Goal: Task Accomplishment & Management: Manage account settings

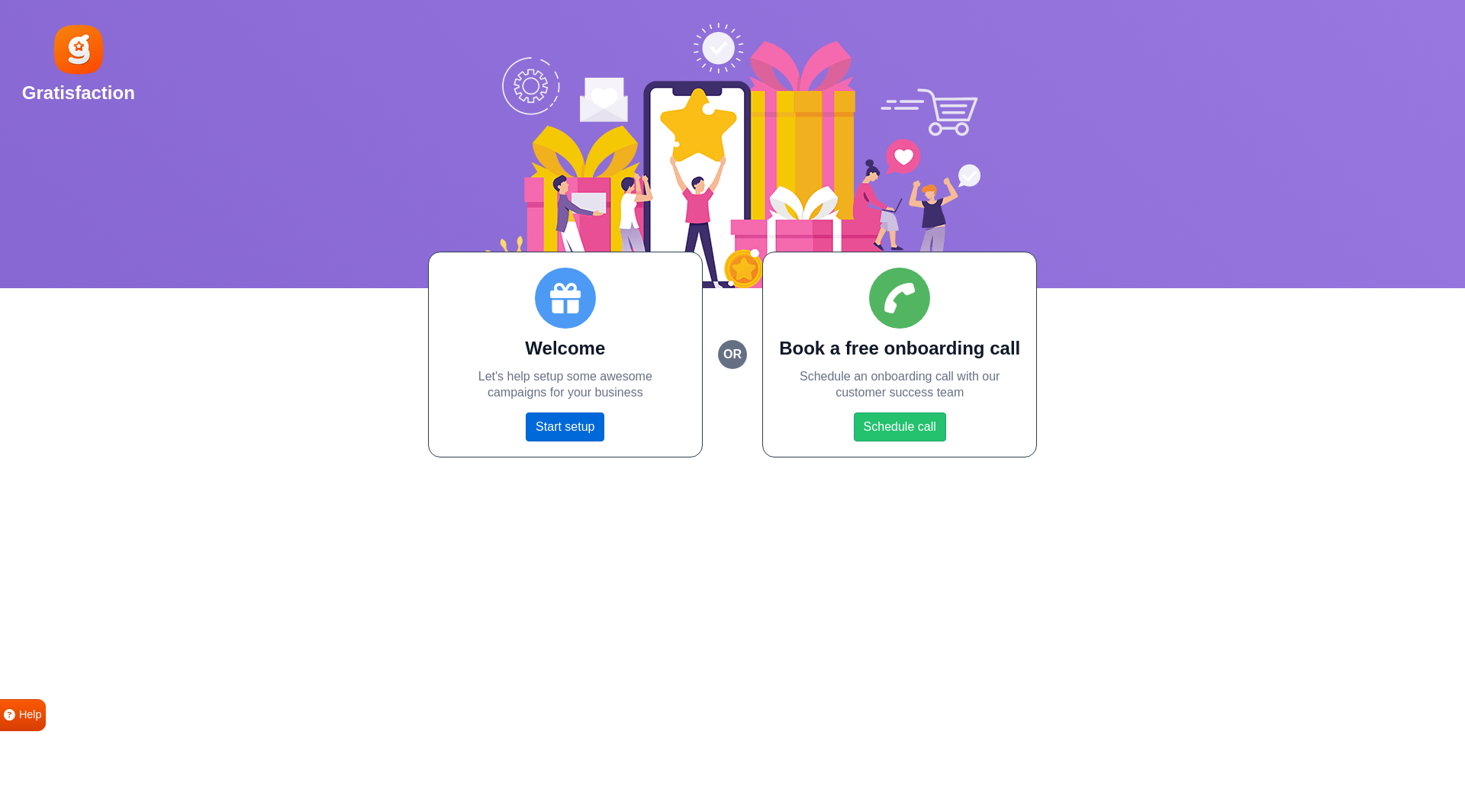
click at [544, 418] on link "Start setup" at bounding box center [564, 427] width 78 height 29
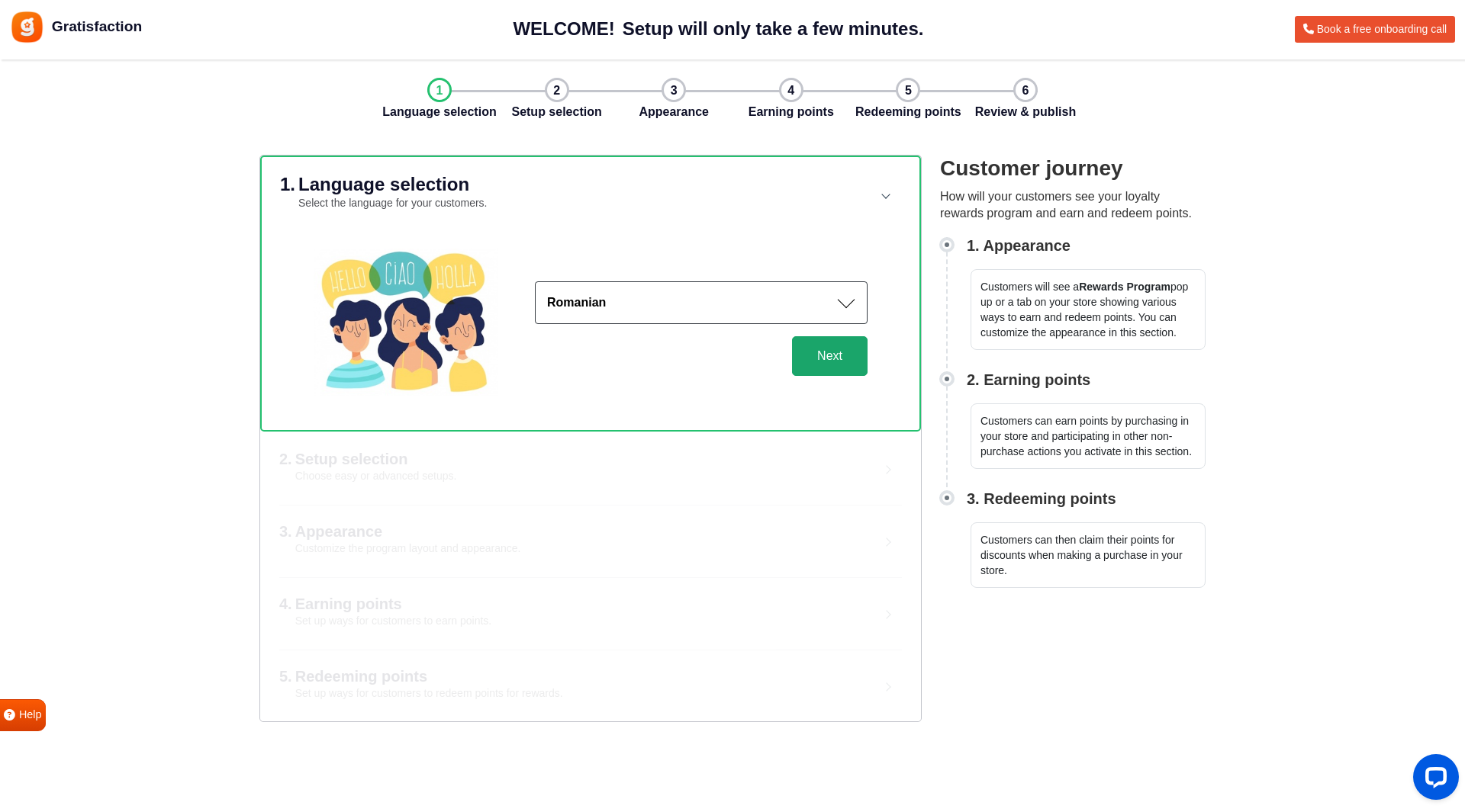
click at [848, 357] on button "Next" at bounding box center [830, 356] width 76 height 40
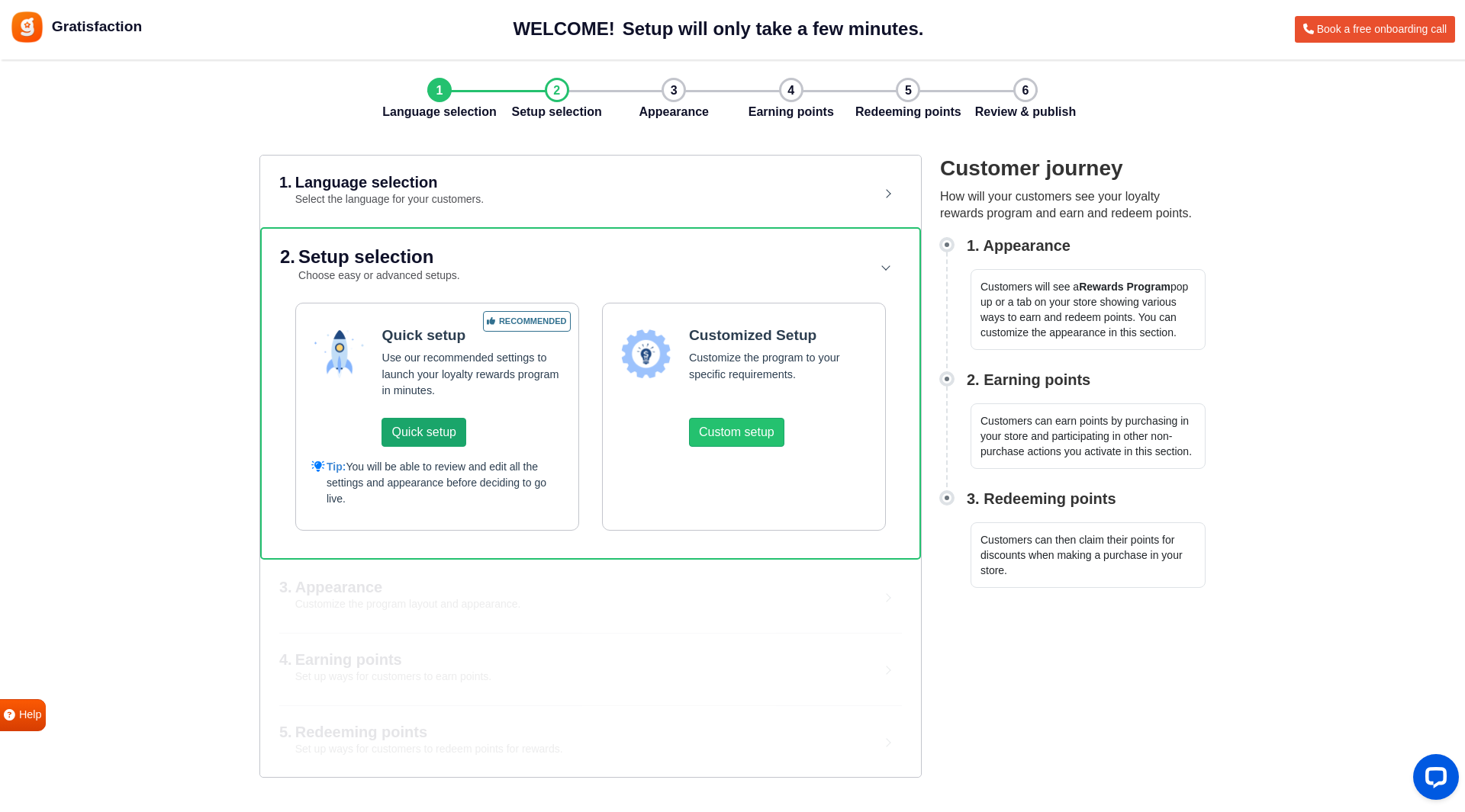
click at [441, 432] on button "Quick setup" at bounding box center [423, 432] width 84 height 29
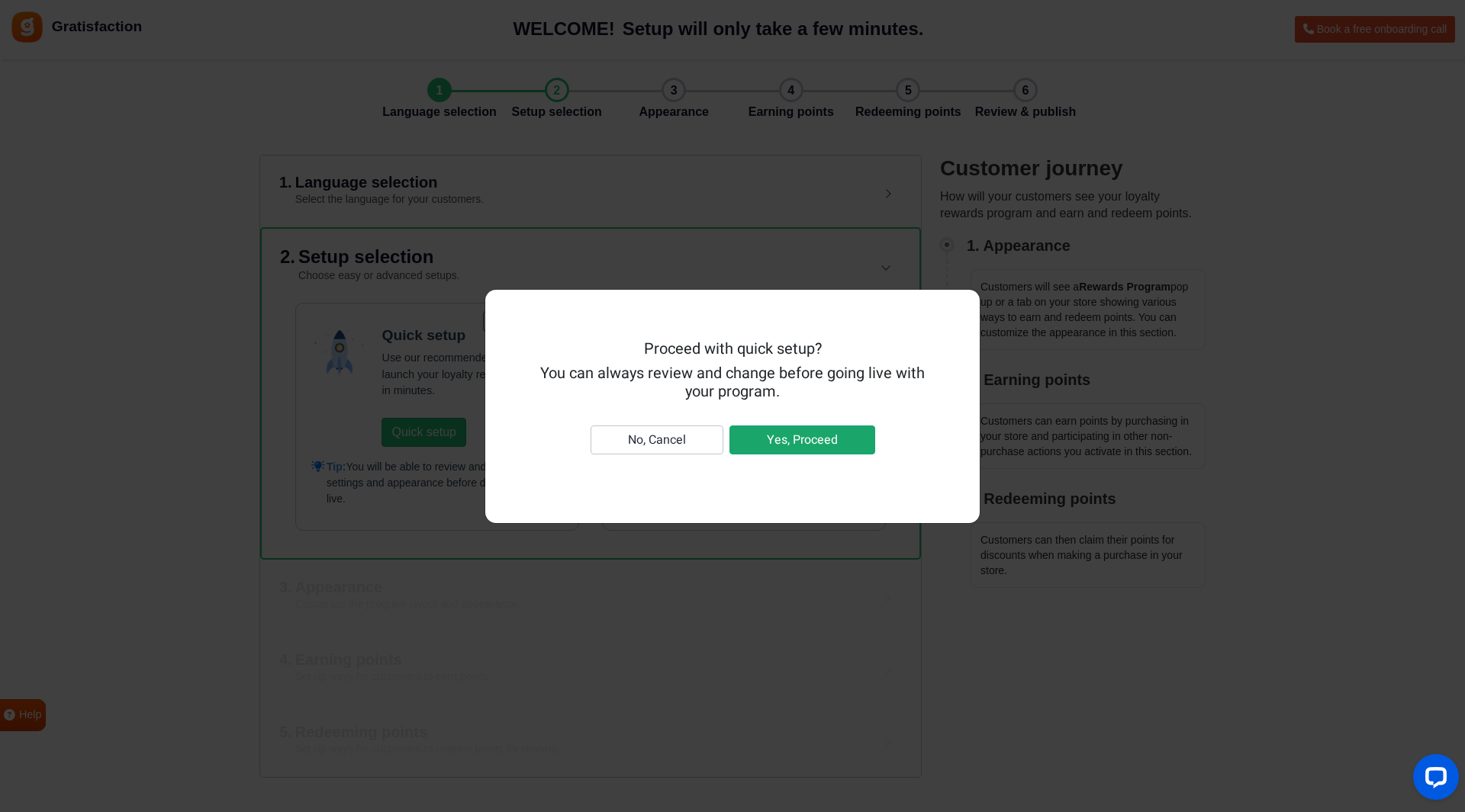
click at [794, 442] on button "Yes, Proceed" at bounding box center [802, 440] width 146 height 29
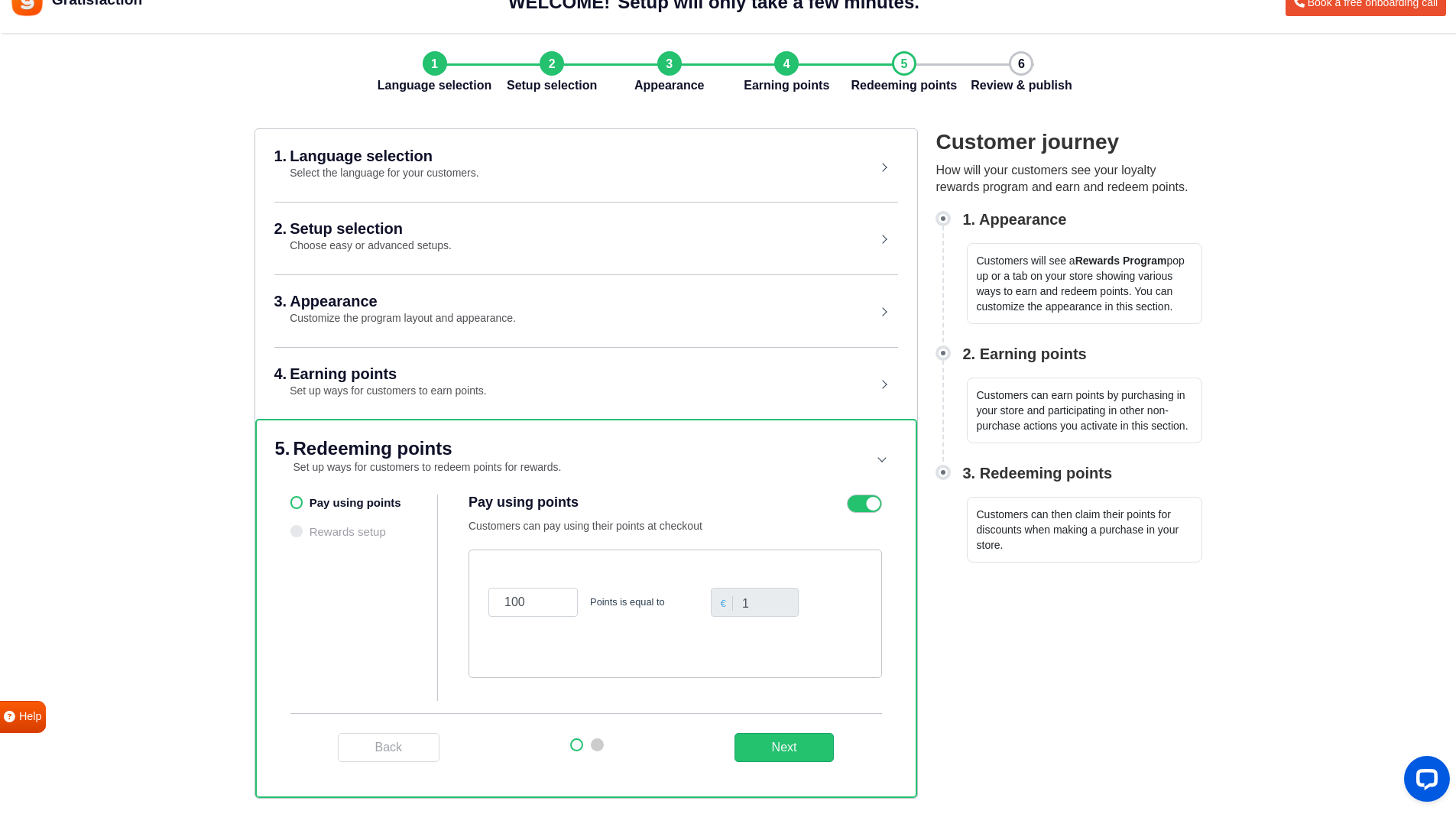
scroll to position [45, 0]
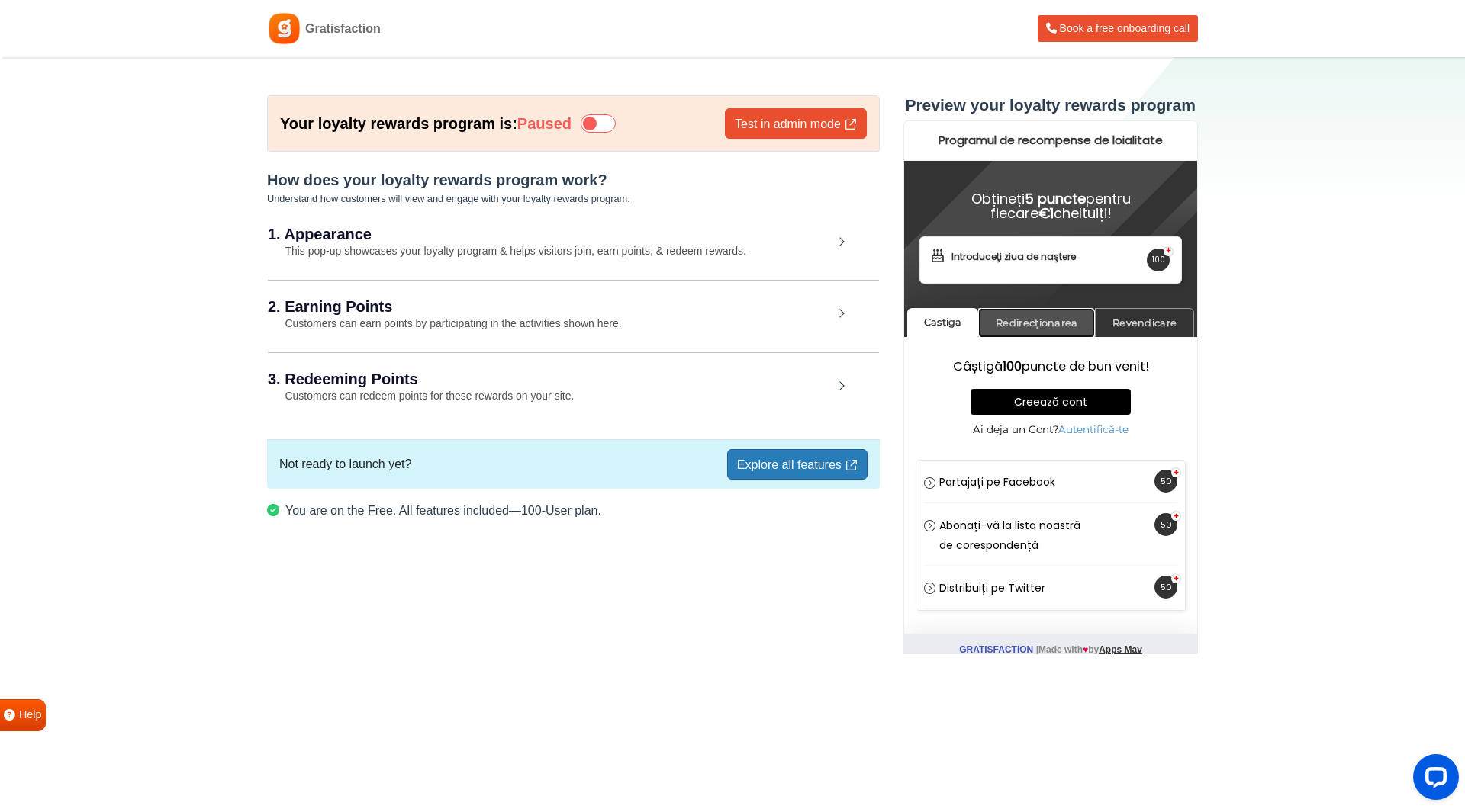
click at [1056, 316] on link "Redirecționarea" at bounding box center [1036, 323] width 117 height 30
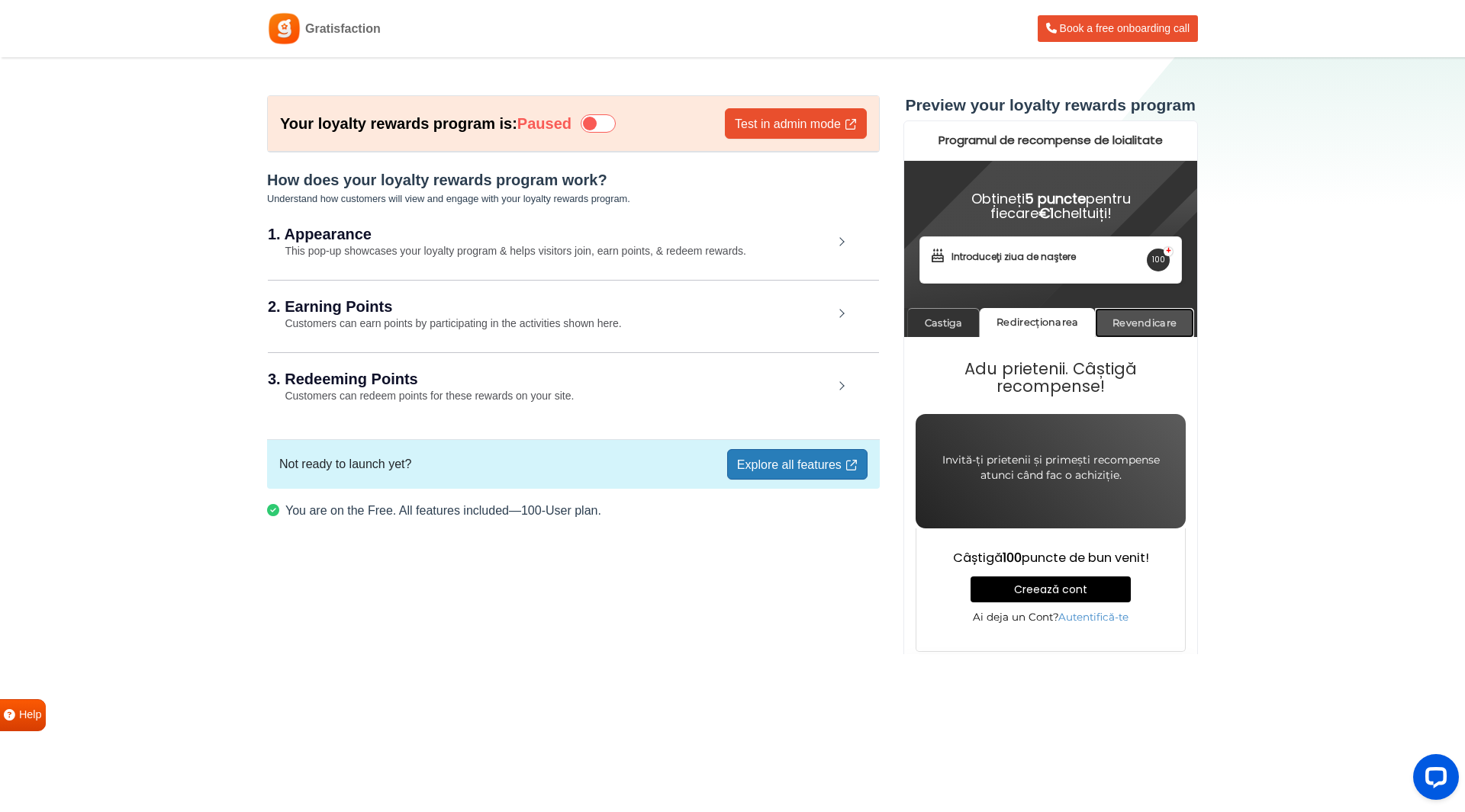
click at [1145, 320] on link "Revendicare" at bounding box center [1143, 323] width 99 height 30
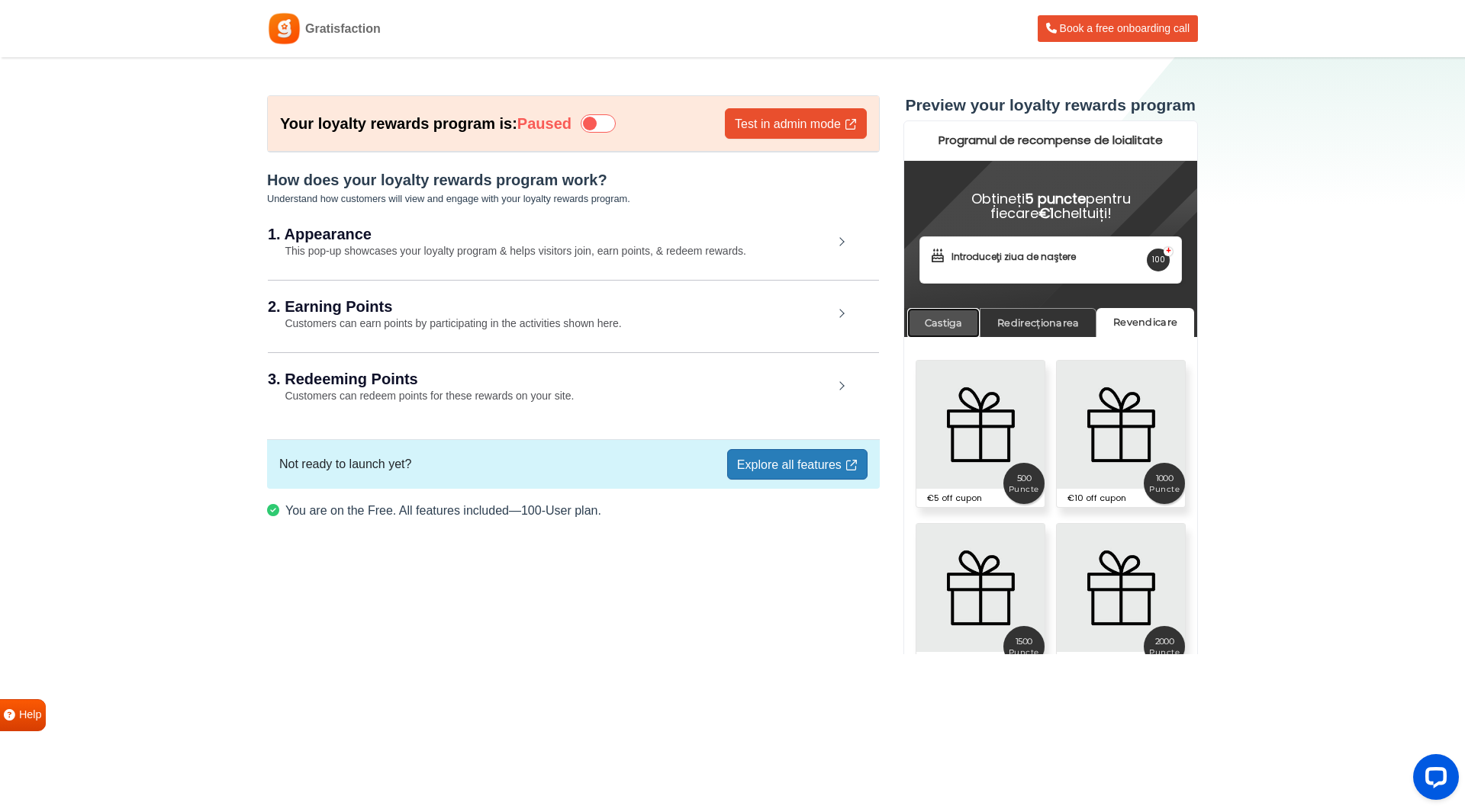
click at [954, 327] on link "Castiga" at bounding box center [942, 323] width 73 height 30
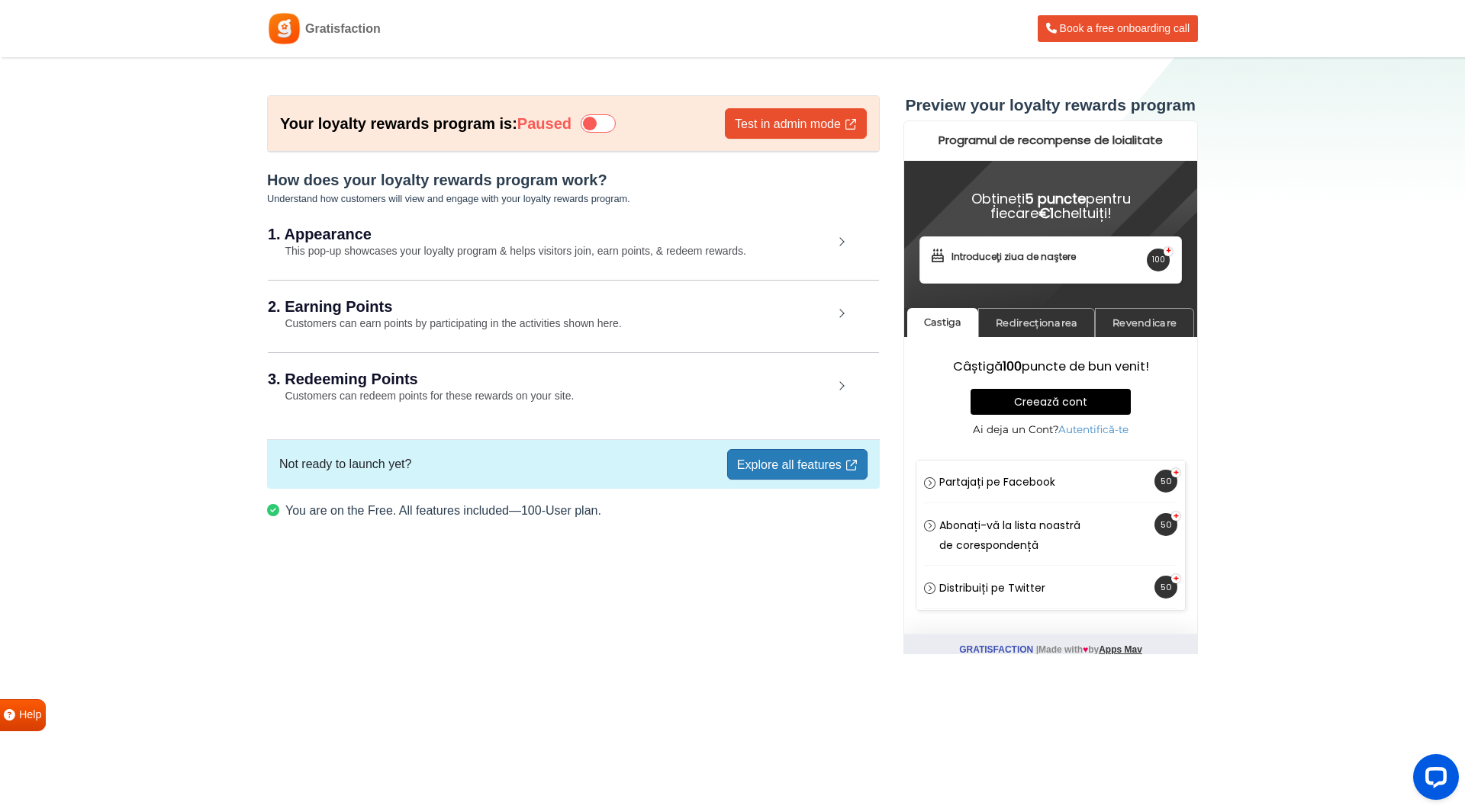
click at [604, 131] on icon at bounding box center [598, 123] width 35 height 18
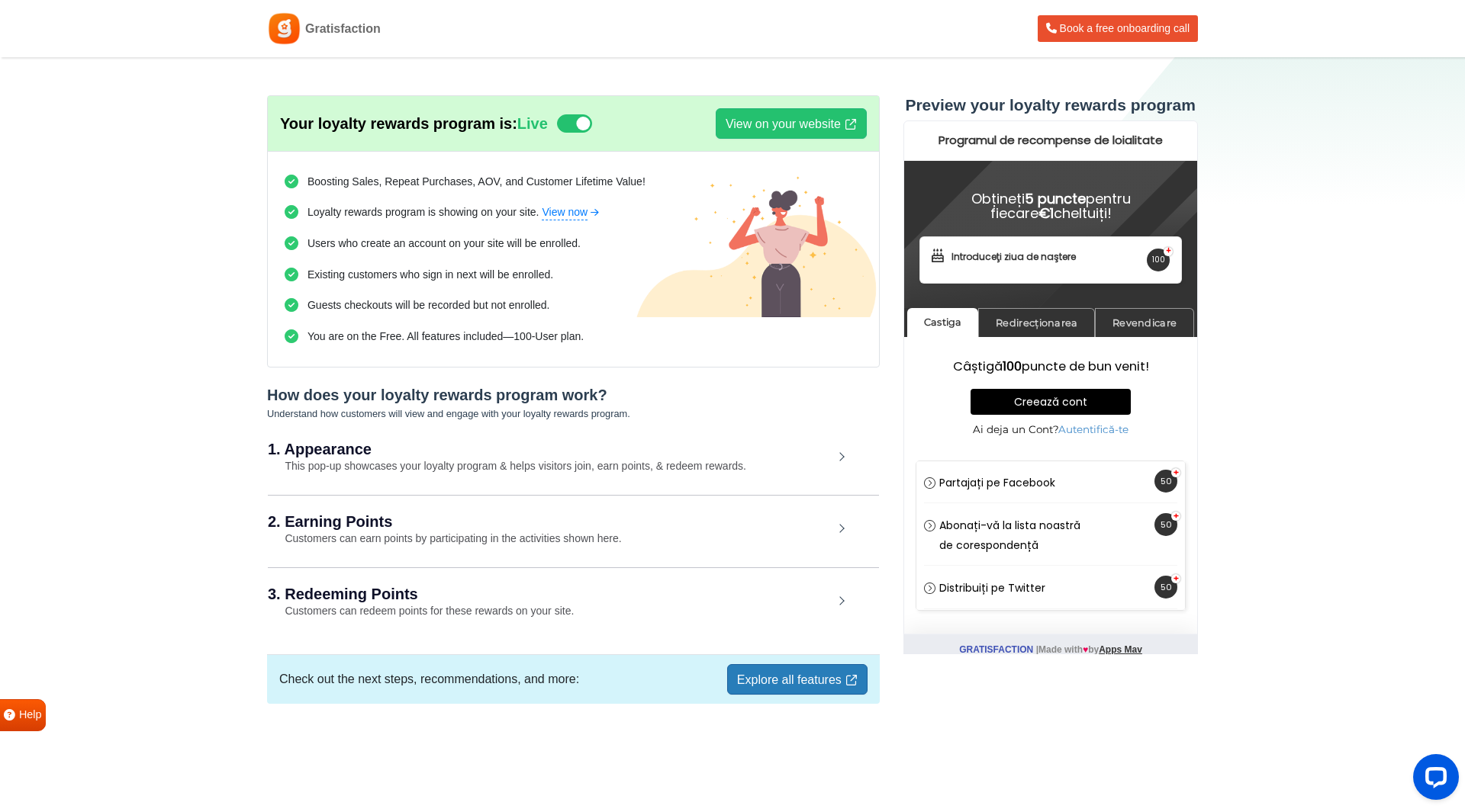
click at [601, 461] on small "This pop-up showcases your loyalty program & helps visitors join, earn points, …" at bounding box center [507, 466] width 479 height 12
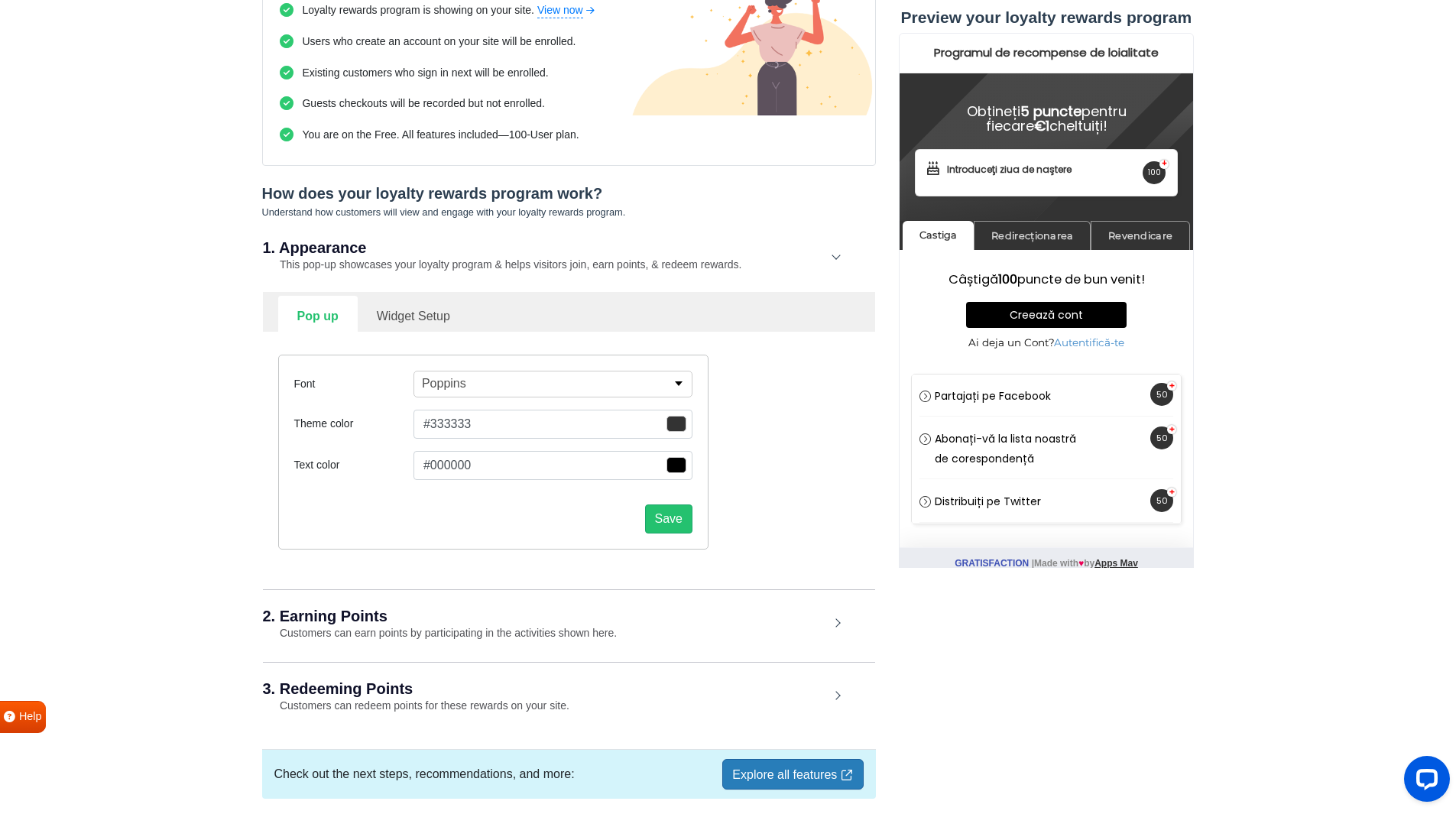
scroll to position [205, 0]
click at [402, 314] on link "Widget Setup" at bounding box center [413, 312] width 112 height 38
select select "right"
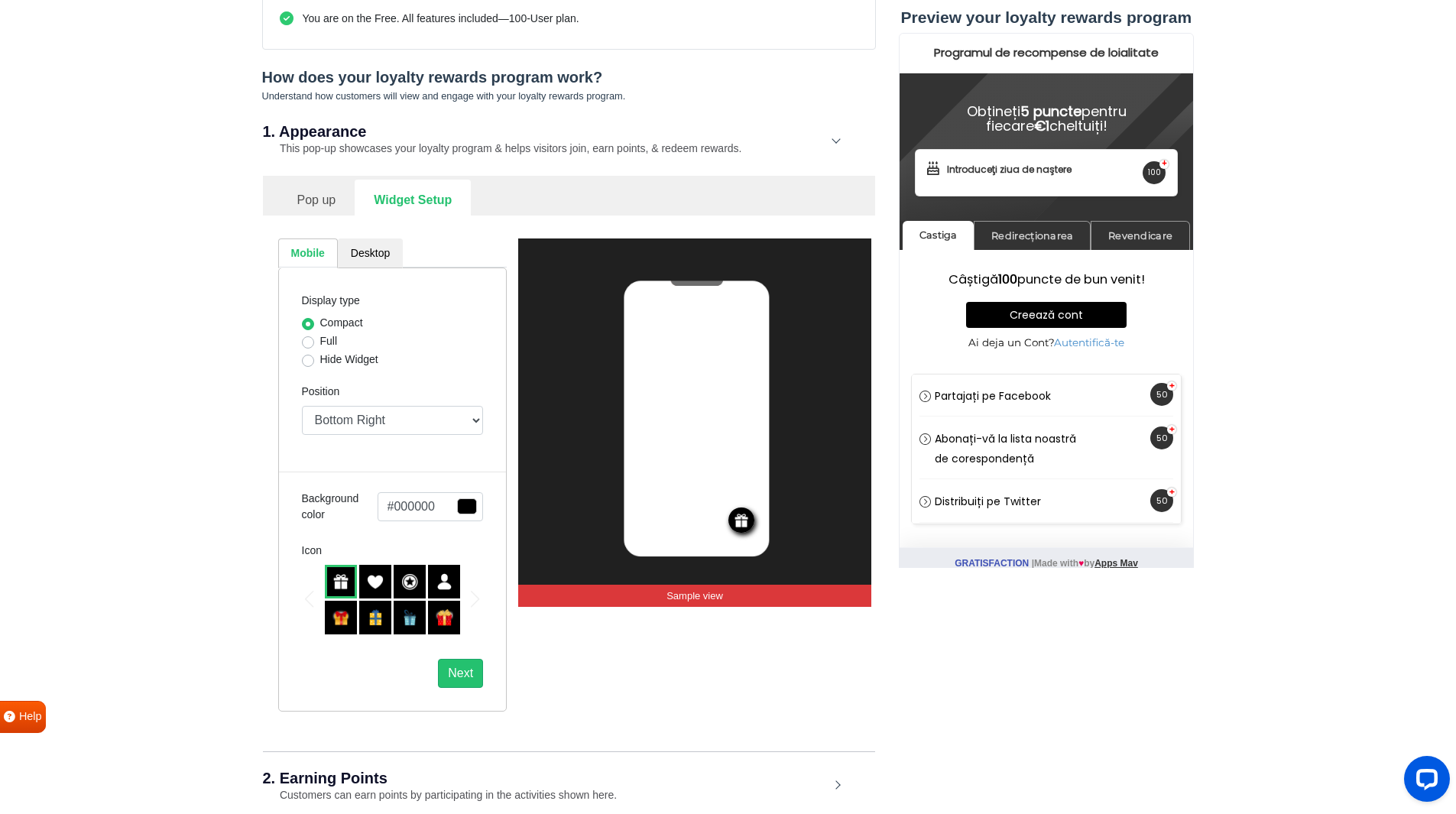
scroll to position [319, 0]
click at [334, 347] on label "Full" at bounding box center [329, 341] width 18 height 16
click at [314, 347] on input "Full" at bounding box center [308, 340] width 12 height 15
radio input "true"
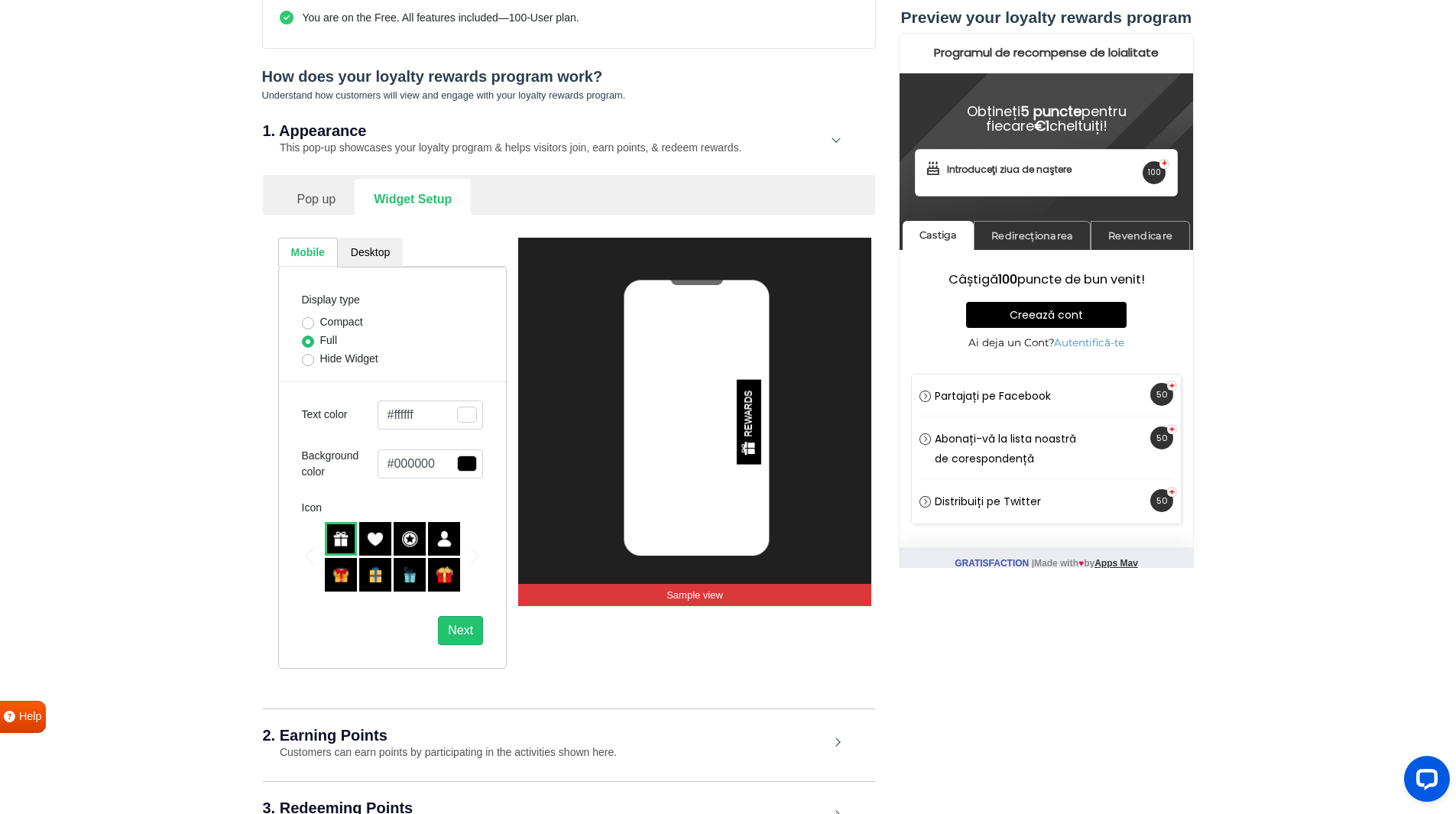
click at [327, 330] on label "Compact" at bounding box center [341, 322] width 43 height 16
click at [314, 329] on input "Compact" at bounding box center [308, 321] width 12 height 15
radio input "true"
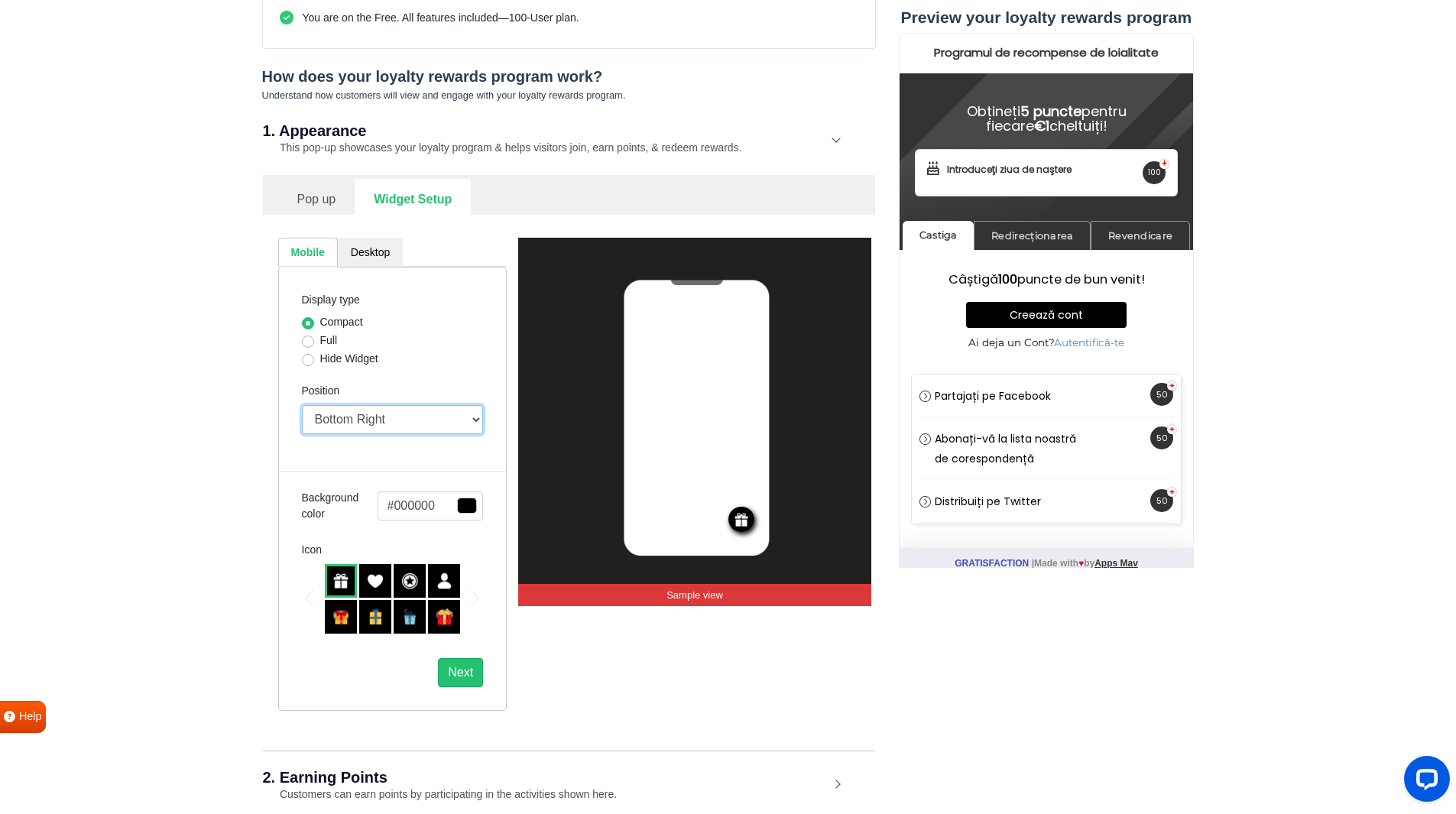
click at [349, 420] on select "Top Right Top Left Top Center Bottom Right Bottom Left Bottom Center" at bounding box center [392, 419] width 182 height 29
click at [260, 415] on div "Your loyalty rewards program is: Live View on your website Test in admin mode B…" at bounding box center [568, 368] width 636 height 1184
click at [390, 418] on select "Top Right Top Left Top Center Bottom Right Bottom Left Bottom Center" at bounding box center [392, 419] width 182 height 29
click at [302, 406] on select "Top Right Top Left Top Center Bottom Right Bottom Left Bottom Center" at bounding box center [392, 419] width 182 height 29
click at [391, 414] on select "Top Right Top Left Top Center Bottom Right Bottom Left Bottom Center" at bounding box center [392, 419] width 182 height 29
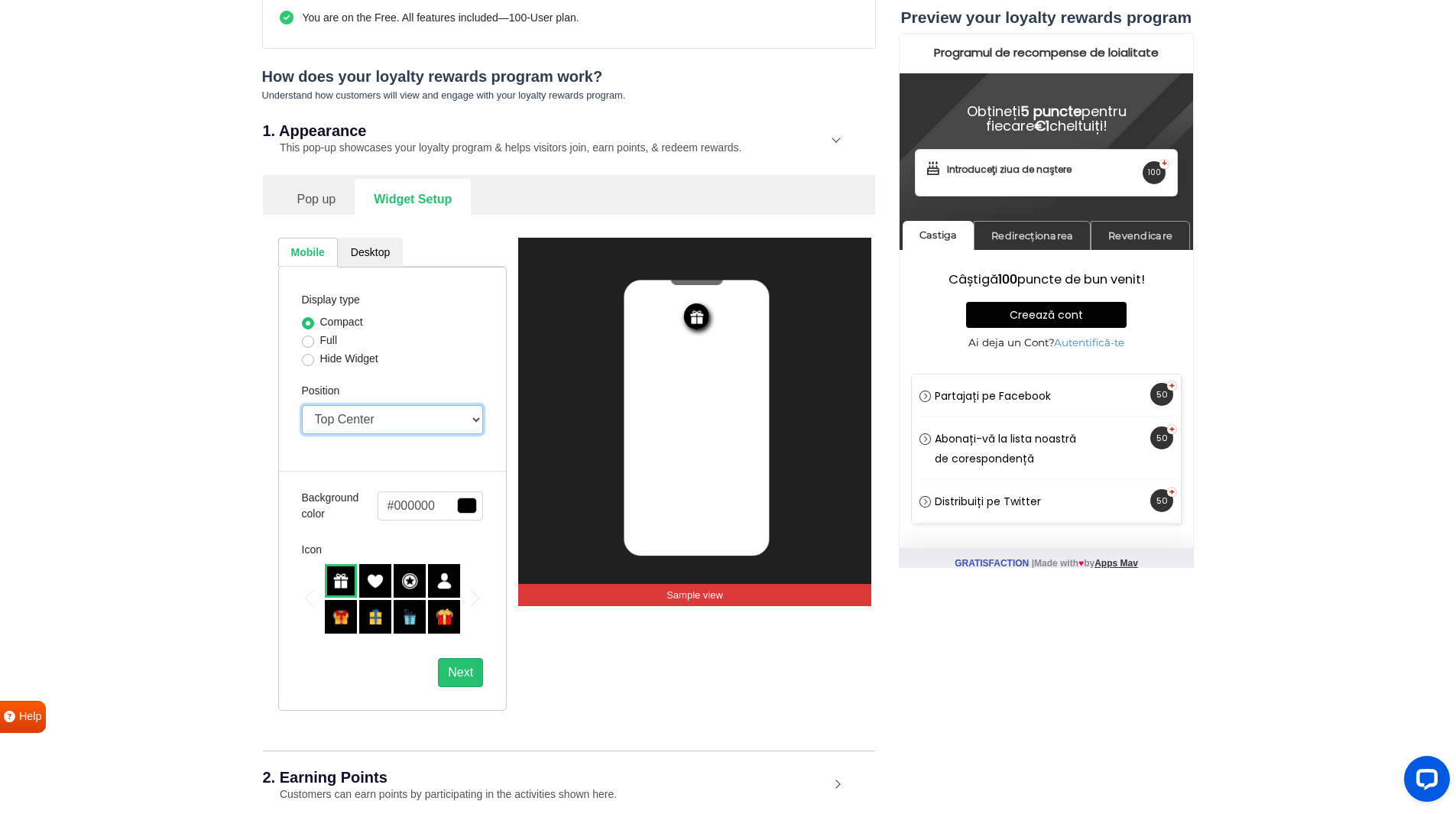
select select "right"
click at [302, 406] on select "Top Right Top Left Top Center Bottom Right Bottom Left Bottom Center" at bounding box center [392, 419] width 182 height 29
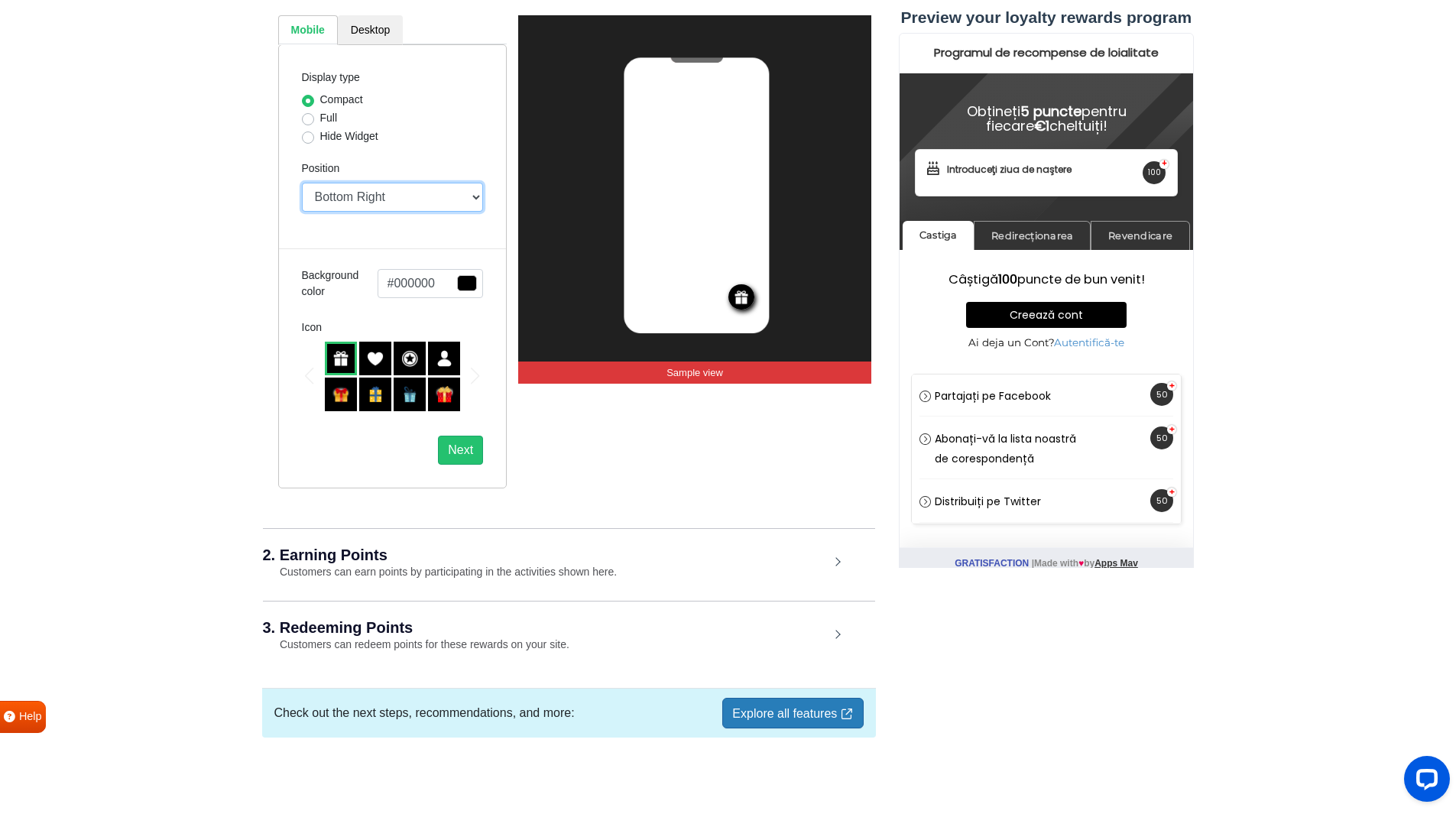
scroll to position [546, 0]
click at [536, 567] on small "Customers can earn points by participating in the activities shown here." at bounding box center [440, 572] width 355 height 12
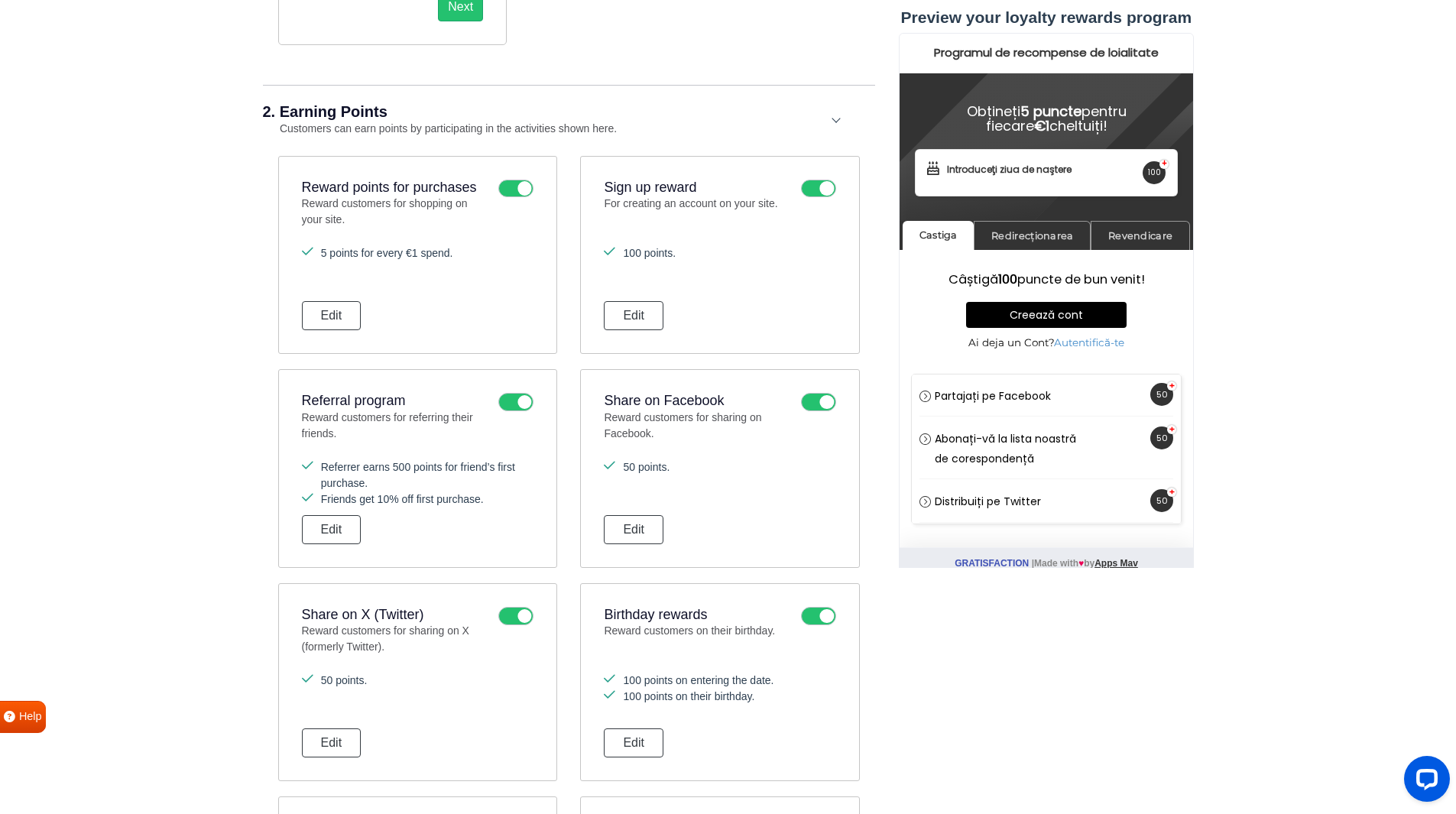
scroll to position [986, 0]
click at [804, 406] on icon at bounding box center [818, 401] width 35 height 18
click at [0, 0] on input "checkbox" at bounding box center [0, 0] width 0 height 0
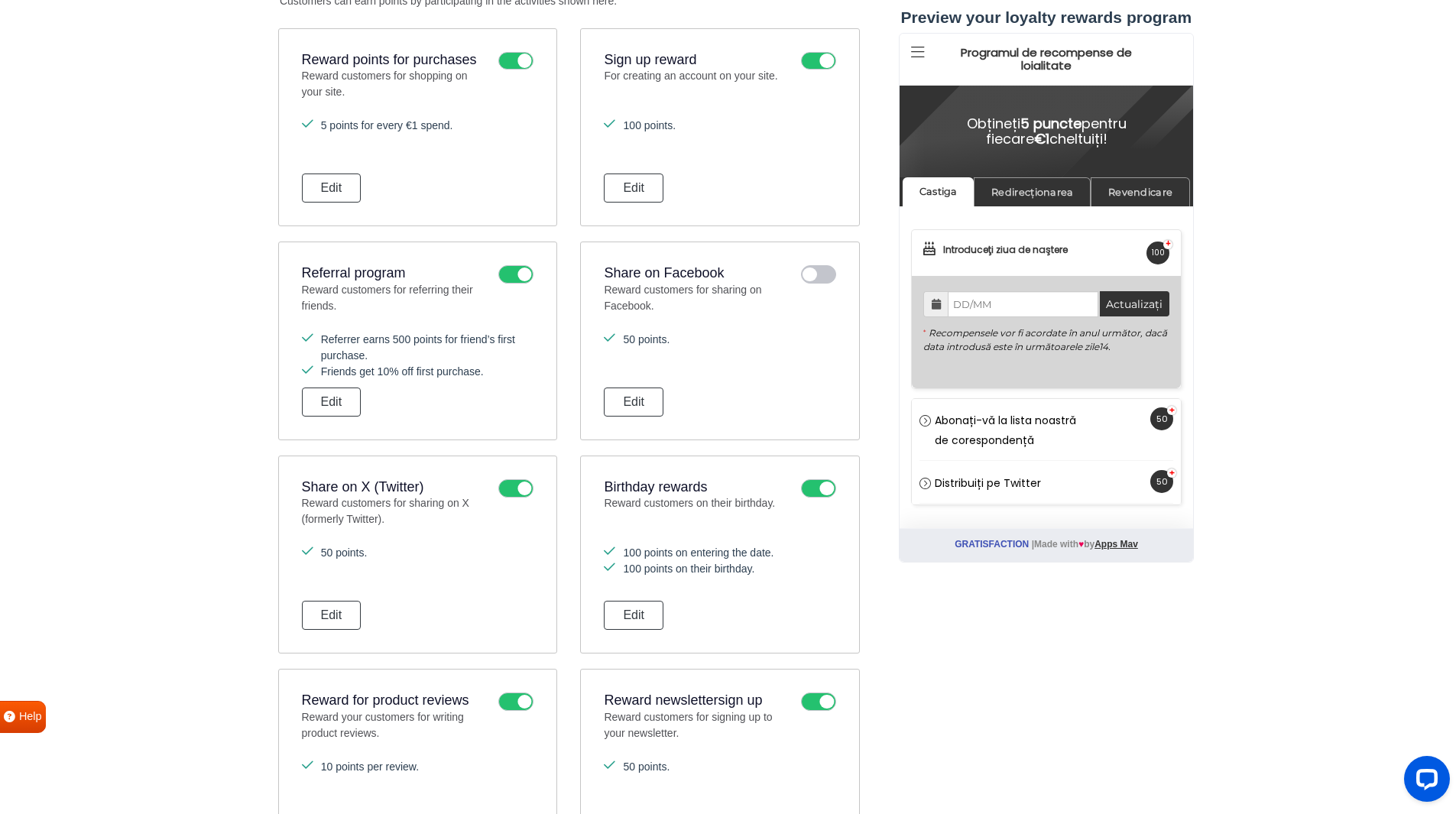
scroll to position [1117, 0]
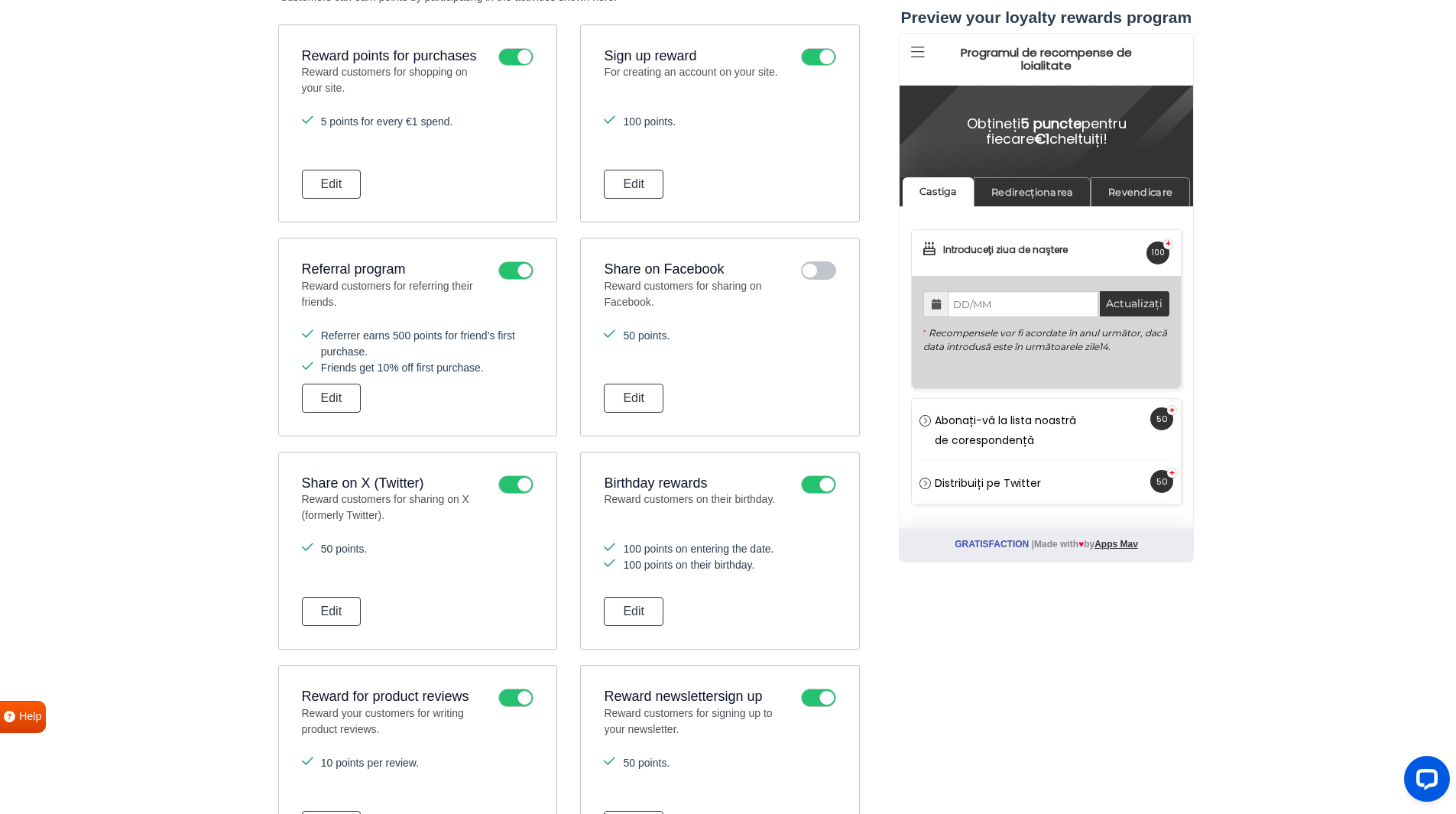
click at [511, 491] on icon at bounding box center [516, 484] width 35 height 18
click at [0, 0] on input "checkbox" at bounding box center [0, 0] width 0 height 0
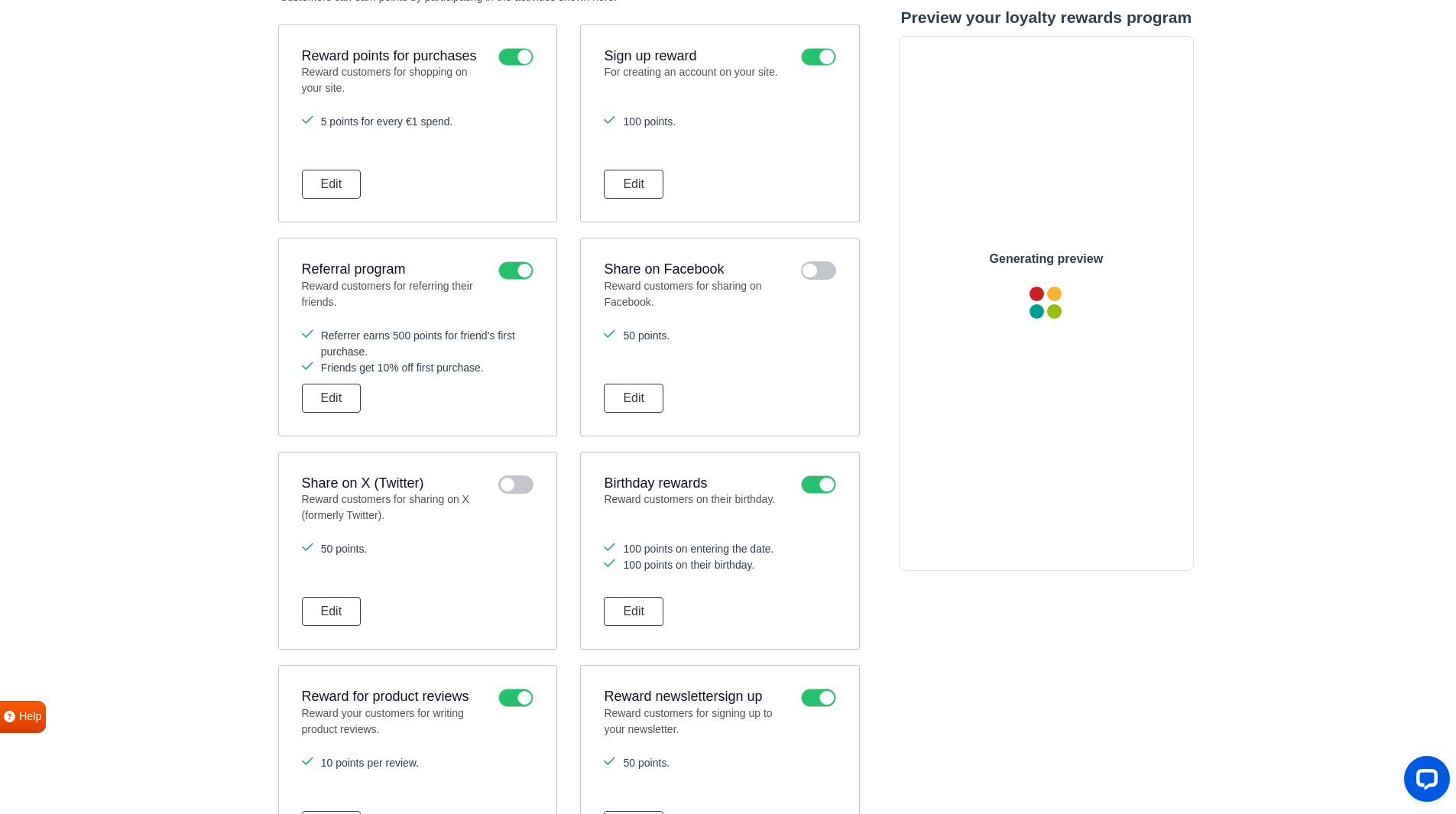
scroll to position [0, 0]
click at [816, 486] on icon at bounding box center [818, 484] width 35 height 18
click at [0, 0] on input "checkbox" at bounding box center [0, 0] width 0 height 0
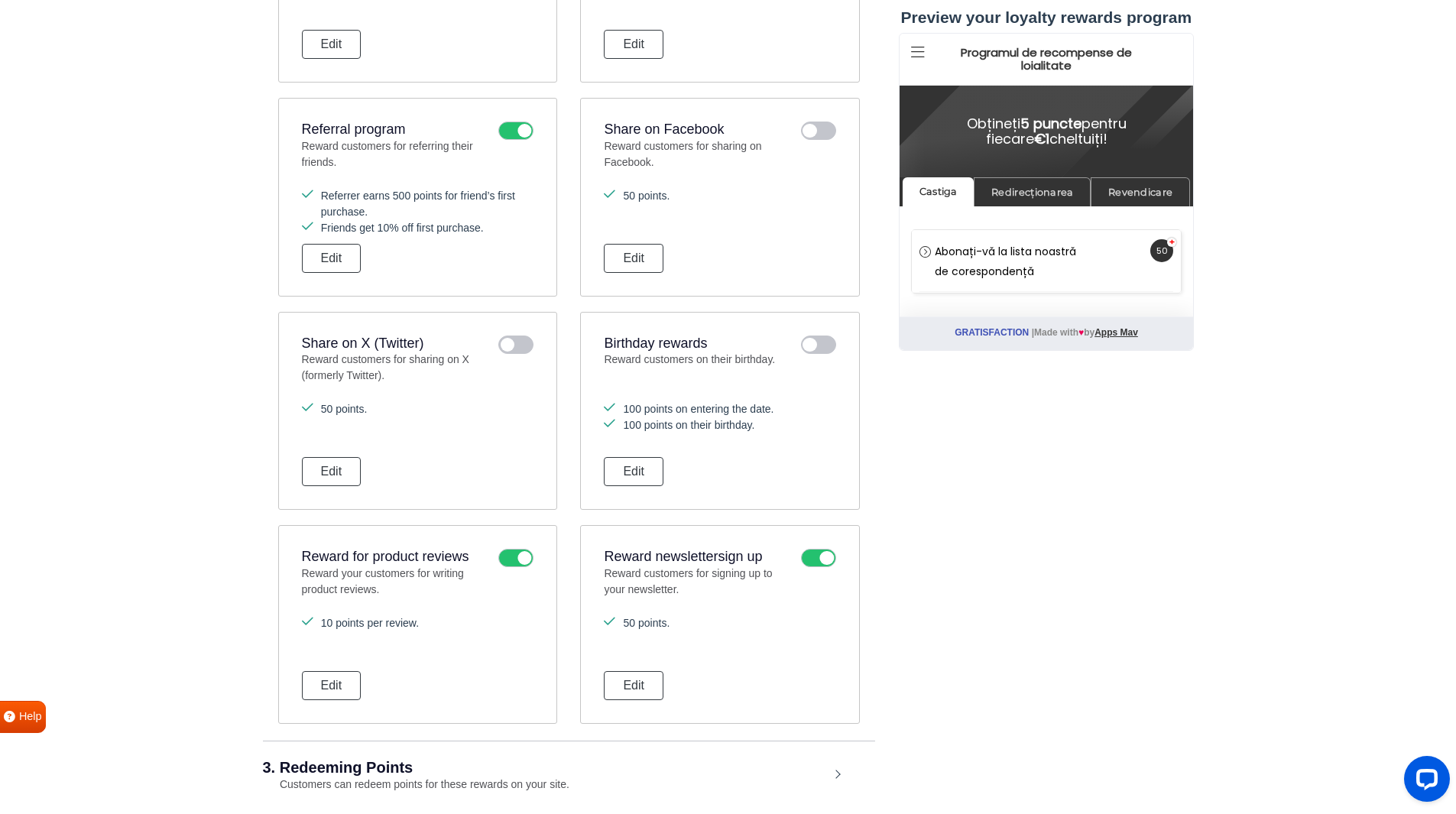
scroll to position [1264, 0]
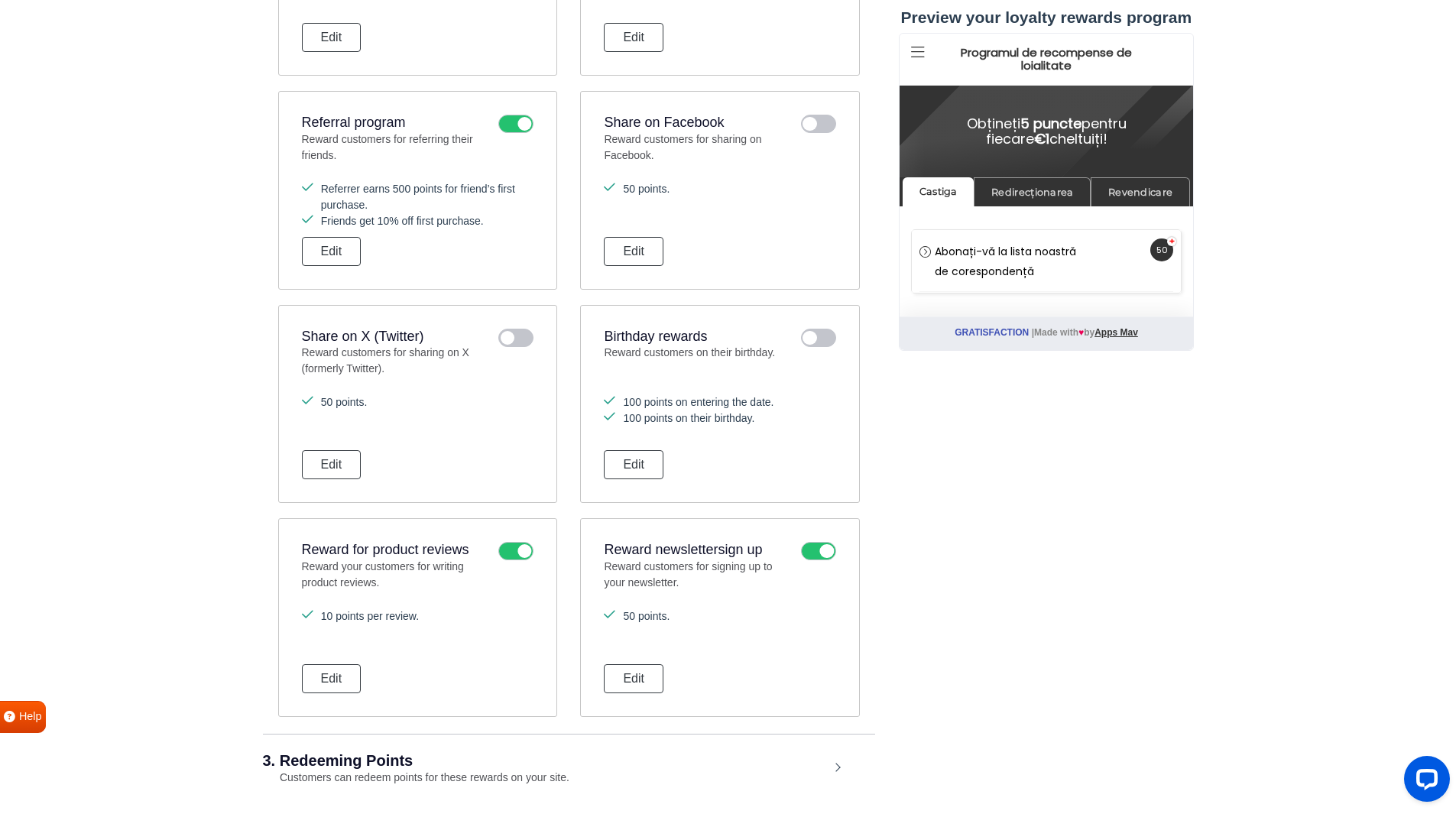
click at [526, 553] on icon at bounding box center [516, 551] width 35 height 18
click at [0, 0] on input "checkbox" at bounding box center [0, 0] width 0 height 0
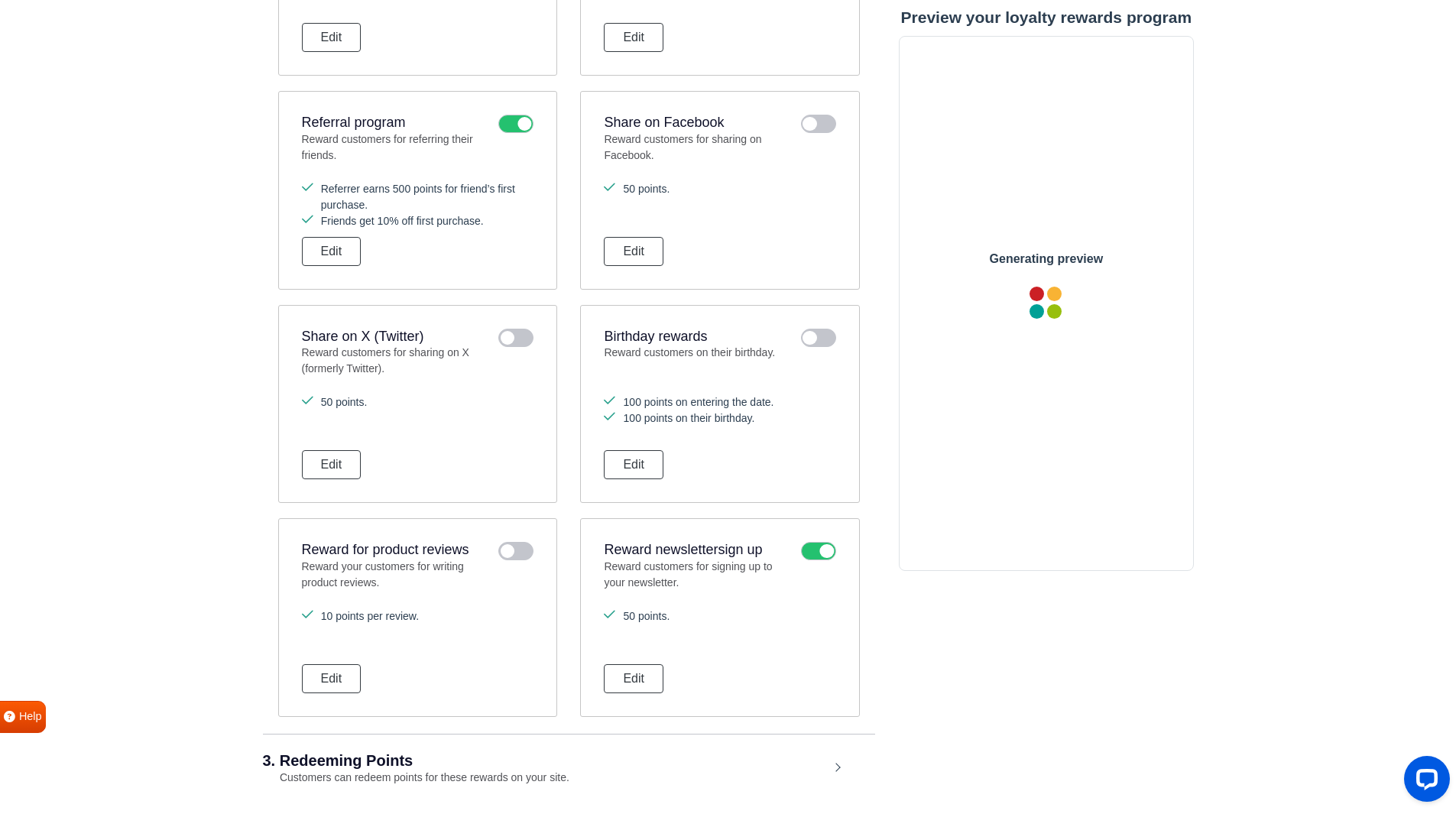
scroll to position [0, 0]
click at [825, 558] on icon at bounding box center [818, 551] width 35 height 18
click at [0, 0] on input "checkbox" at bounding box center [0, 0] width 0 height 0
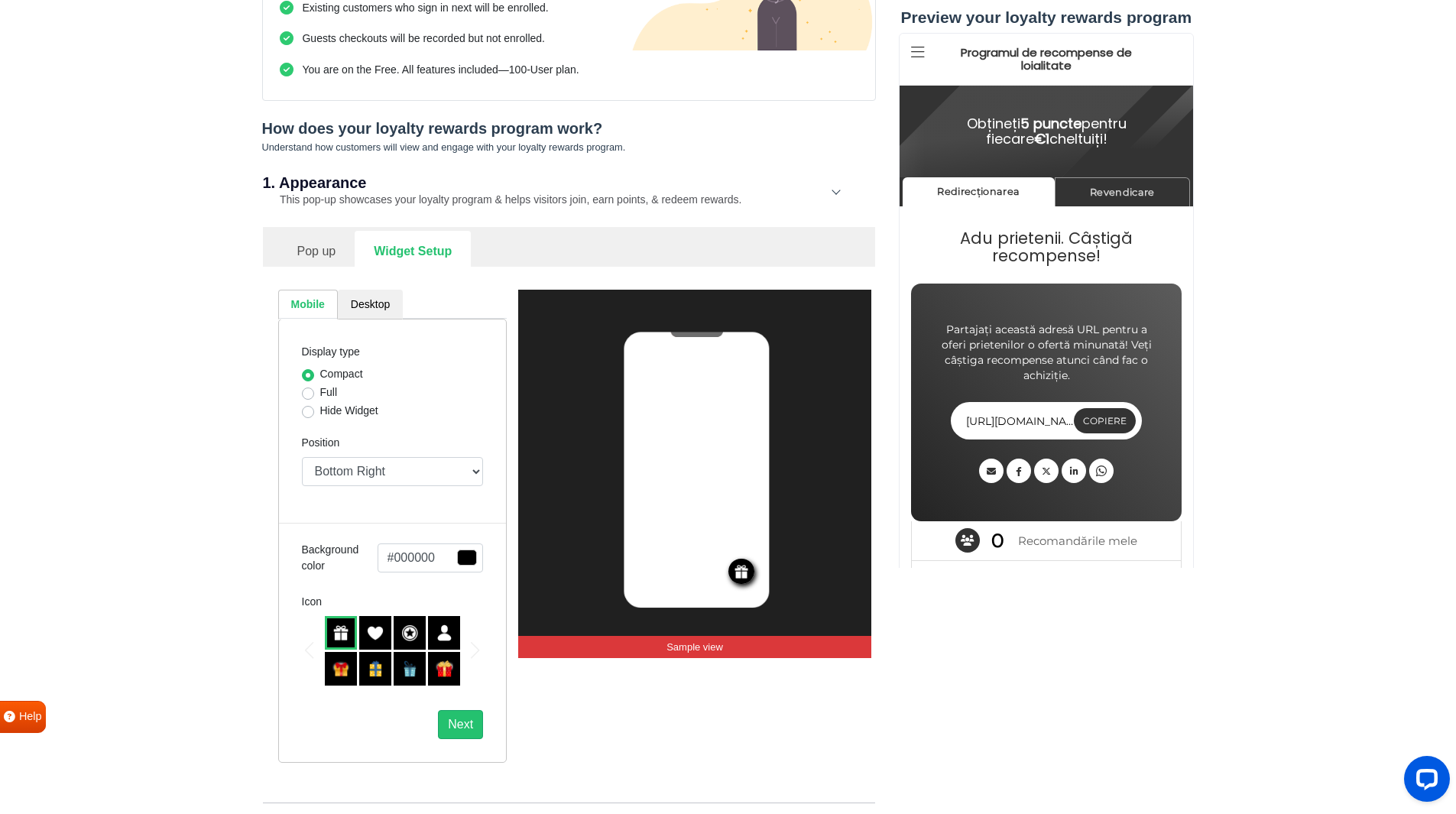
scroll to position [268, 0]
click at [327, 258] on link "Pop up" at bounding box center [317, 248] width 77 height 38
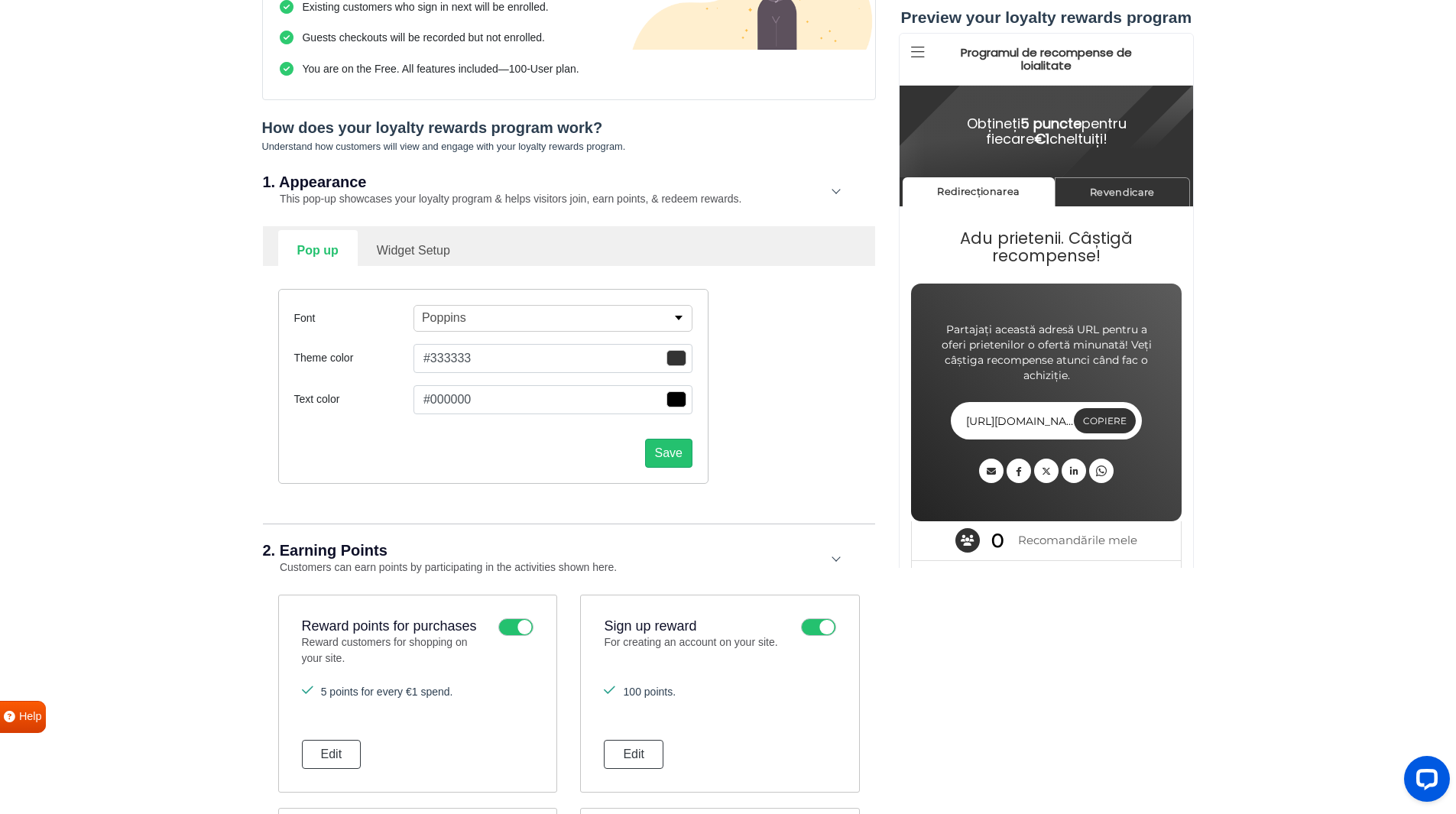
click at [679, 362] on span "button" at bounding box center [676, 358] width 20 height 16
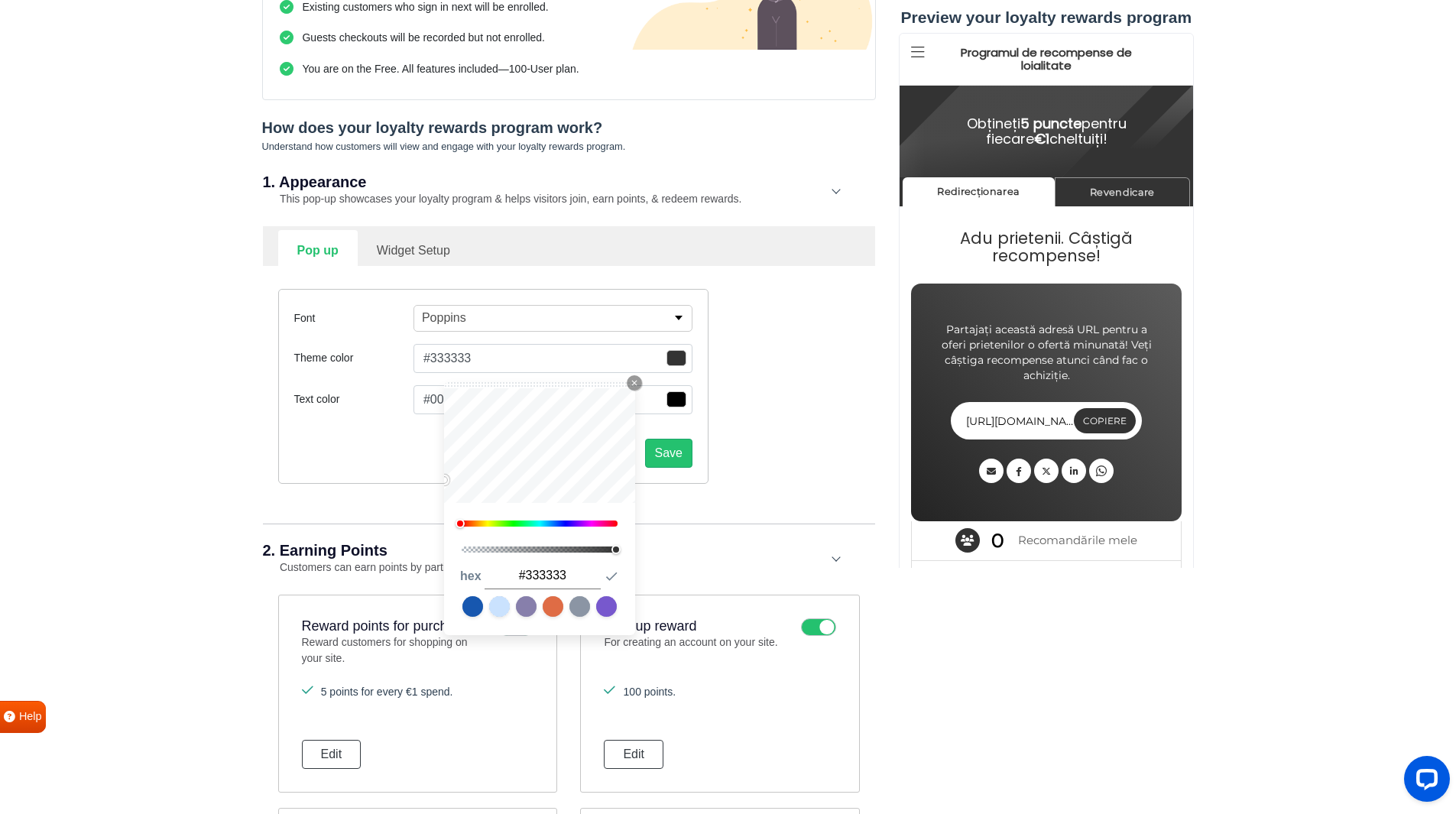
click at [520, 519] on div "0" at bounding box center [539, 524] width 160 height 11
click at [519, 521] on div at bounding box center [539, 523] width 156 height 6
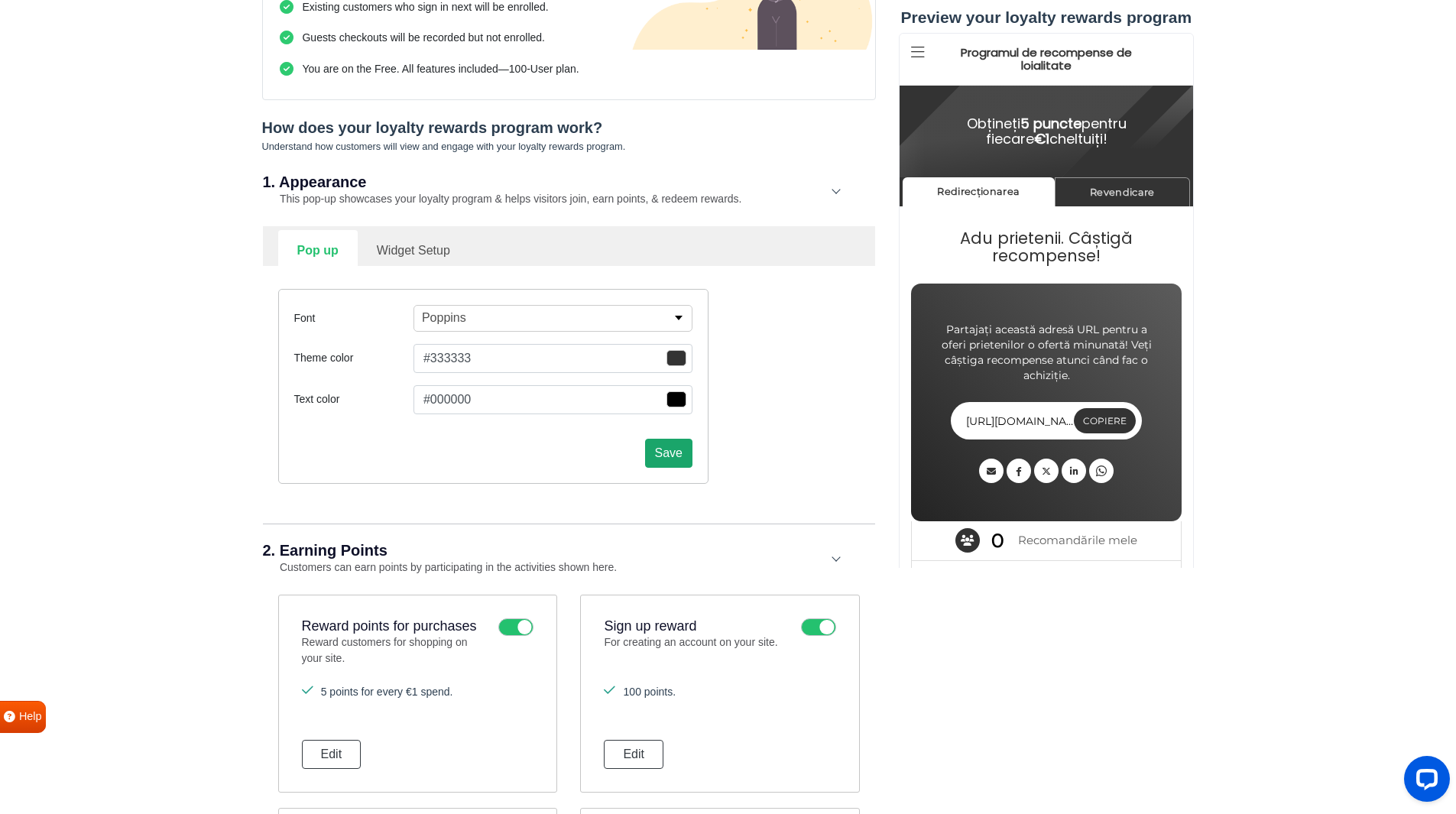
click at [683, 465] on button "Save" at bounding box center [669, 453] width 48 height 29
click at [684, 360] on span "button" at bounding box center [676, 358] width 20 height 16
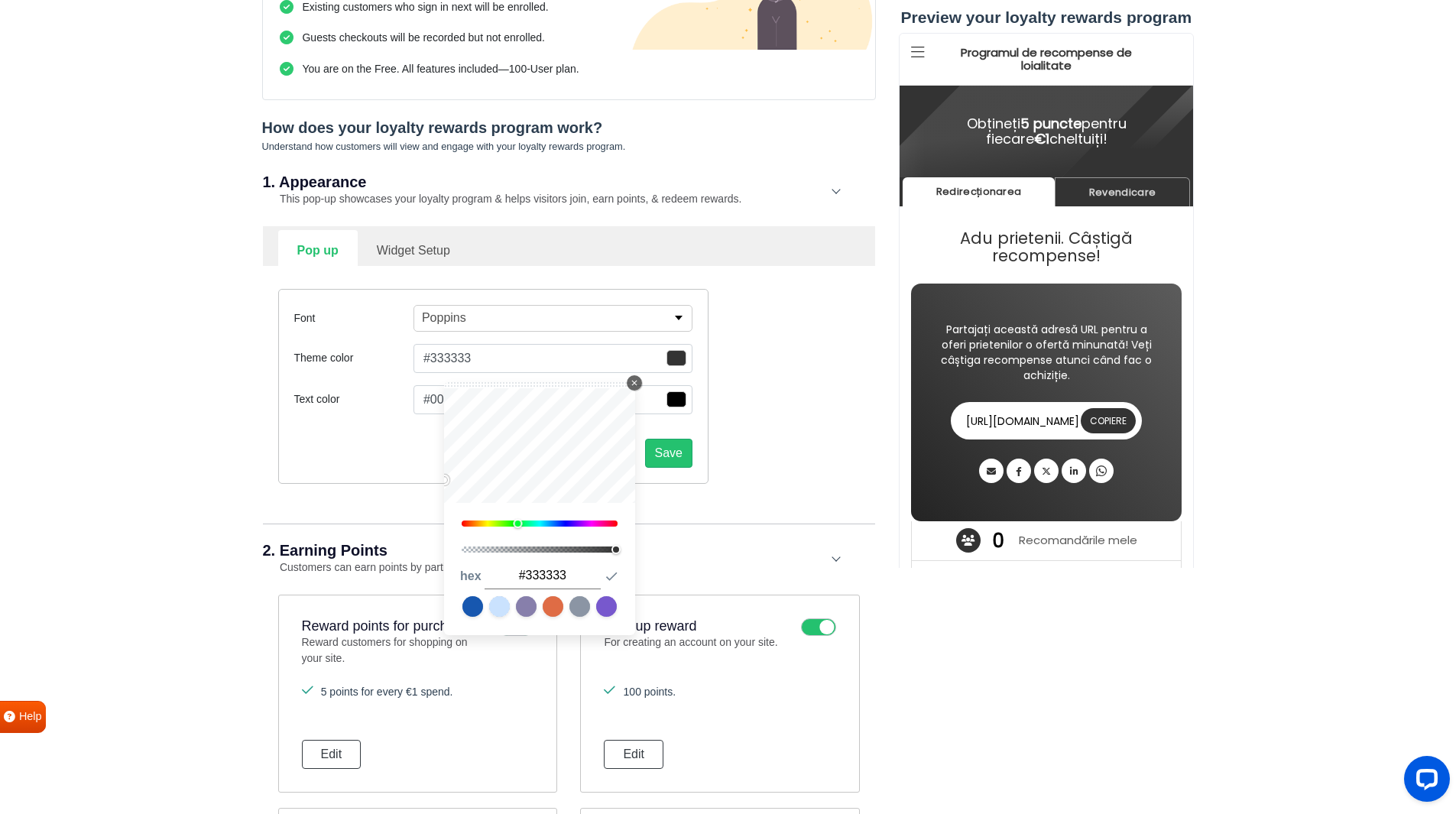
type input "#23ff53"
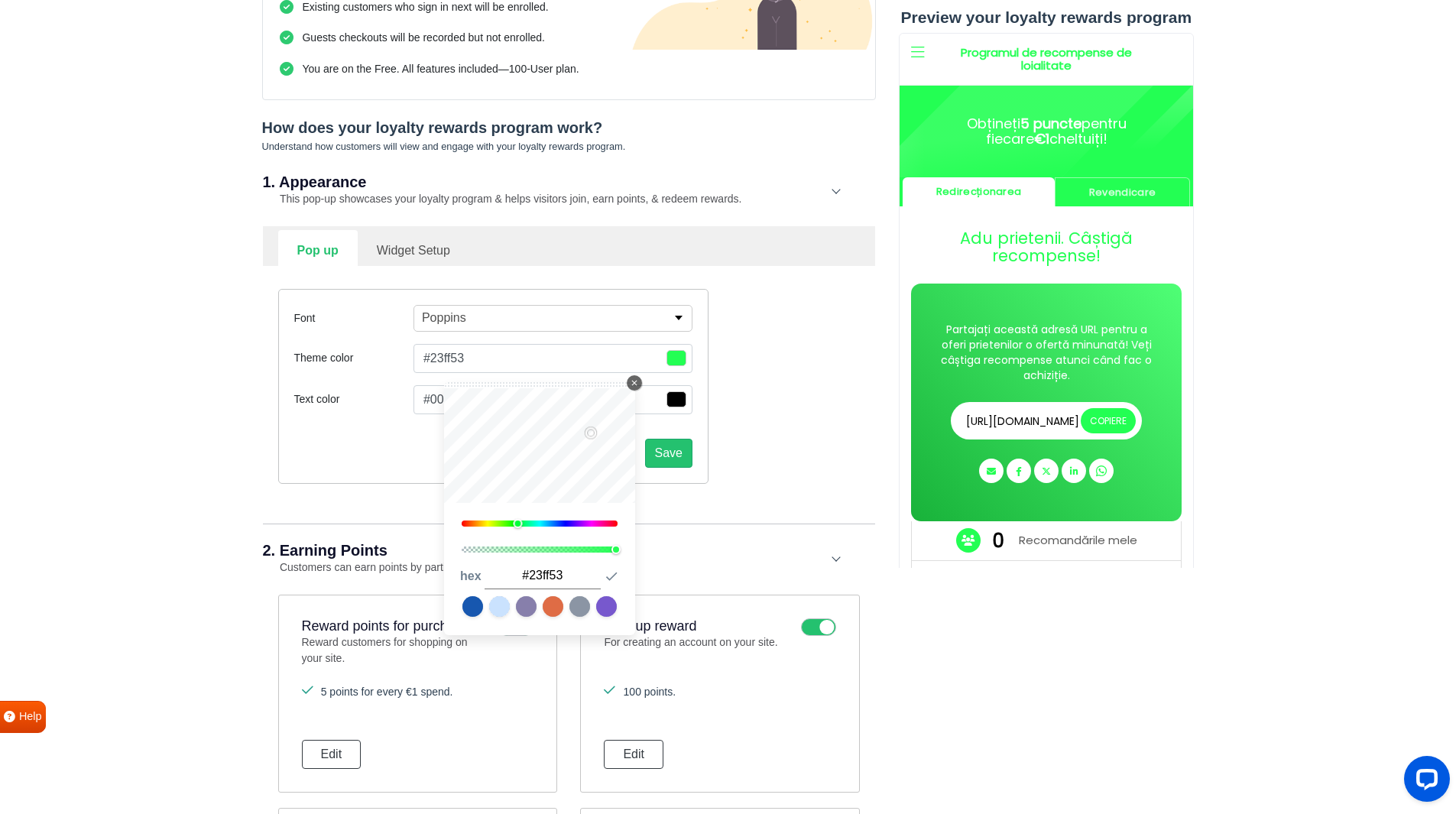
type input "#2dff60"
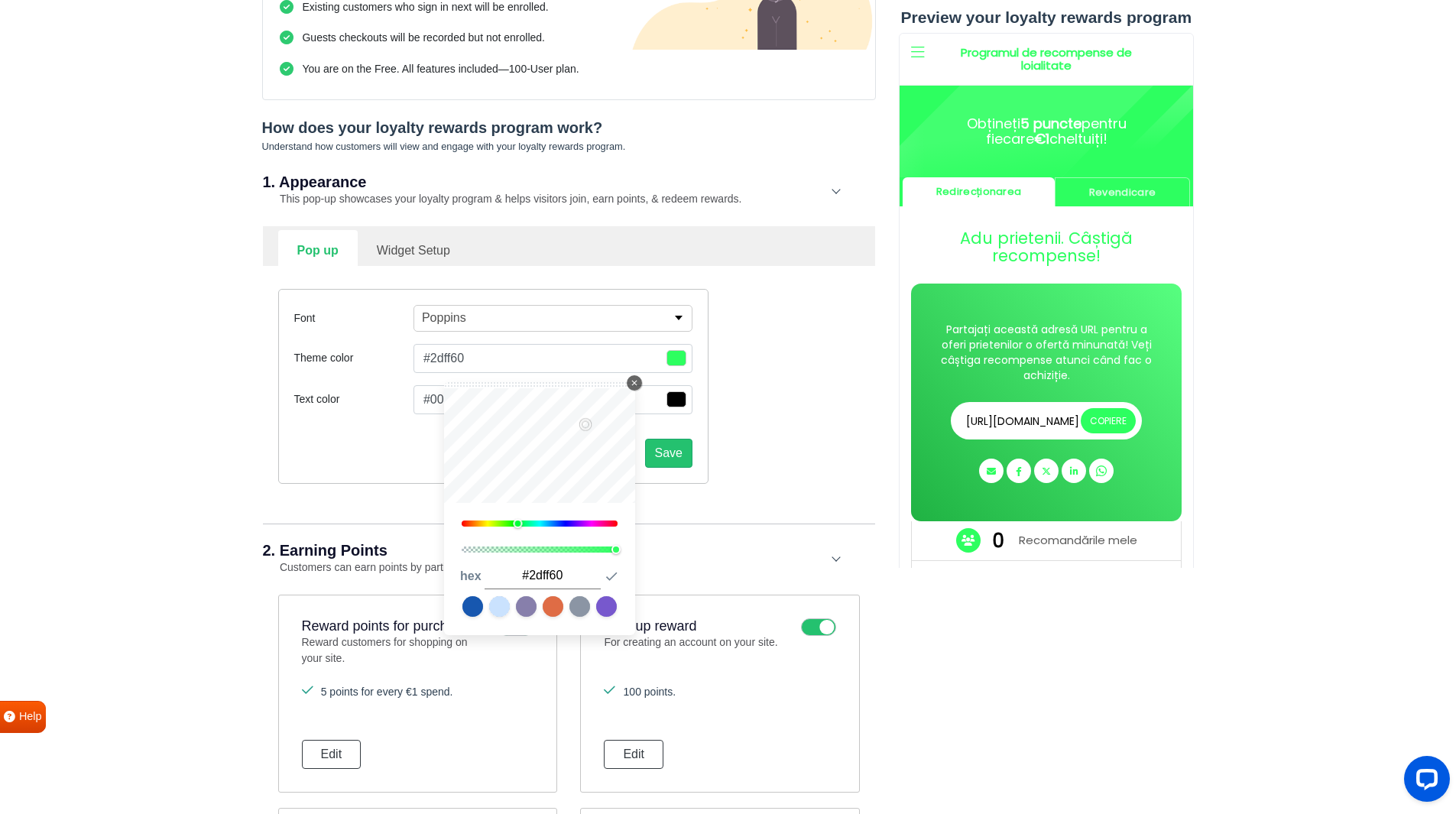
type input "#33ff5f"
type input "#277637"
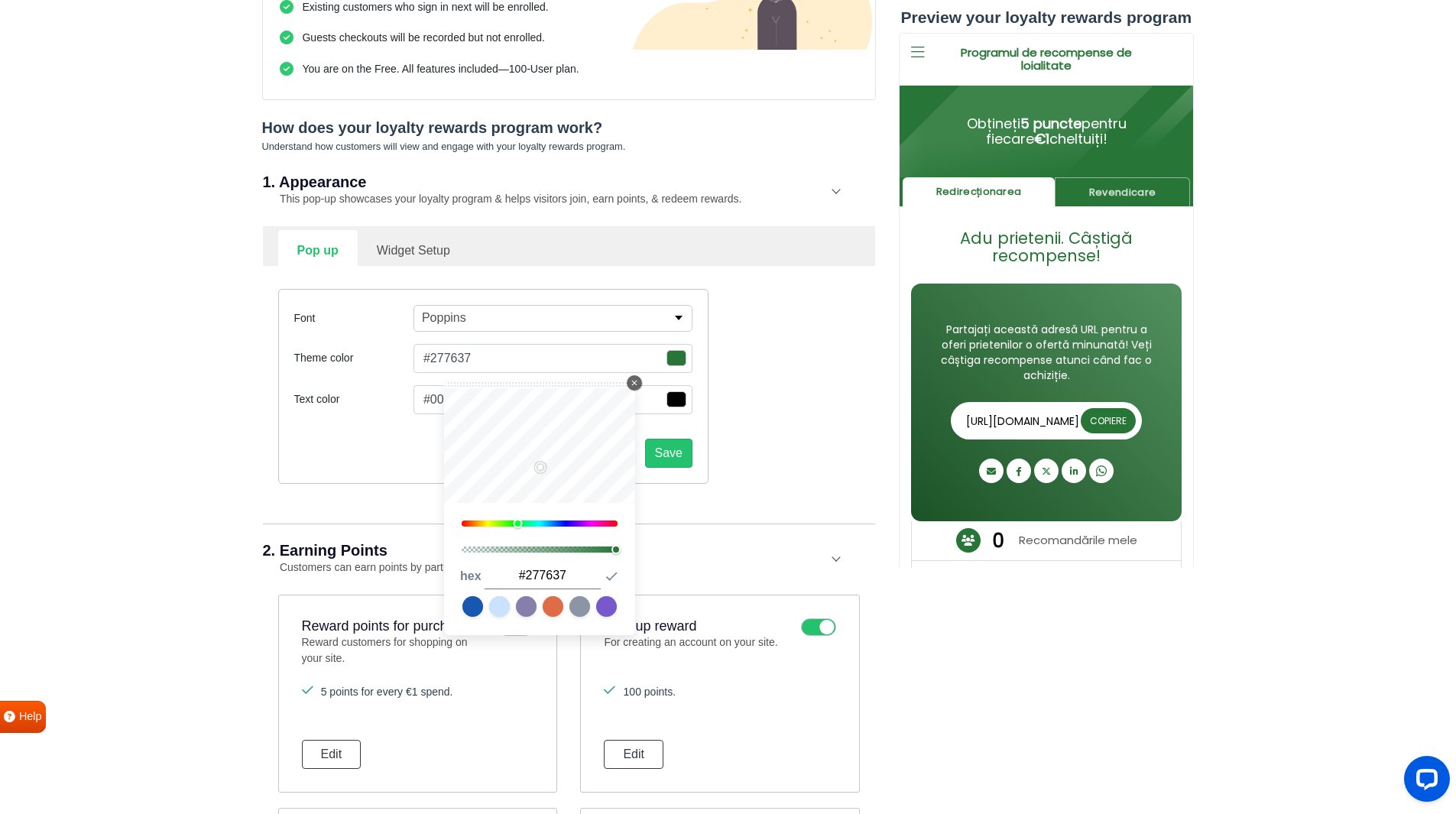
type input "#296a36"
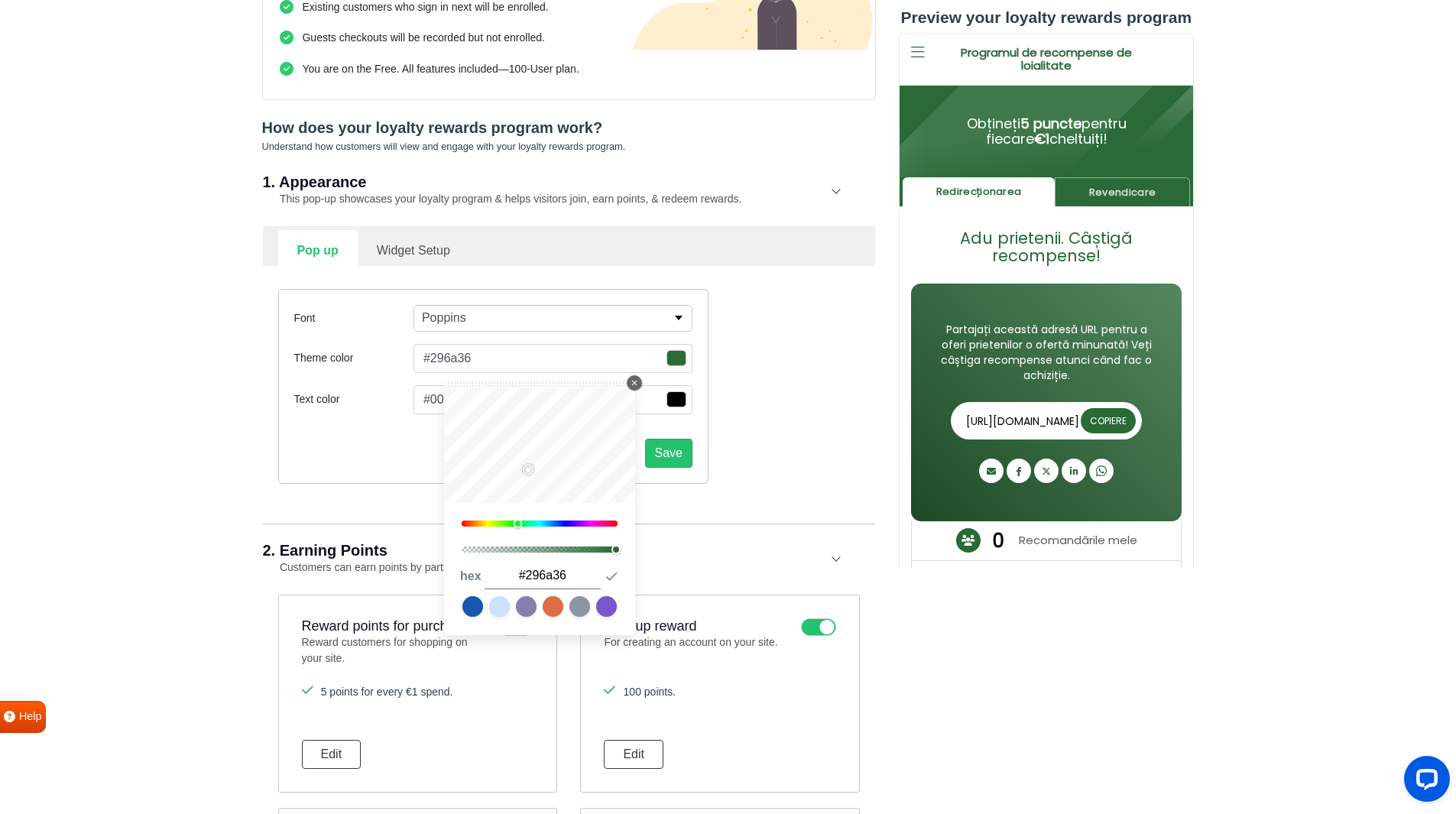
type input "#268c3a"
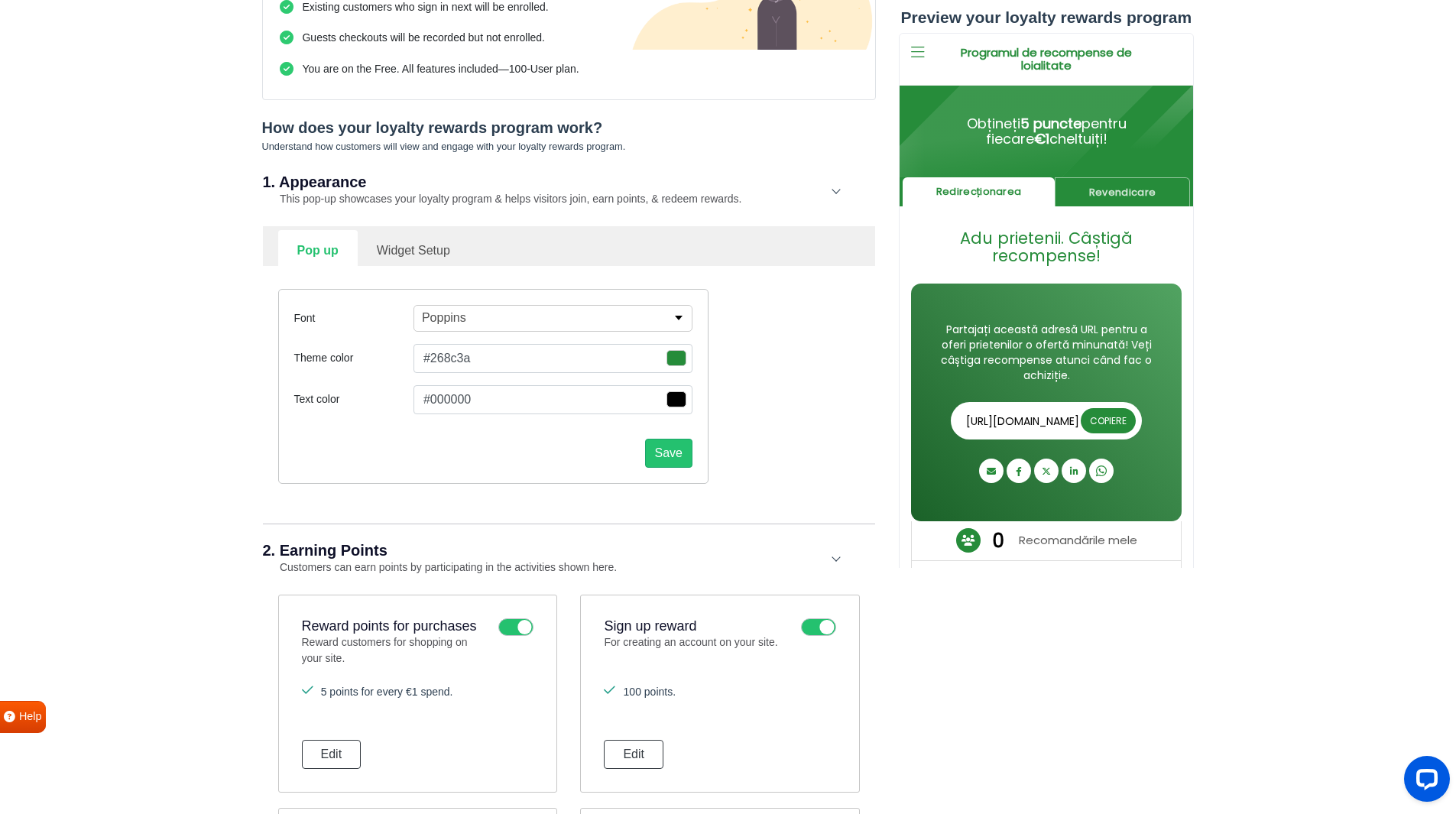
click at [677, 400] on span "button" at bounding box center [676, 400] width 20 height 16
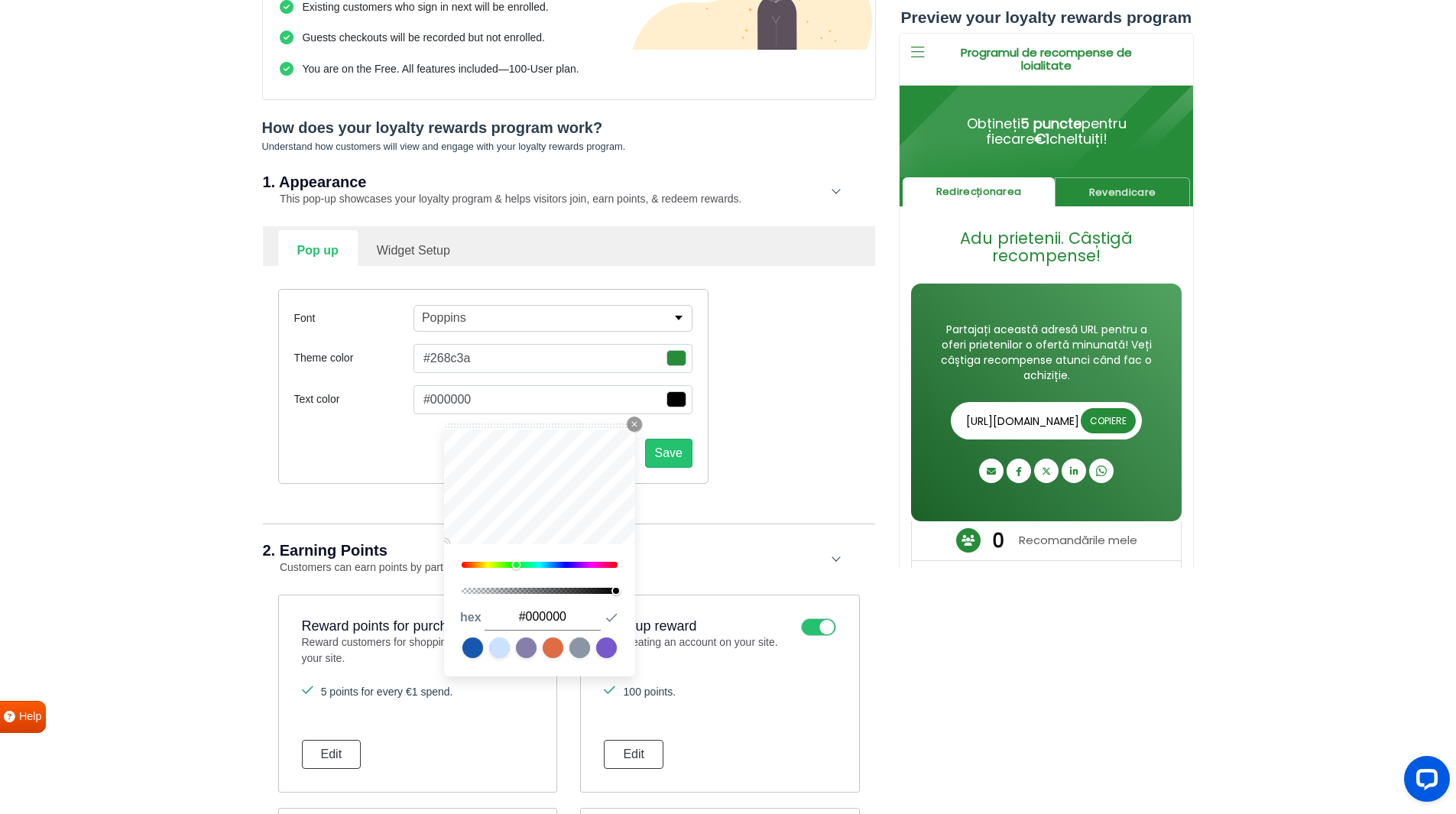
click at [517, 565] on div at bounding box center [539, 564] width 156 height 6
type input "#26ff55"
type input "#25ff49"
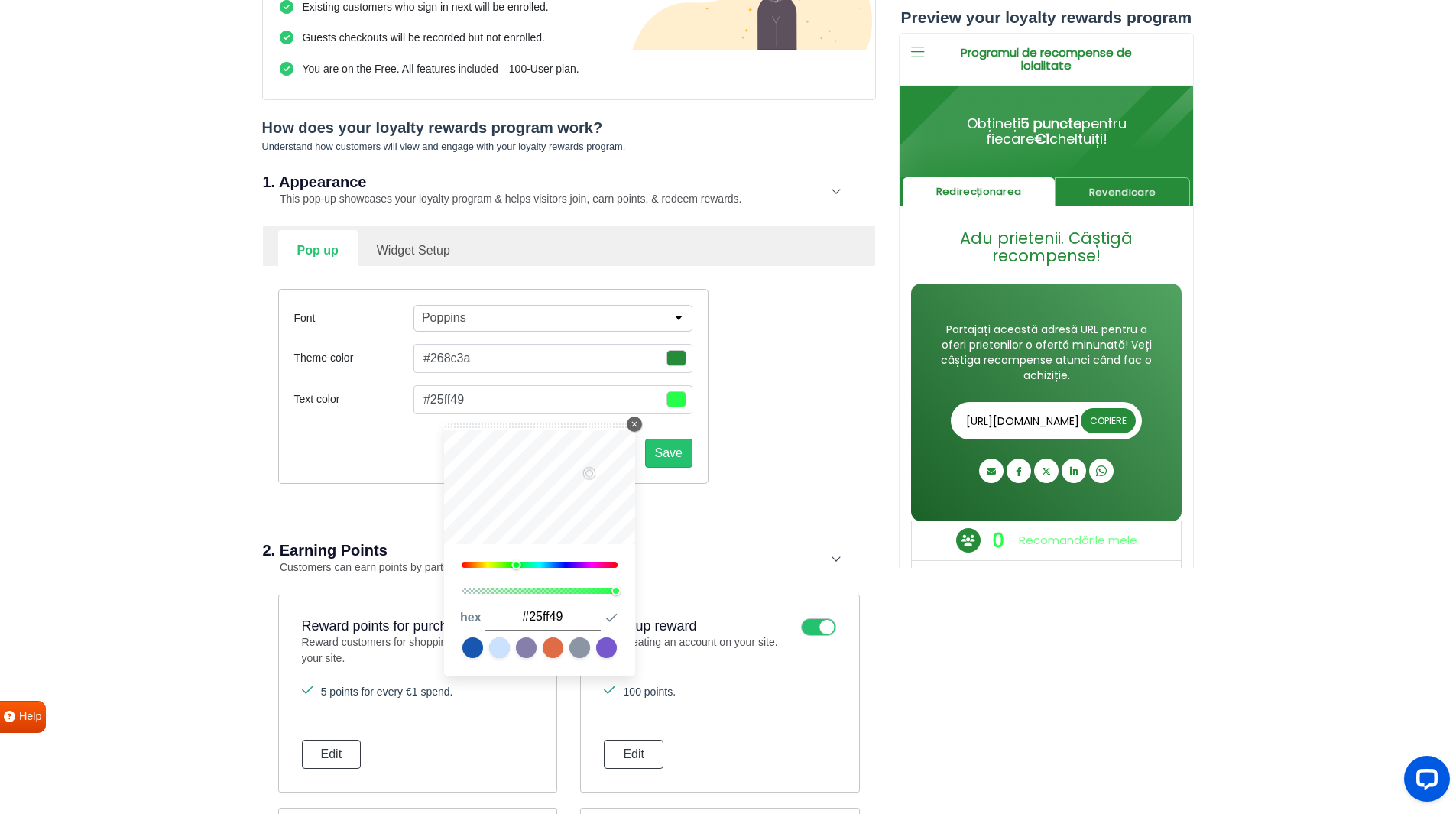
click at [634, 421] on icon "Close Icon" at bounding box center [634, 424] width 9 height 9
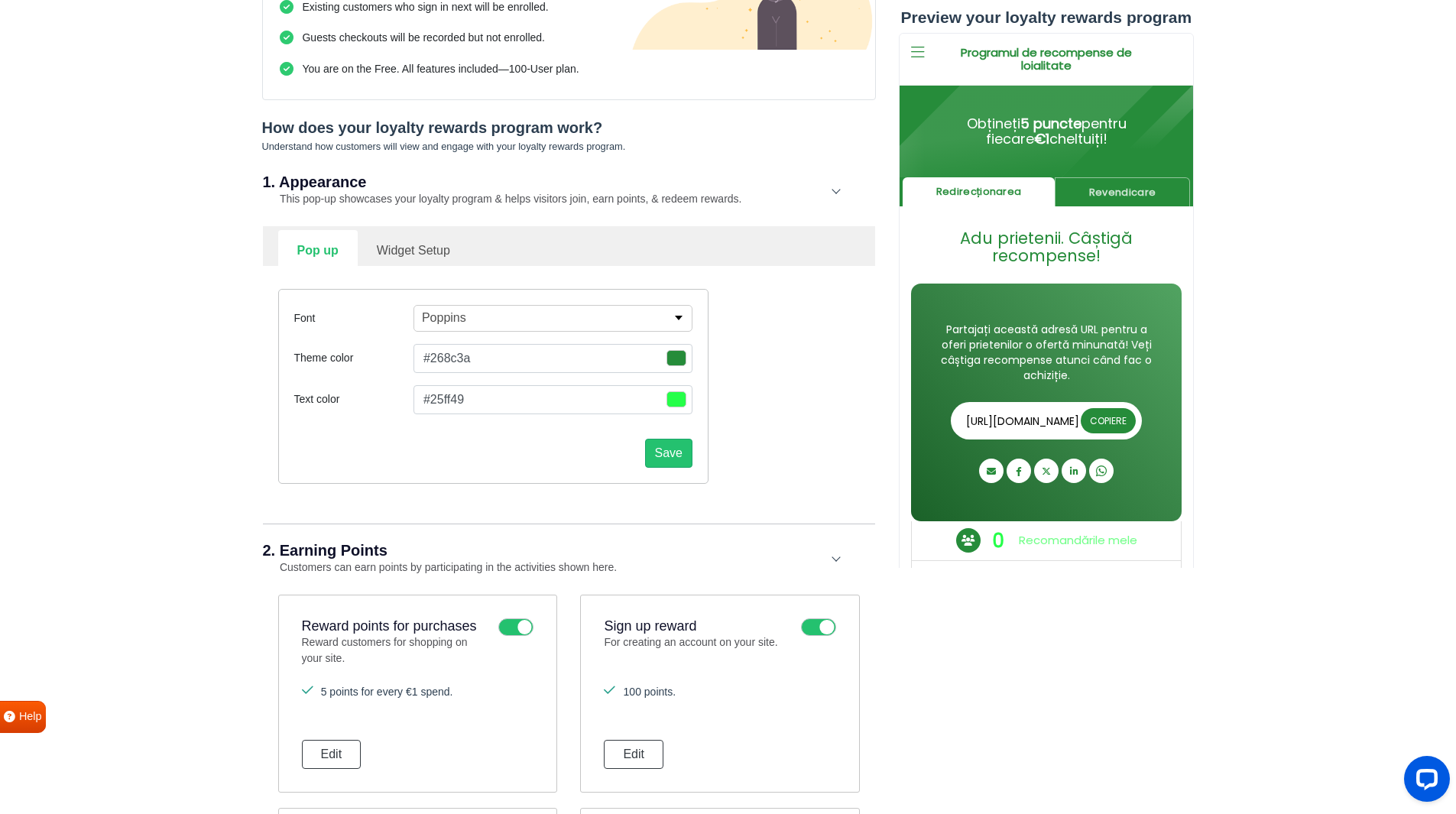
click at [438, 259] on link "Widget Setup" at bounding box center [413, 248] width 112 height 38
select select "right"
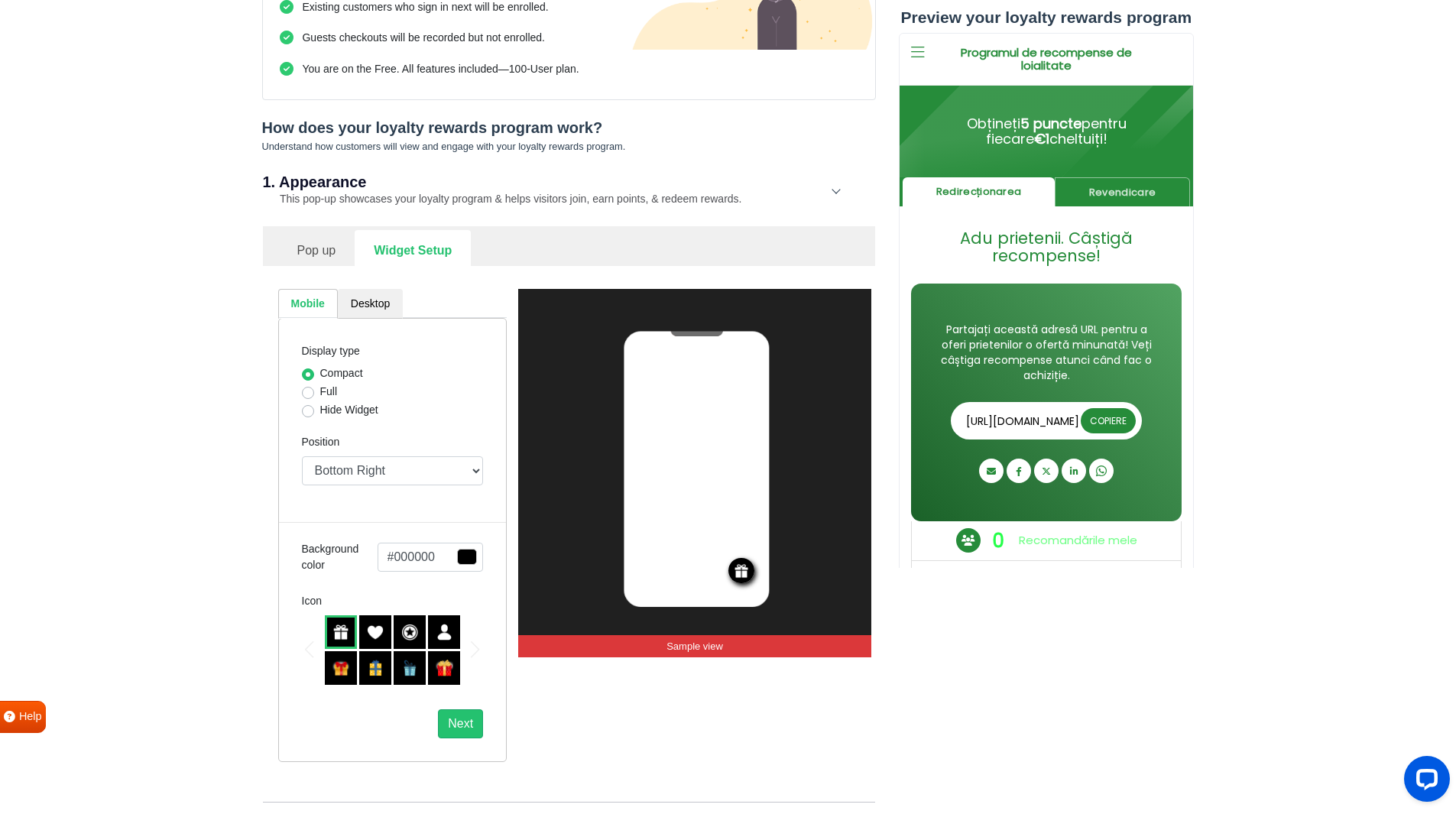
click at [319, 247] on link "Pop up" at bounding box center [317, 248] width 77 height 38
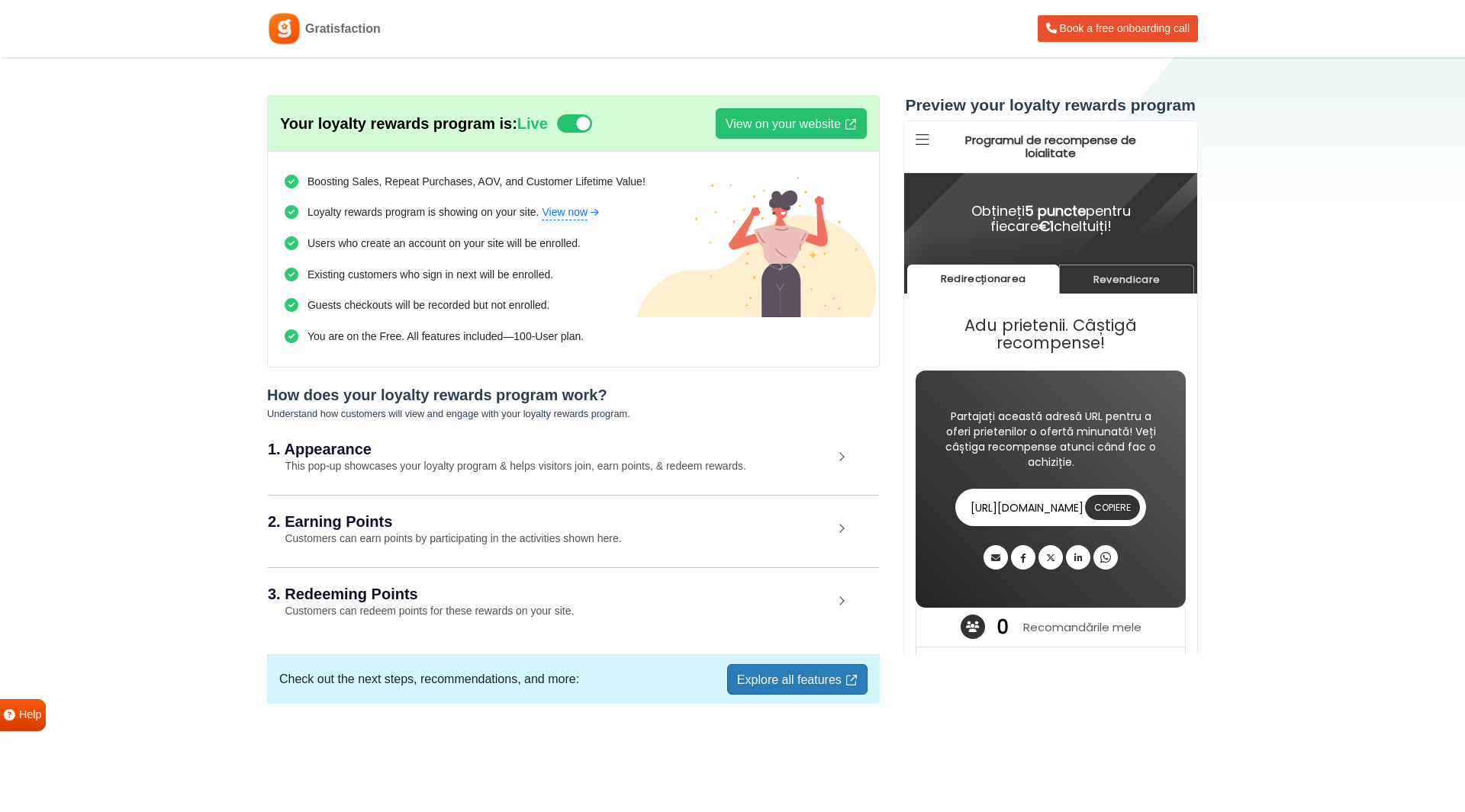
click at [324, 470] on small "This pop-up showcases your loyalty program & helps visitors join, earn points, …" at bounding box center [507, 466] width 479 height 12
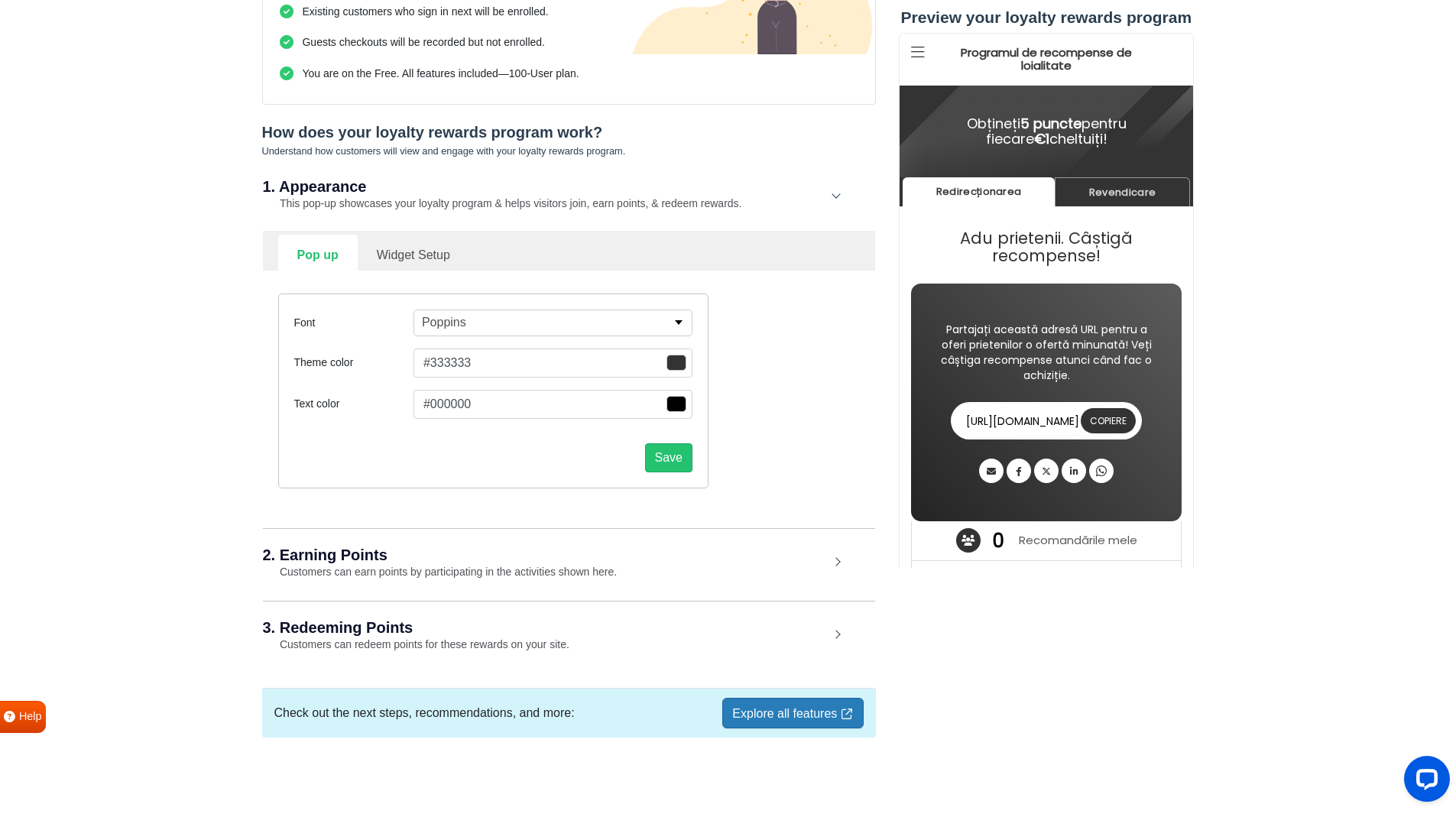
scroll to position [263, 0]
click at [435, 254] on link "Widget Setup" at bounding box center [413, 254] width 112 height 38
select select "right"
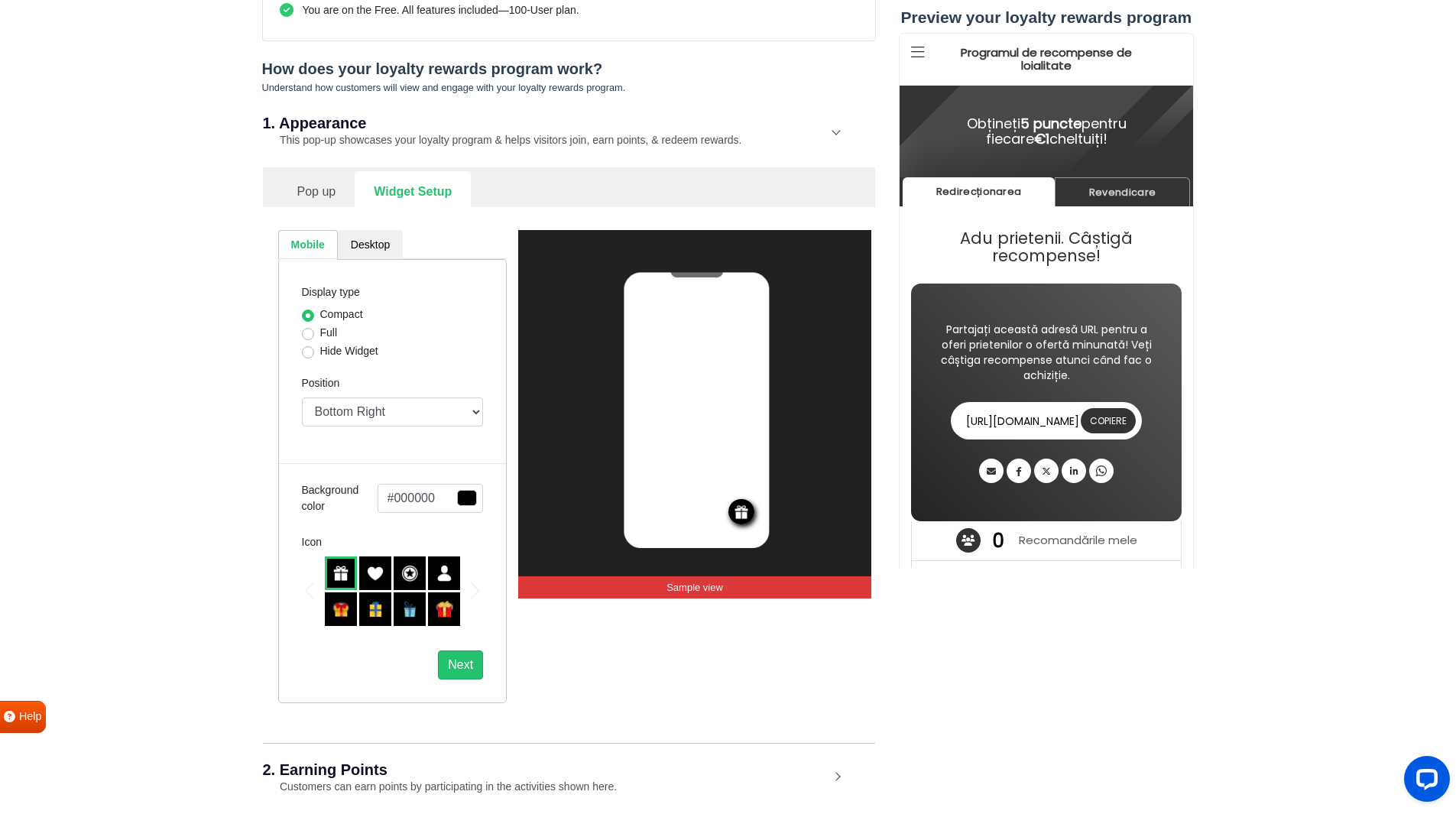
scroll to position [328, 0]
click at [320, 351] on label "Hide Widget" at bounding box center [349, 350] width 58 height 16
click at [307, 351] on input "Hide Widget" at bounding box center [308, 349] width 12 height 15
radio input "true"
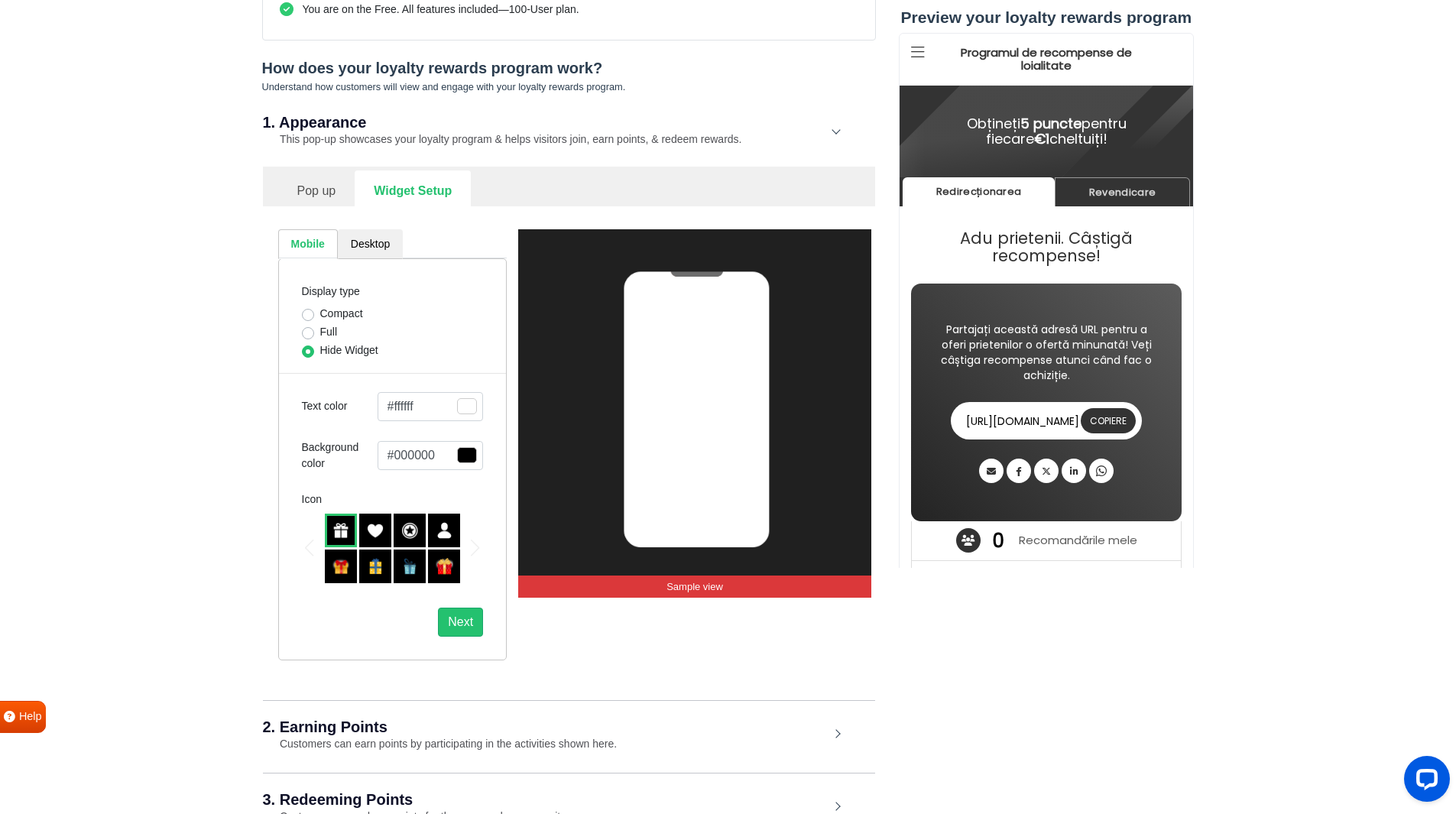
click at [320, 330] on label "Full" at bounding box center [329, 332] width 18 height 16
click at [310, 330] on input "Full" at bounding box center [308, 331] width 12 height 15
radio input "true"
click at [320, 353] on label "Hide Widget" at bounding box center [349, 350] width 58 height 16
click at [306, 353] on input "Hide Widget" at bounding box center [308, 349] width 12 height 15
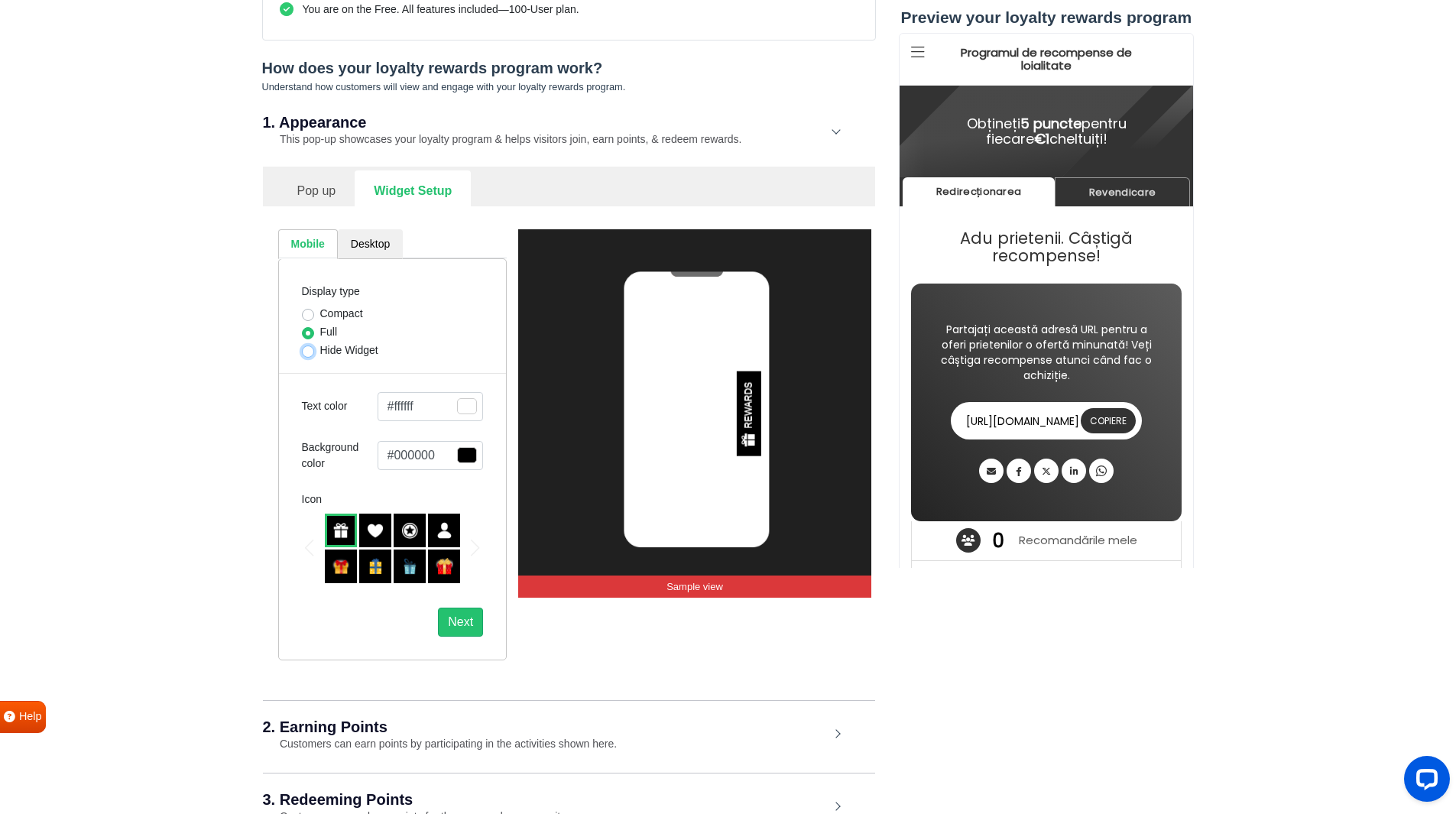
radio input "true"
click at [320, 316] on label "Compact" at bounding box center [341, 313] width 43 height 16
click at [307, 316] on input "Compact" at bounding box center [308, 312] width 12 height 15
radio input "true"
select select "right"
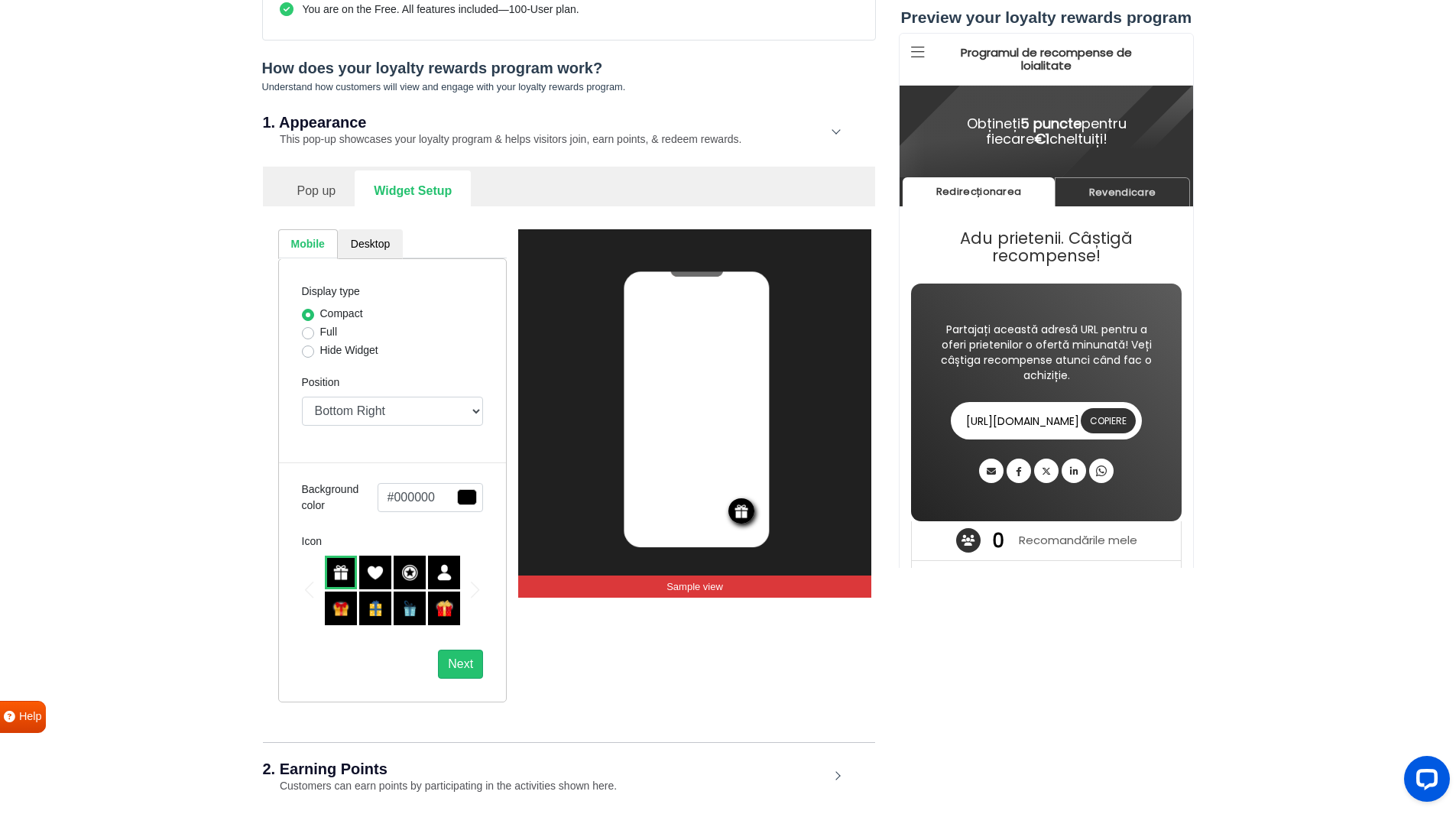
click at [469, 504] on span "button" at bounding box center [466, 497] width 20 height 16
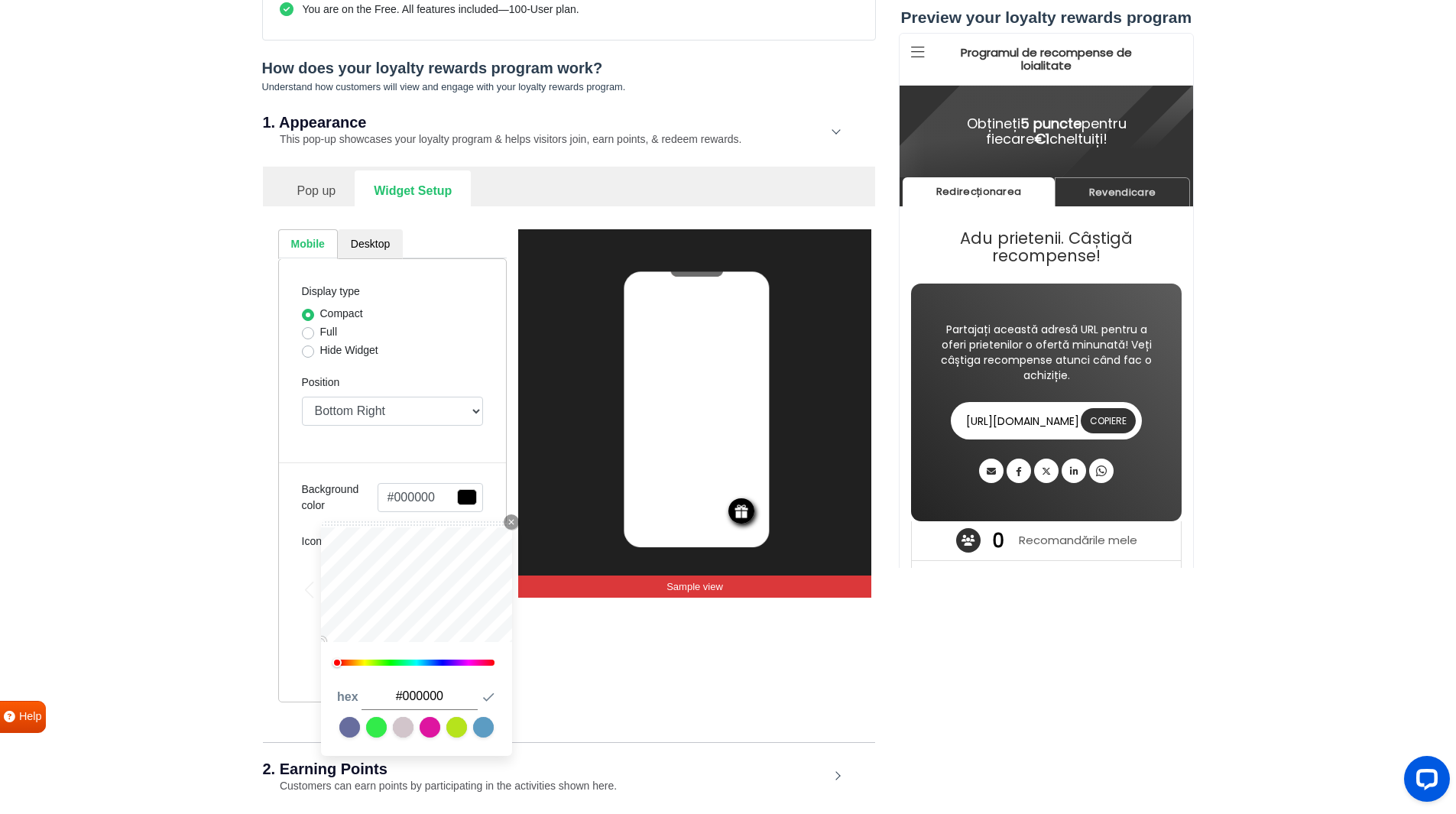
click at [381, 737] on link at bounding box center [376, 727] width 20 height 20
type input "#32eb4a"
type input "#1fdf36"
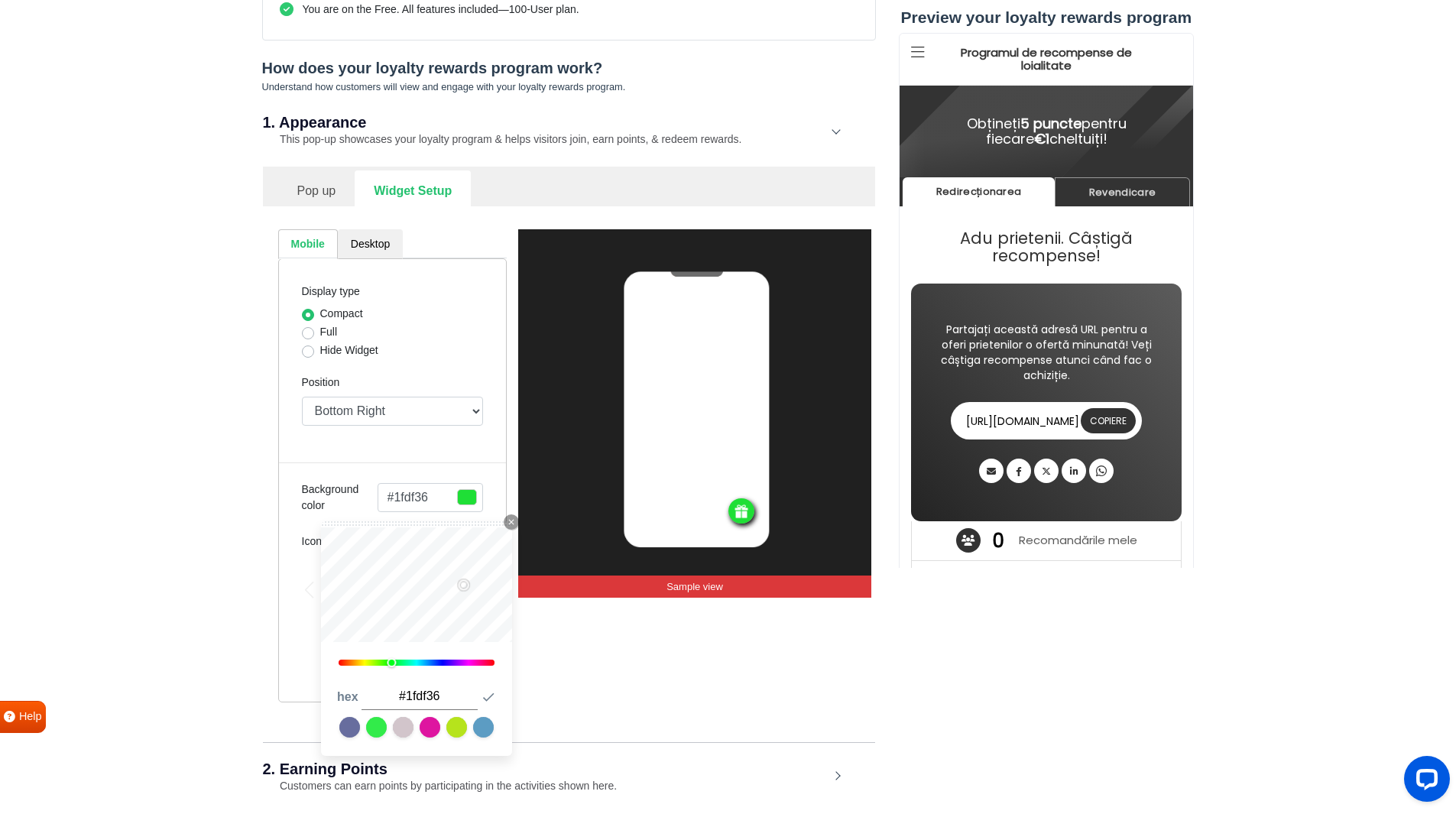
type input "#2bbf3c"
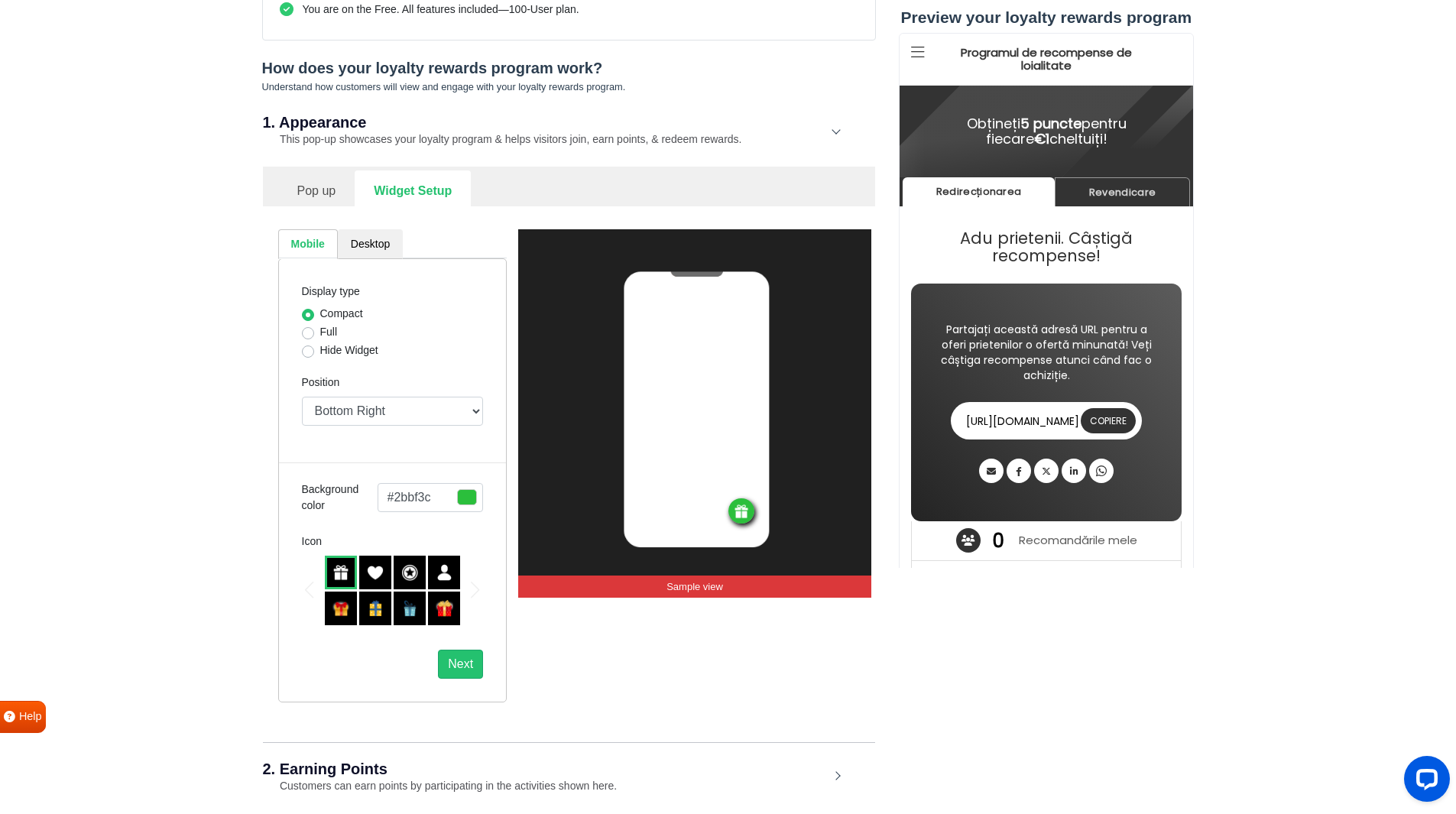
click at [216, 532] on section "Your loyalty rewards program is: Live View on your website Test in admin mode B…" at bounding box center [728, 379] width 1456 height 1299
click at [457, 665] on button "Next" at bounding box center [460, 664] width 45 height 29
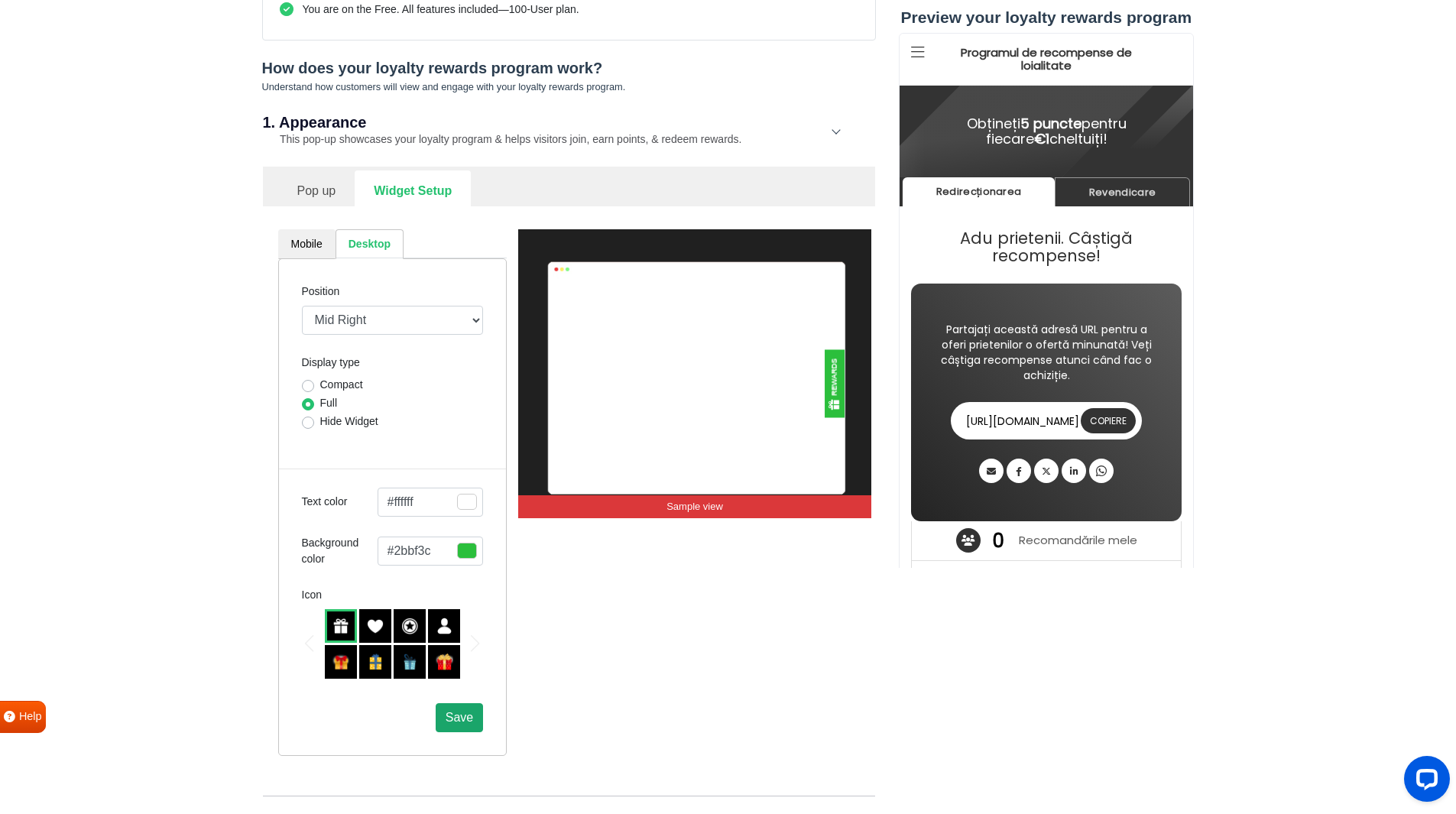
click at [456, 722] on span "Save" at bounding box center [458, 717] width 27 height 13
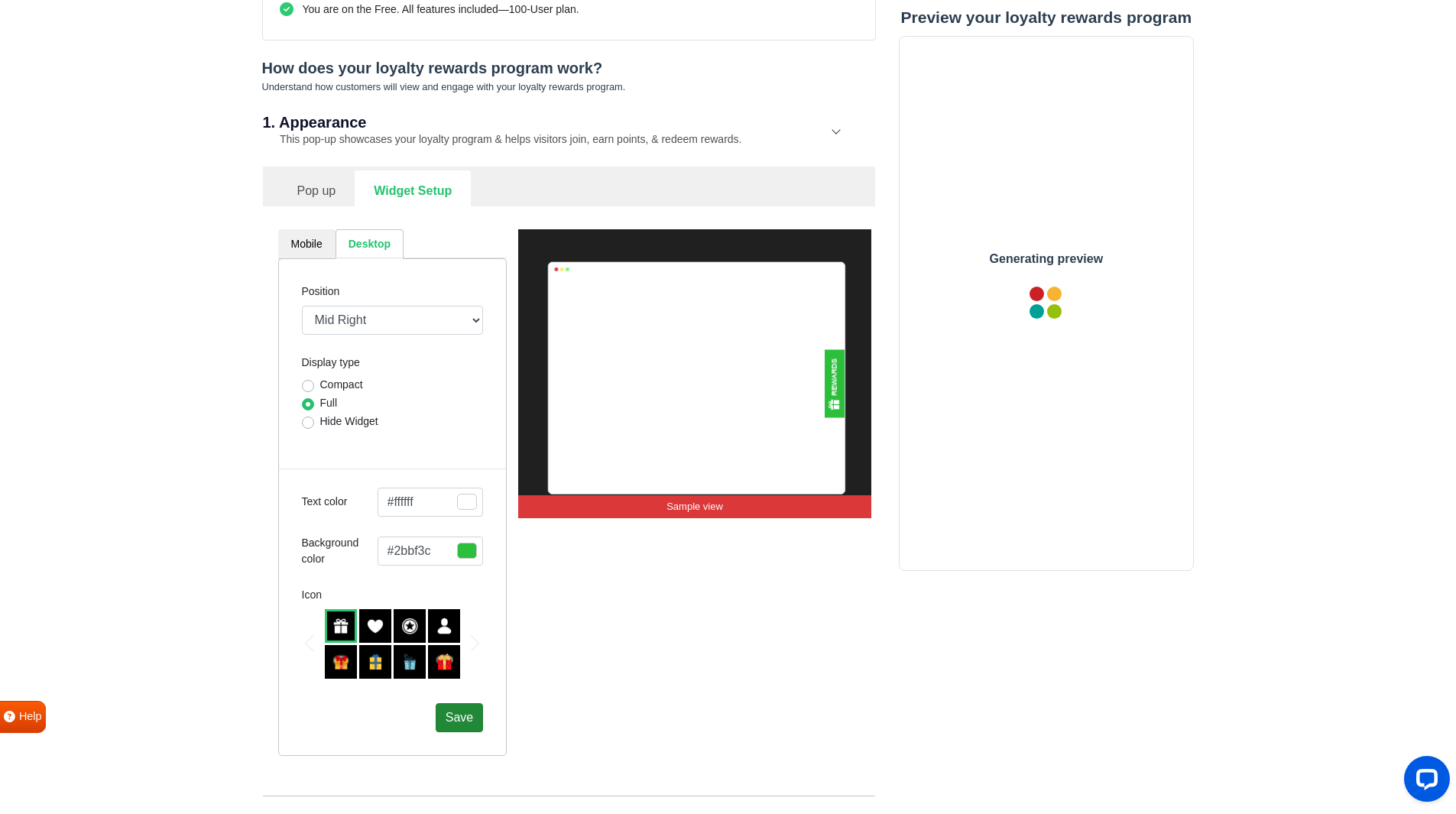
scroll to position [0, 0]
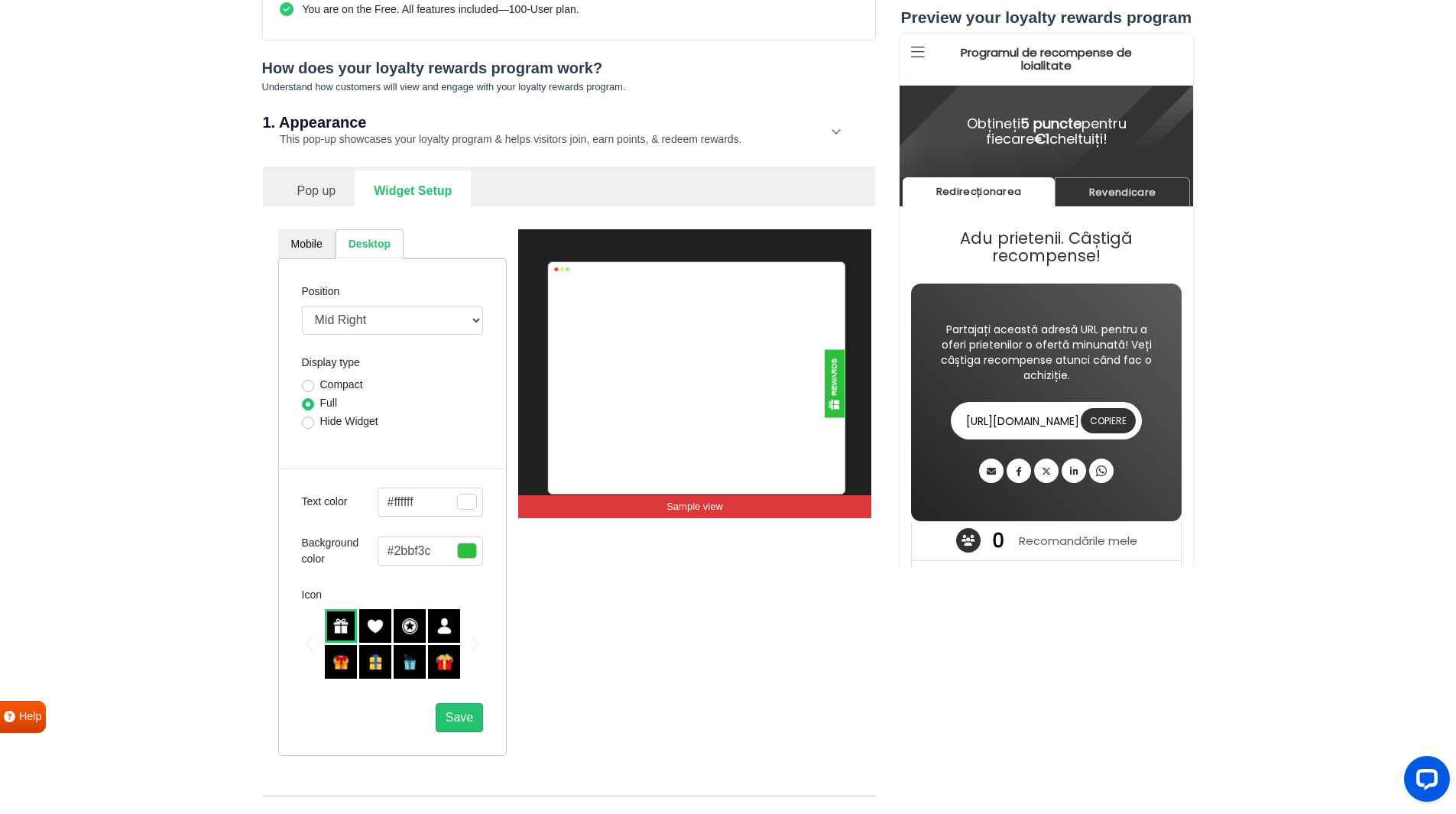
click at [305, 242] on link "Mobile" at bounding box center [306, 245] width 57 height 30
select select "right"
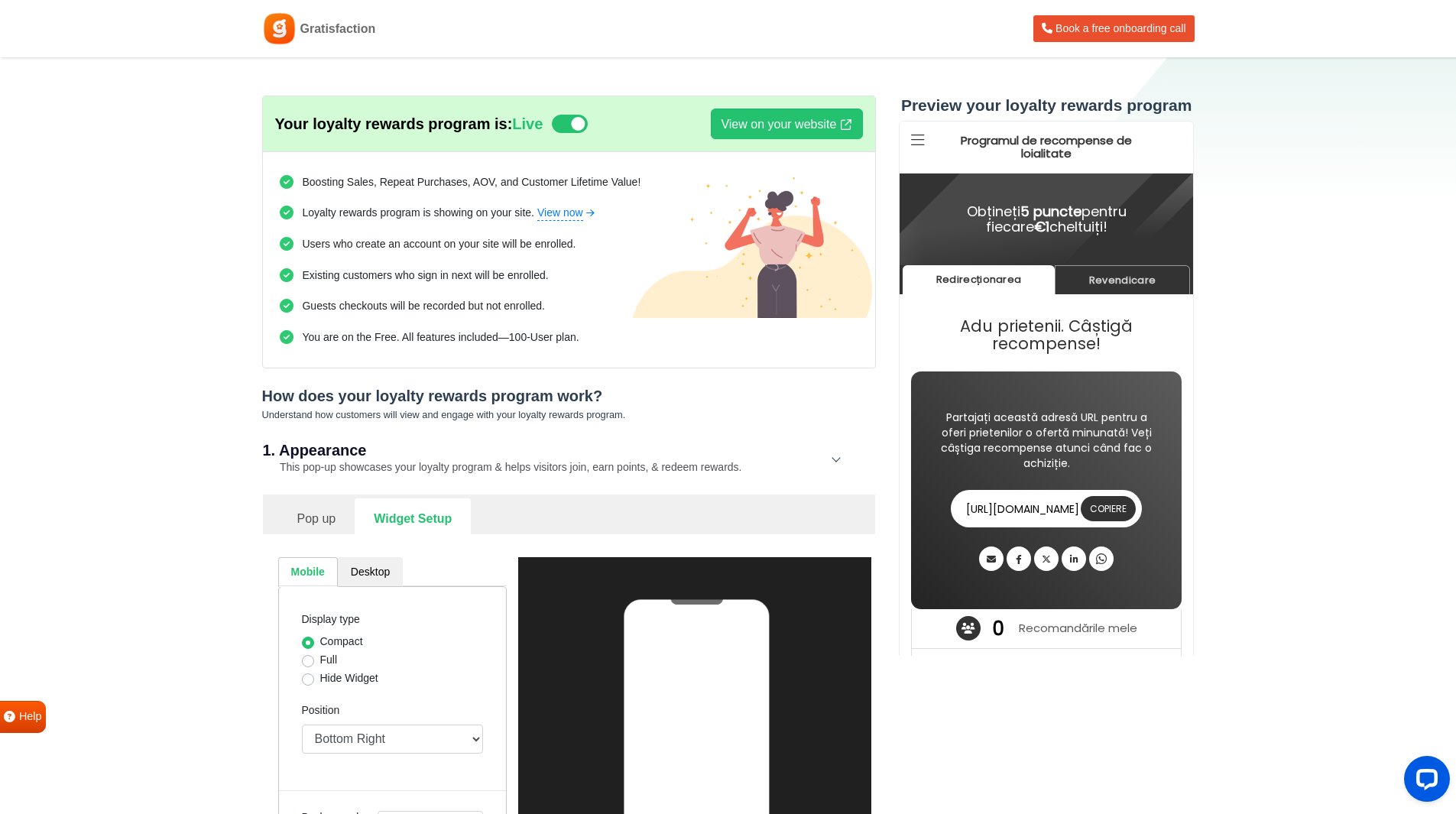
click at [369, 471] on small "This pop-up showcases your loyalty program & helps visitors join, earn points, …" at bounding box center [502, 467] width 479 height 12
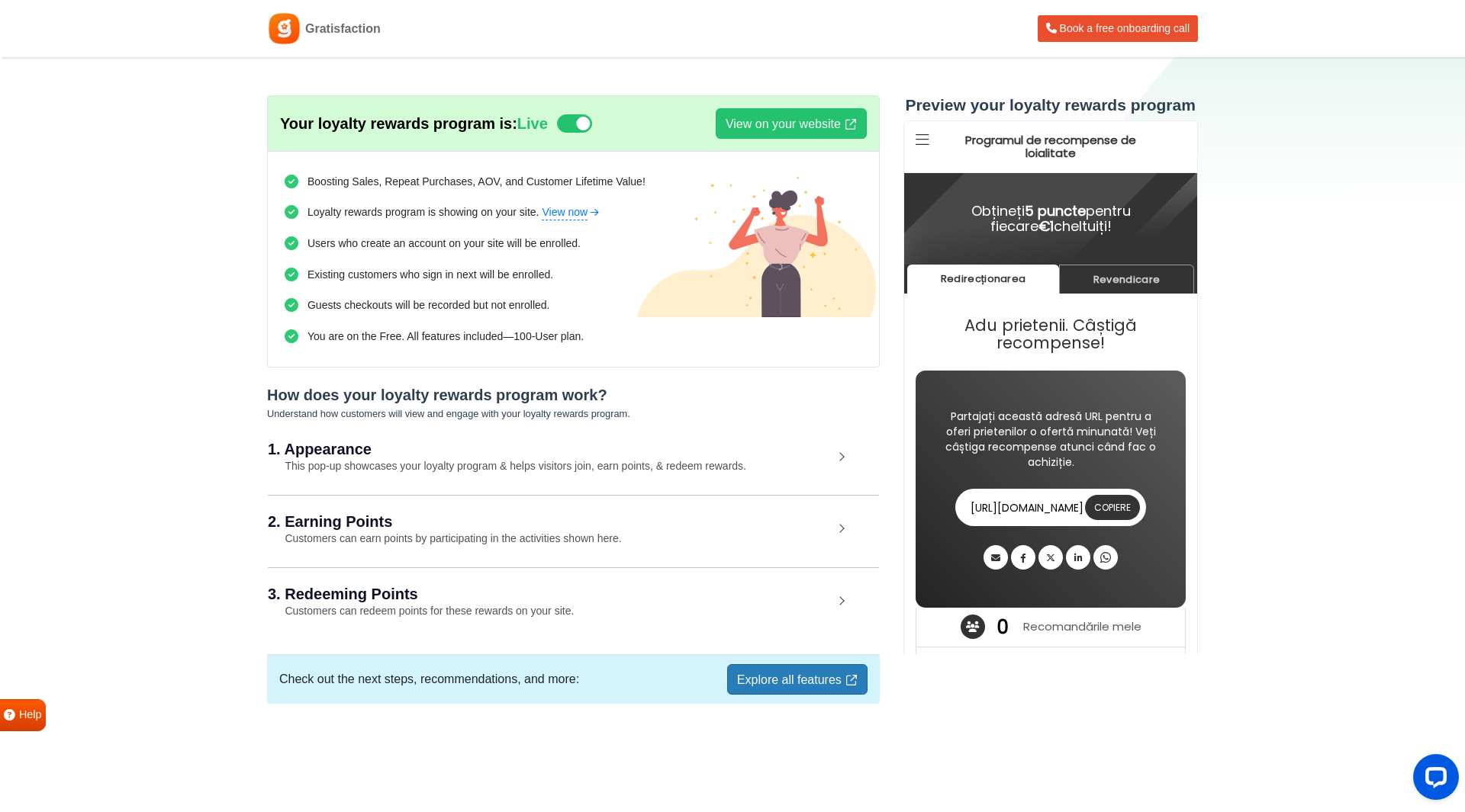
click at [352, 468] on small "This pop-up showcases your loyalty program & helps visitors join, earn points, …" at bounding box center [507, 466] width 479 height 12
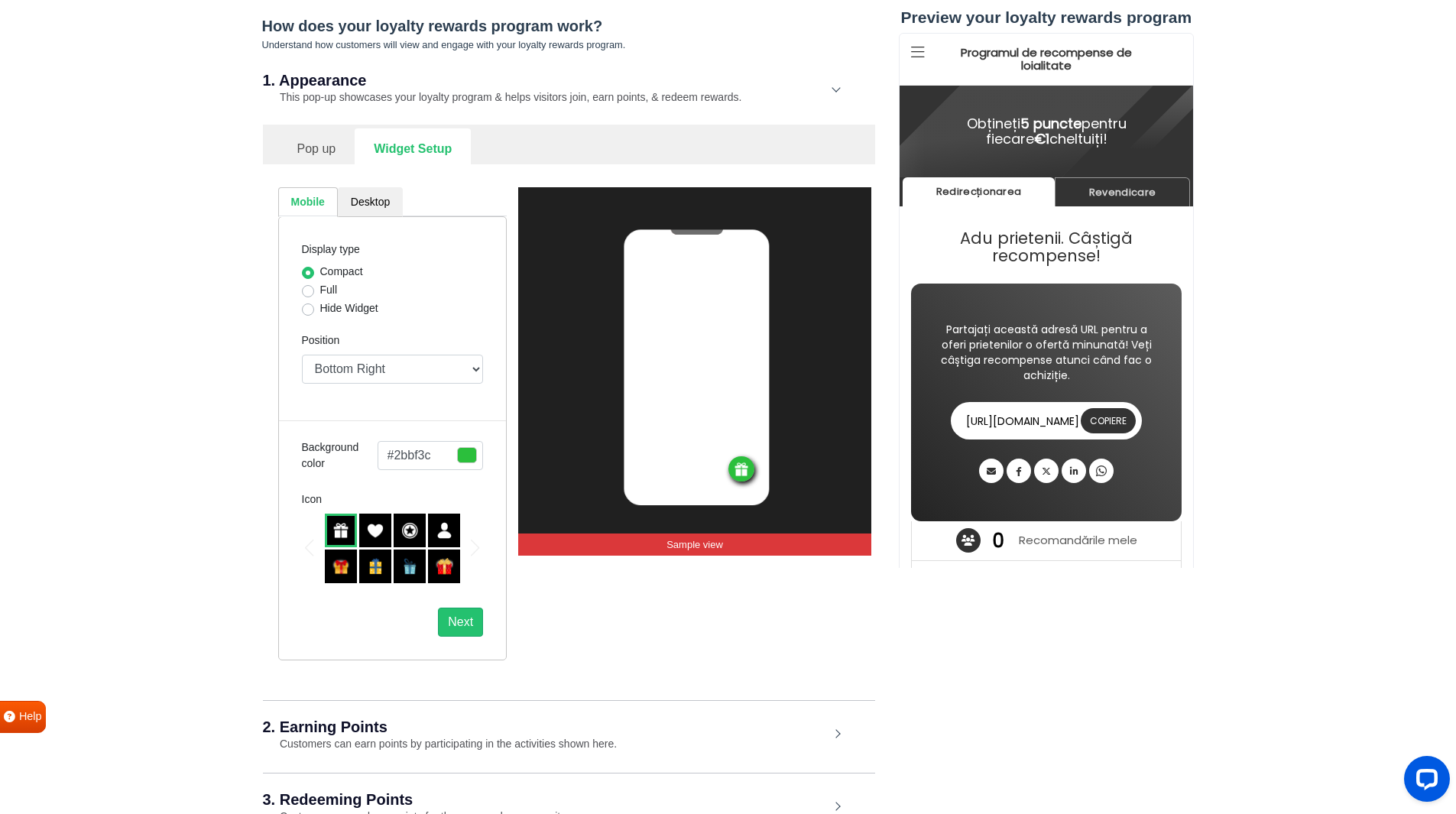
scroll to position [546, 0]
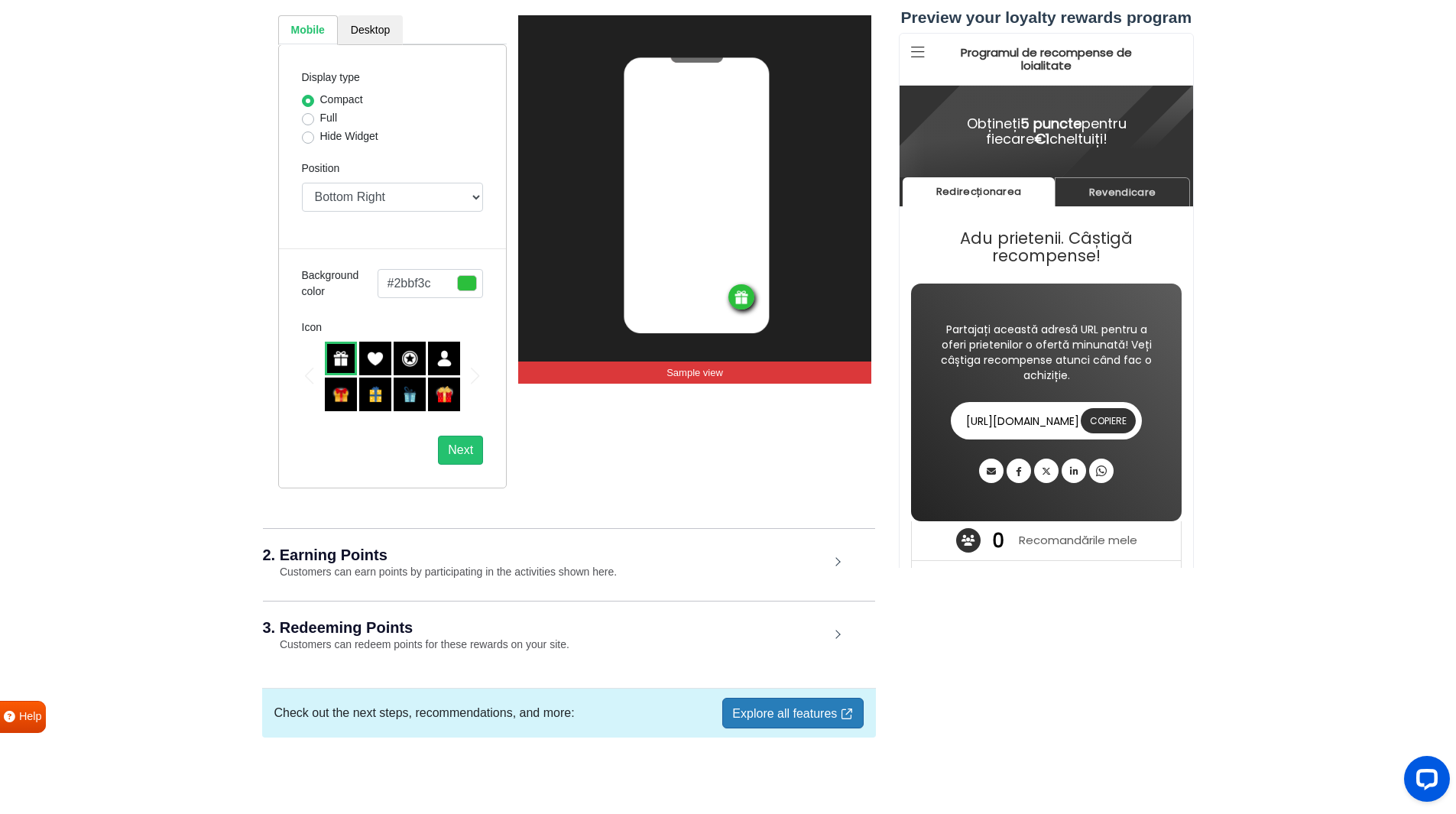
click at [388, 569] on small "Customers can earn points by participating in the activities shown here." at bounding box center [440, 572] width 355 height 12
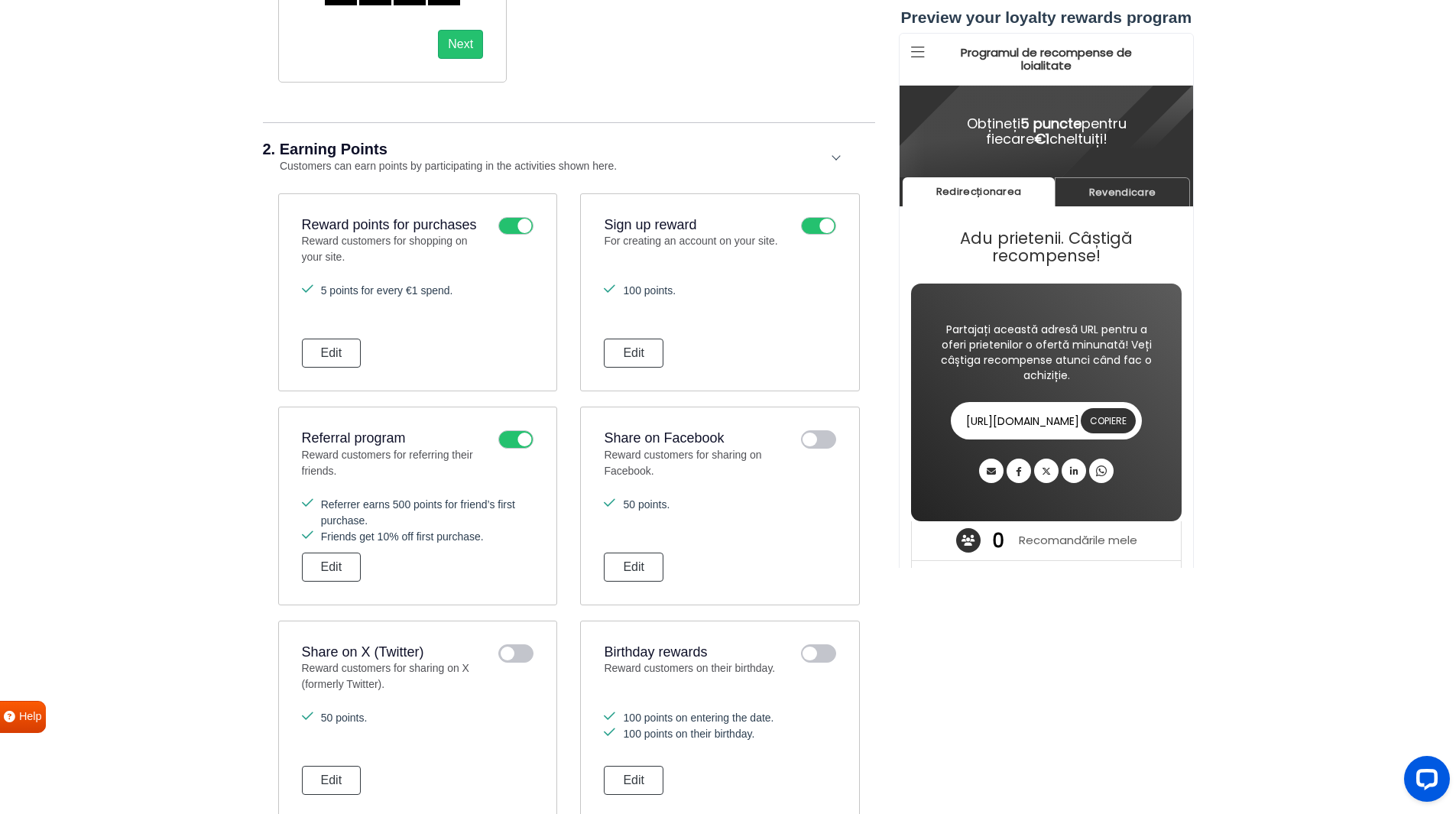
scroll to position [949, 0]
click at [320, 567] on button "Edit" at bounding box center [332, 566] width 60 height 29
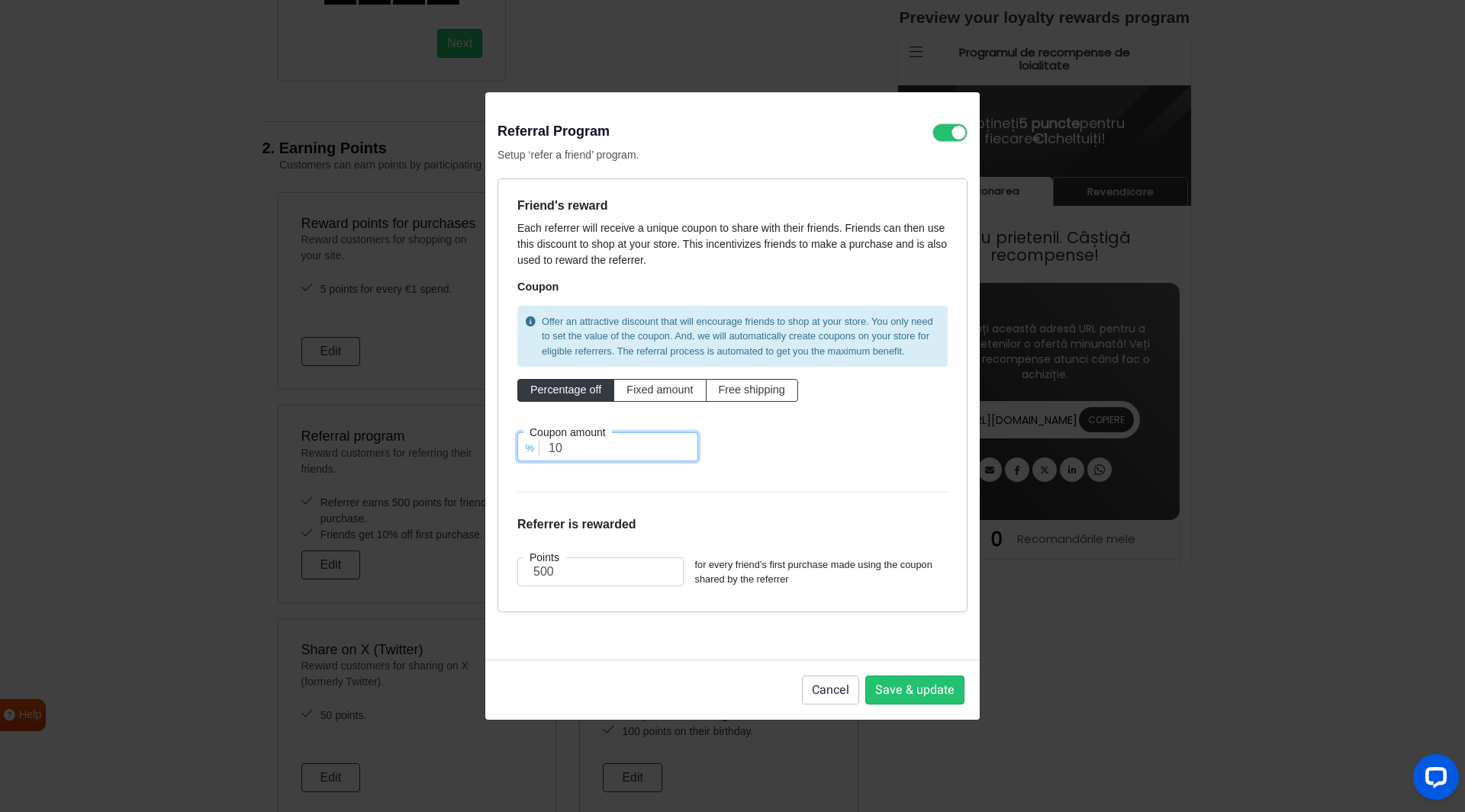
click at [584, 461] on input "10" at bounding box center [608, 446] width 181 height 29
type input "2"
click at [572, 583] on input "500" at bounding box center [600, 571] width 166 height 29
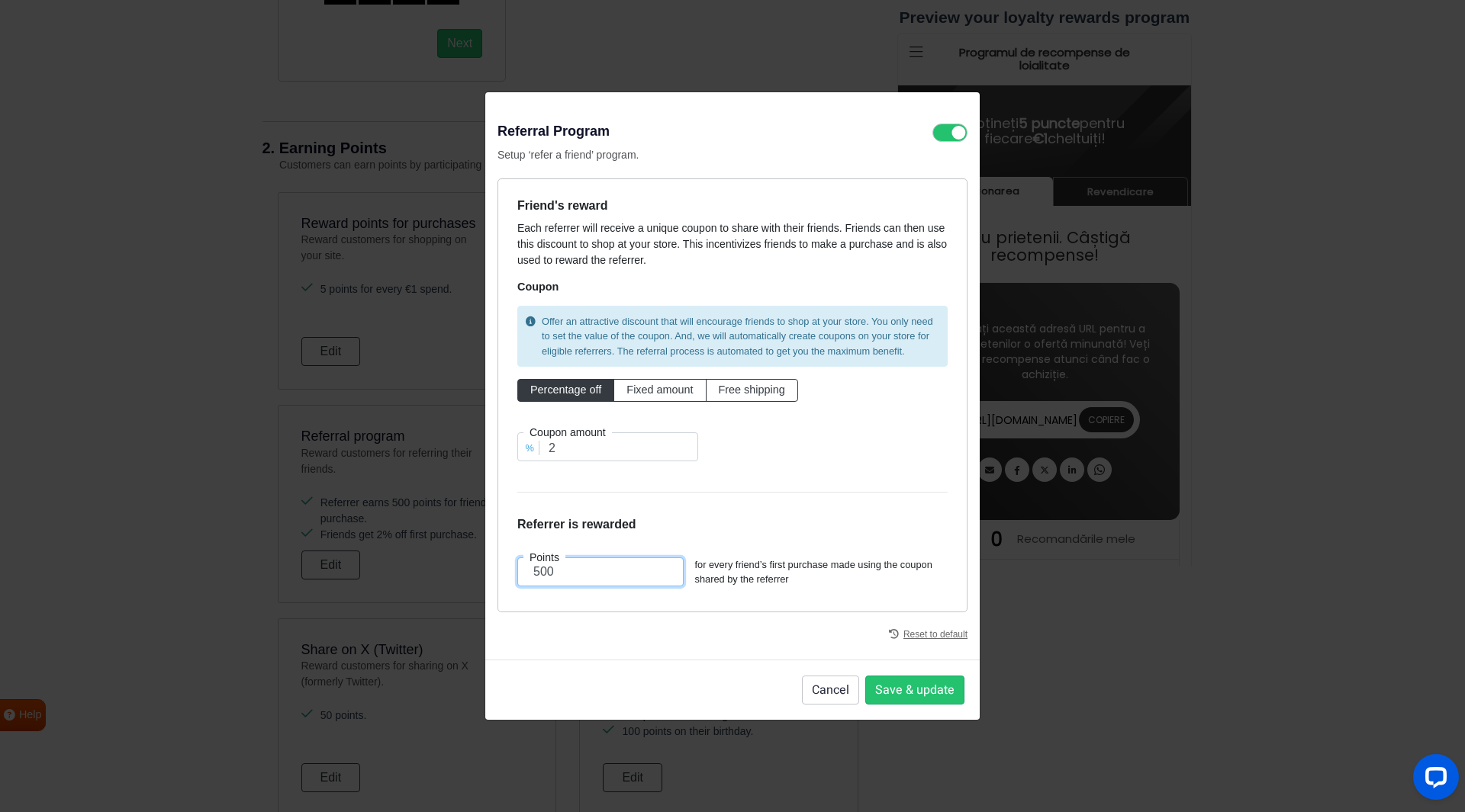
click at [572, 583] on input "500" at bounding box center [600, 571] width 166 height 29
type input "100"
click at [897, 692] on button "Save & update" at bounding box center [914, 690] width 99 height 29
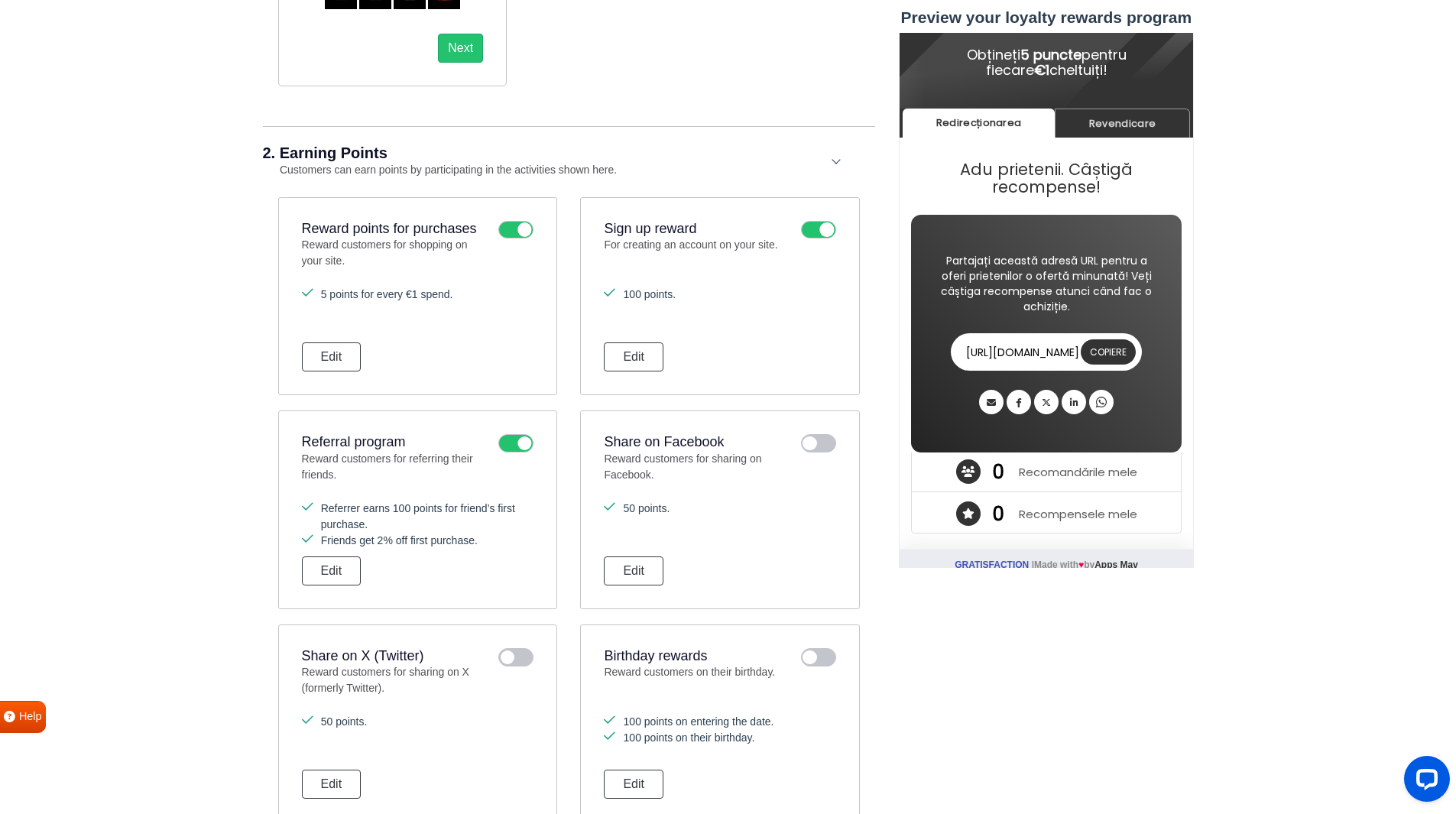
scroll to position [0, 0]
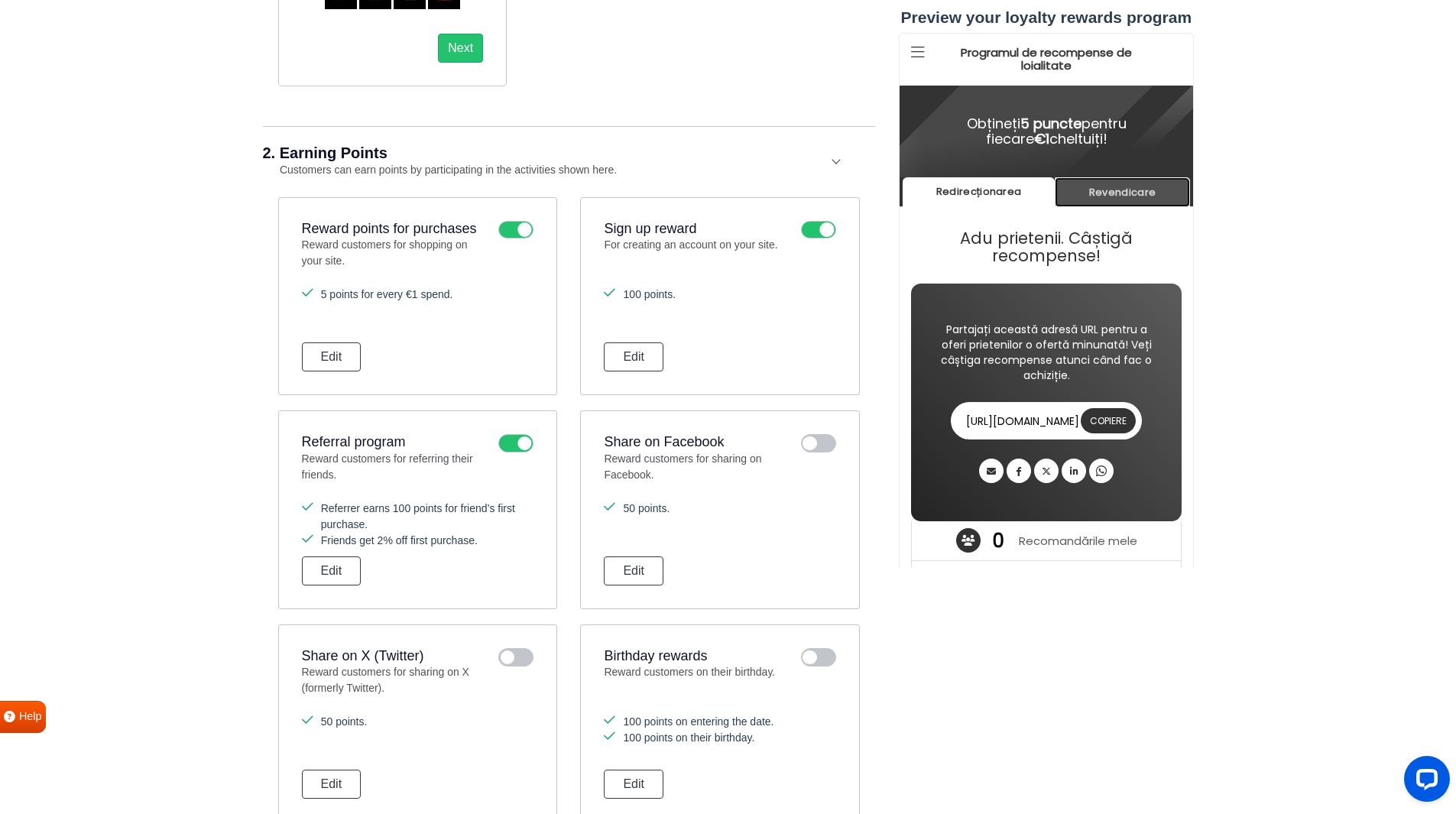
click at [1101, 187] on link "Revendicare" at bounding box center [1122, 193] width 135 height 30
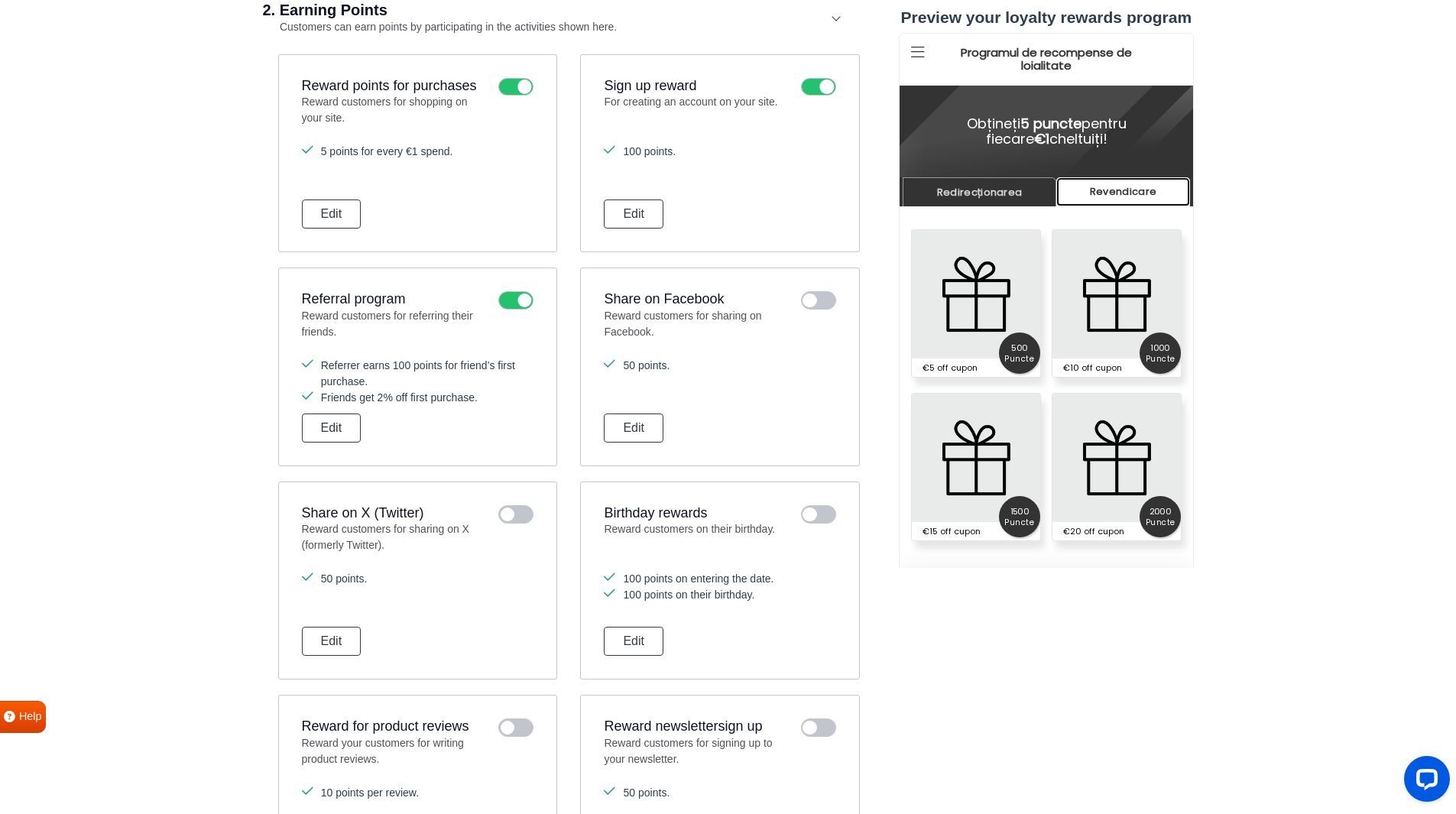
scroll to position [1085, 0]
click at [656, 218] on button "Edit" at bounding box center [633, 215] width 60 height 29
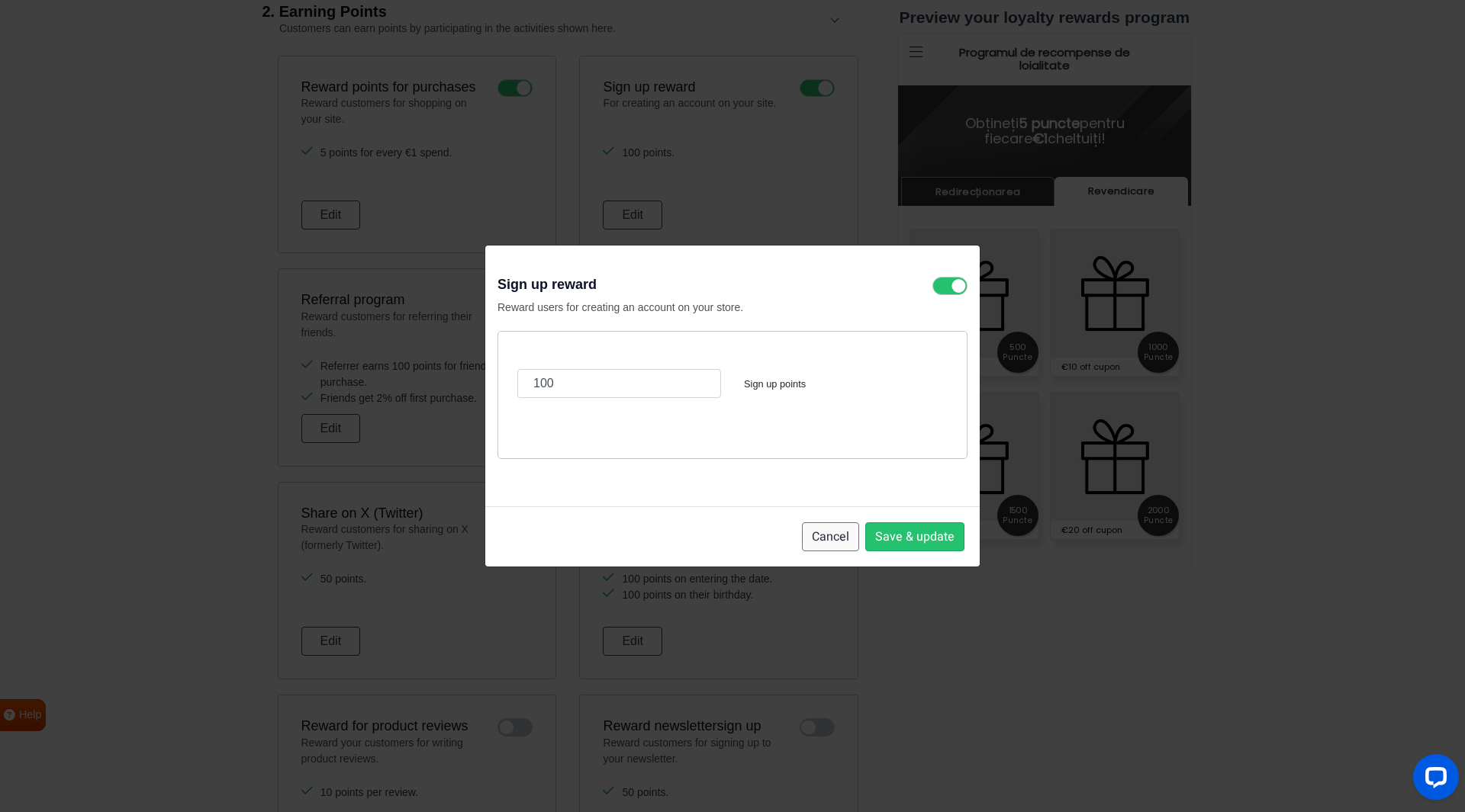
click at [845, 541] on button "Cancel" at bounding box center [830, 536] width 57 height 29
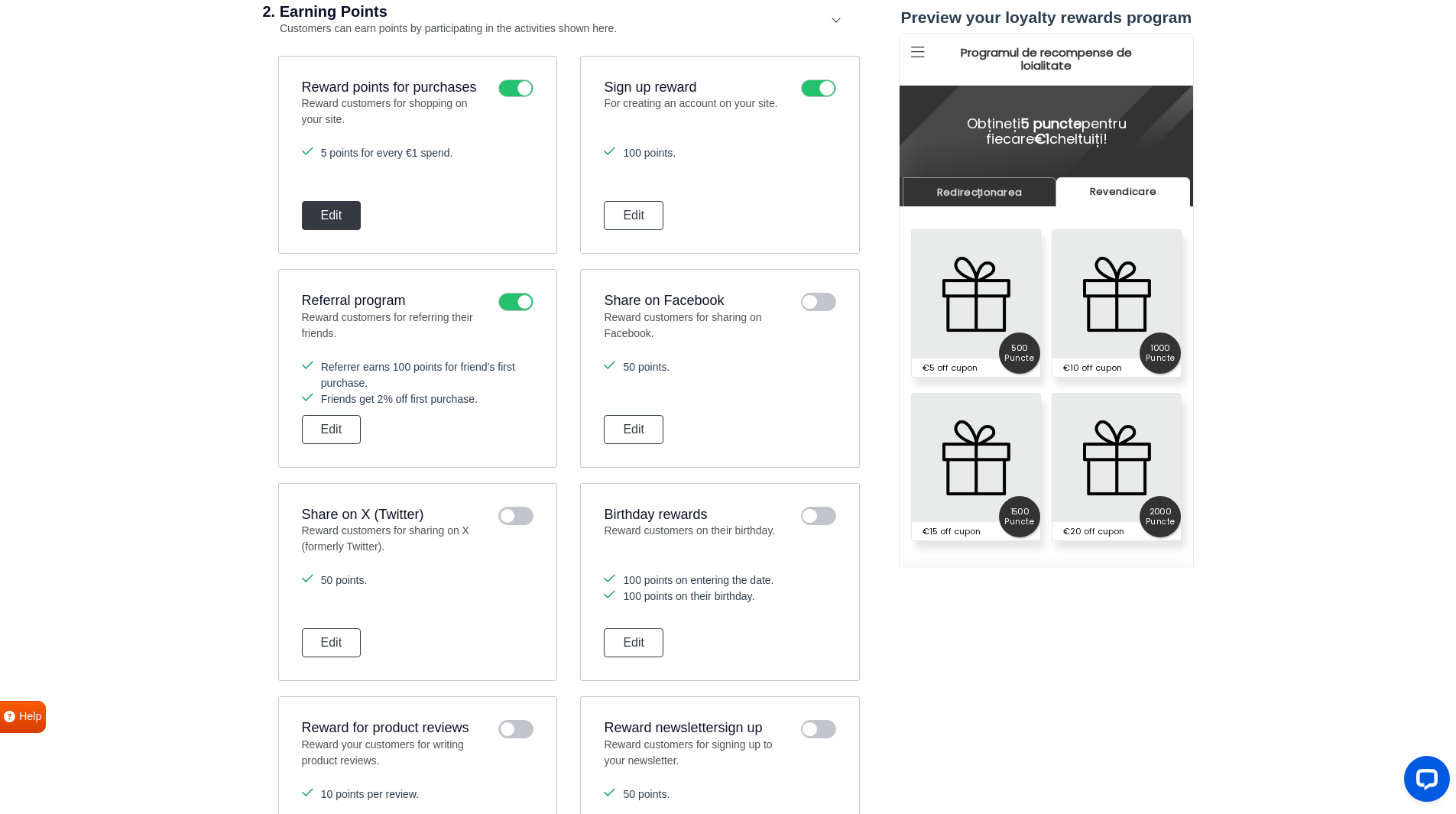
click at [339, 218] on button "Edit" at bounding box center [332, 215] width 60 height 29
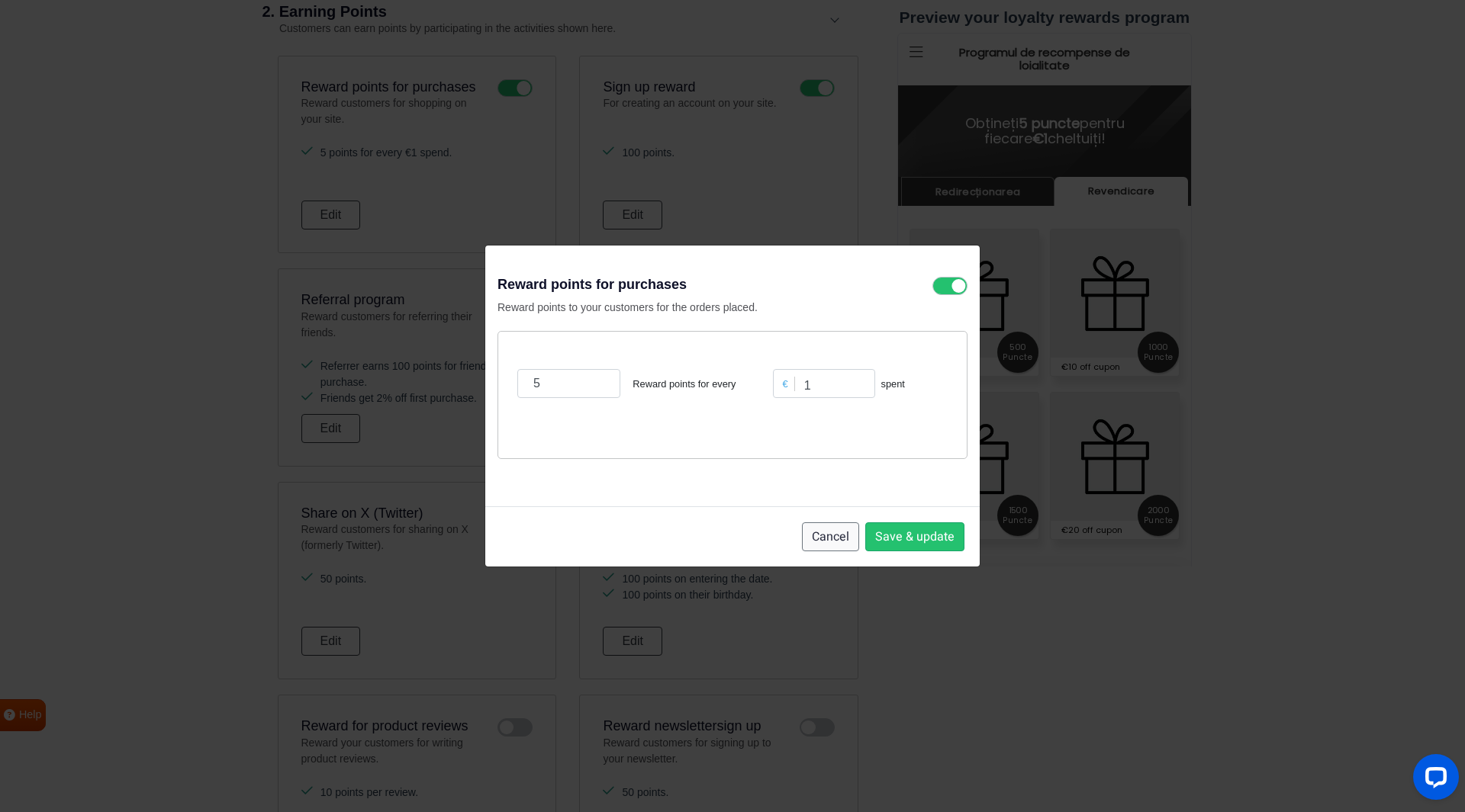
click at [819, 531] on button "Cancel" at bounding box center [830, 536] width 57 height 29
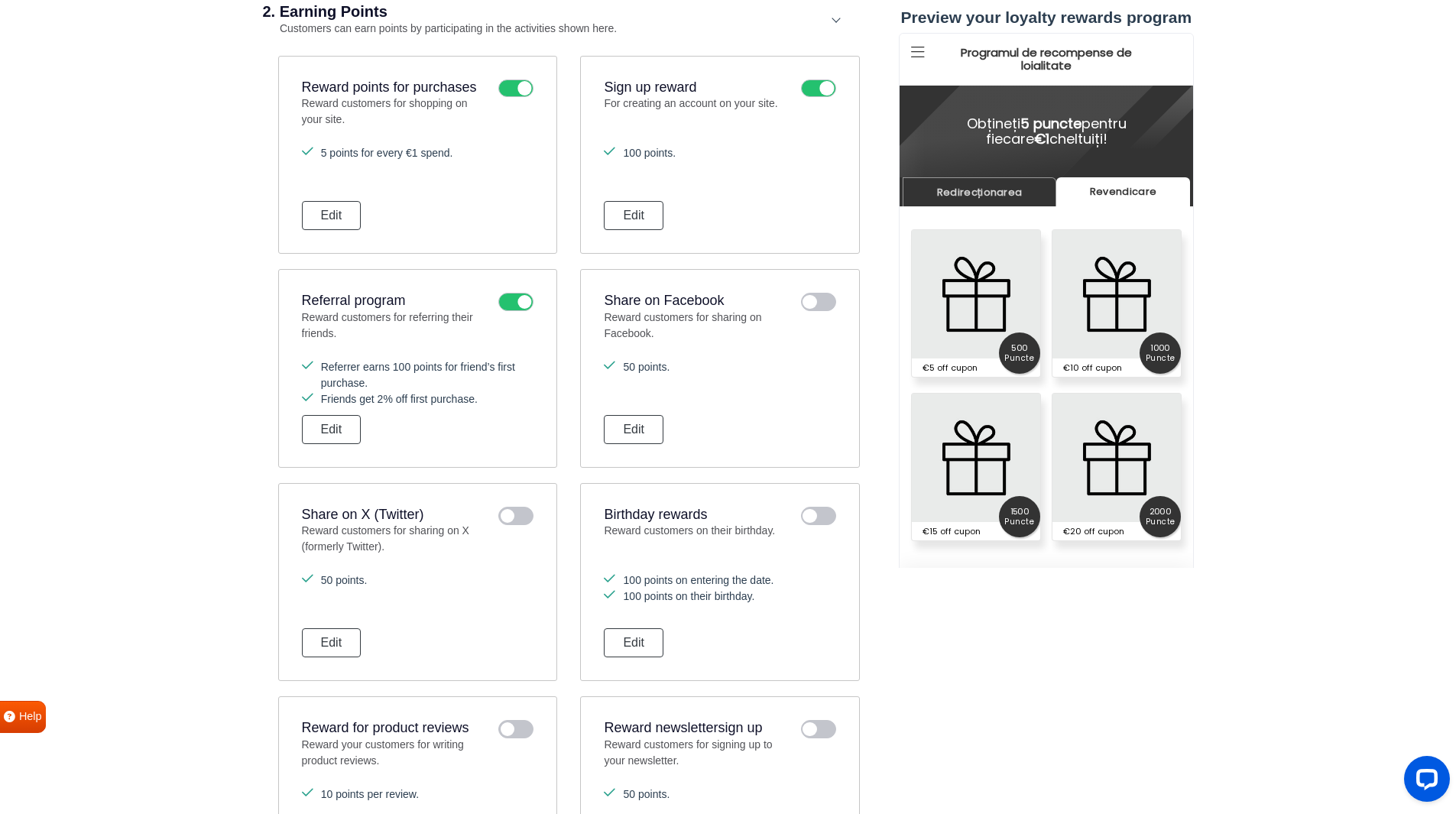
click at [156, 372] on section "Your loyalty rewards program is: Live View on your website Test in admin mode B…" at bounding box center [728, 48] width 1456 height 2153
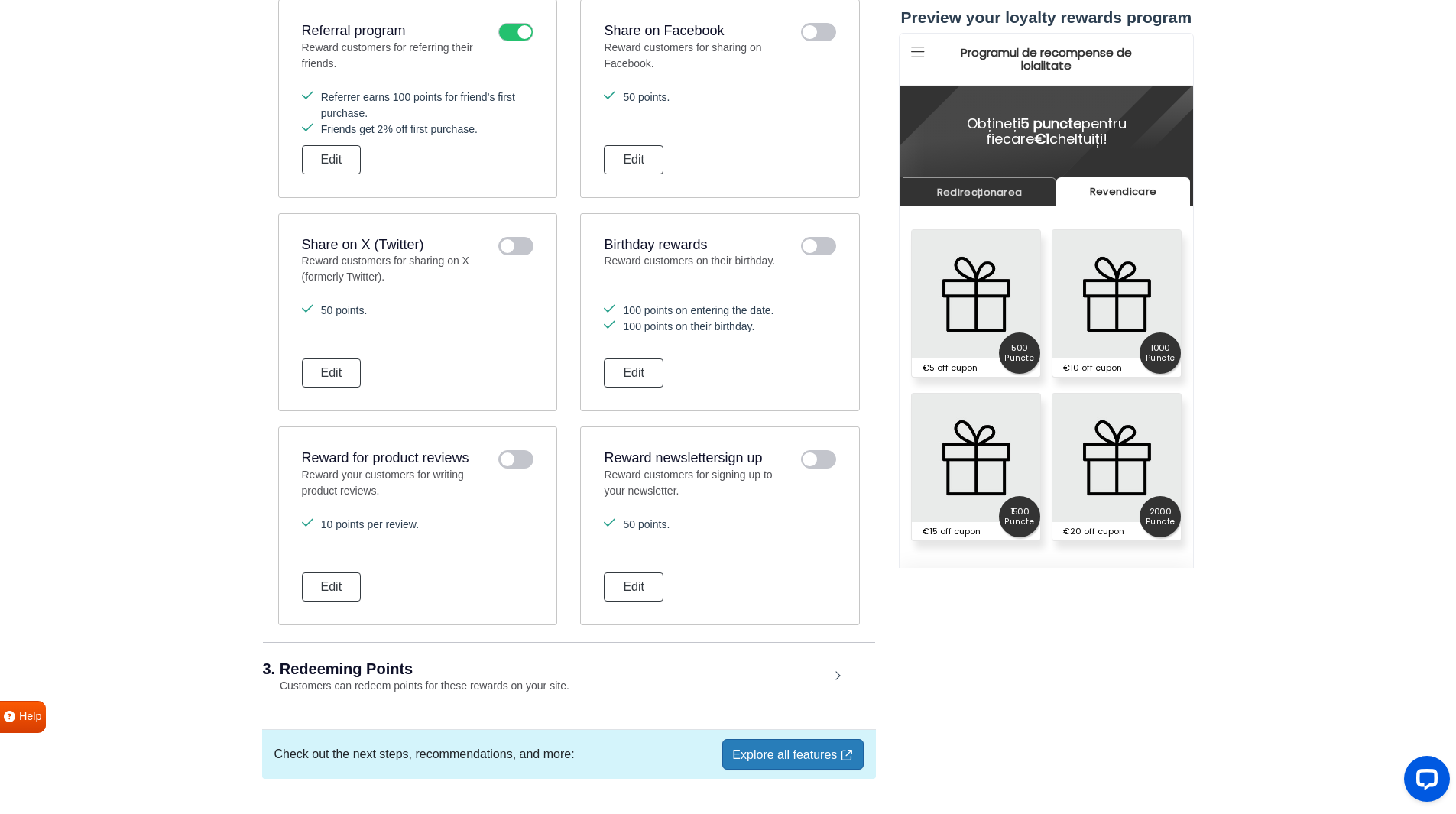
scroll to position [1400, 0]
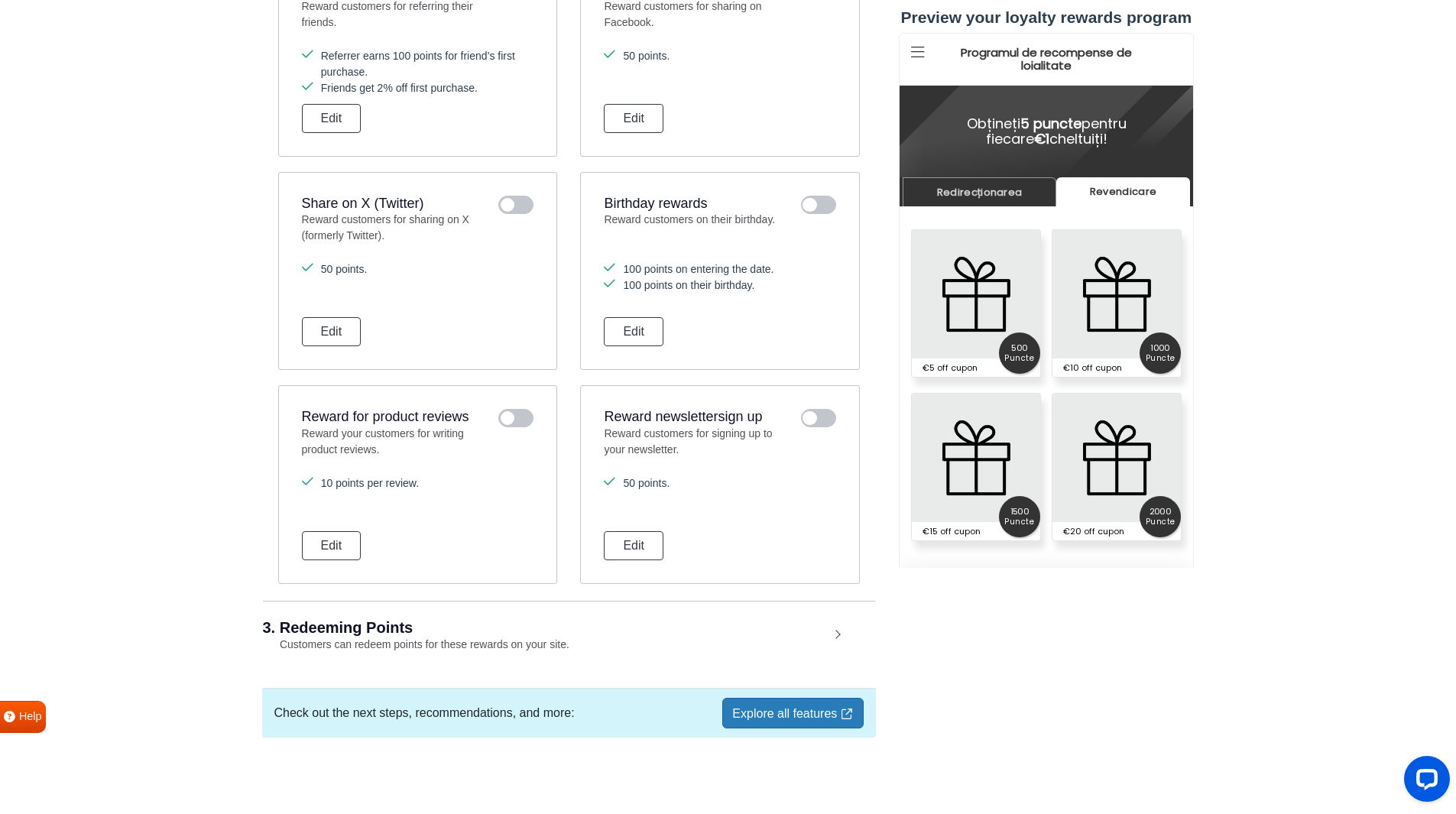
click at [413, 642] on small "Customers can redeem points for these rewards on your site." at bounding box center [416, 644] width 306 height 12
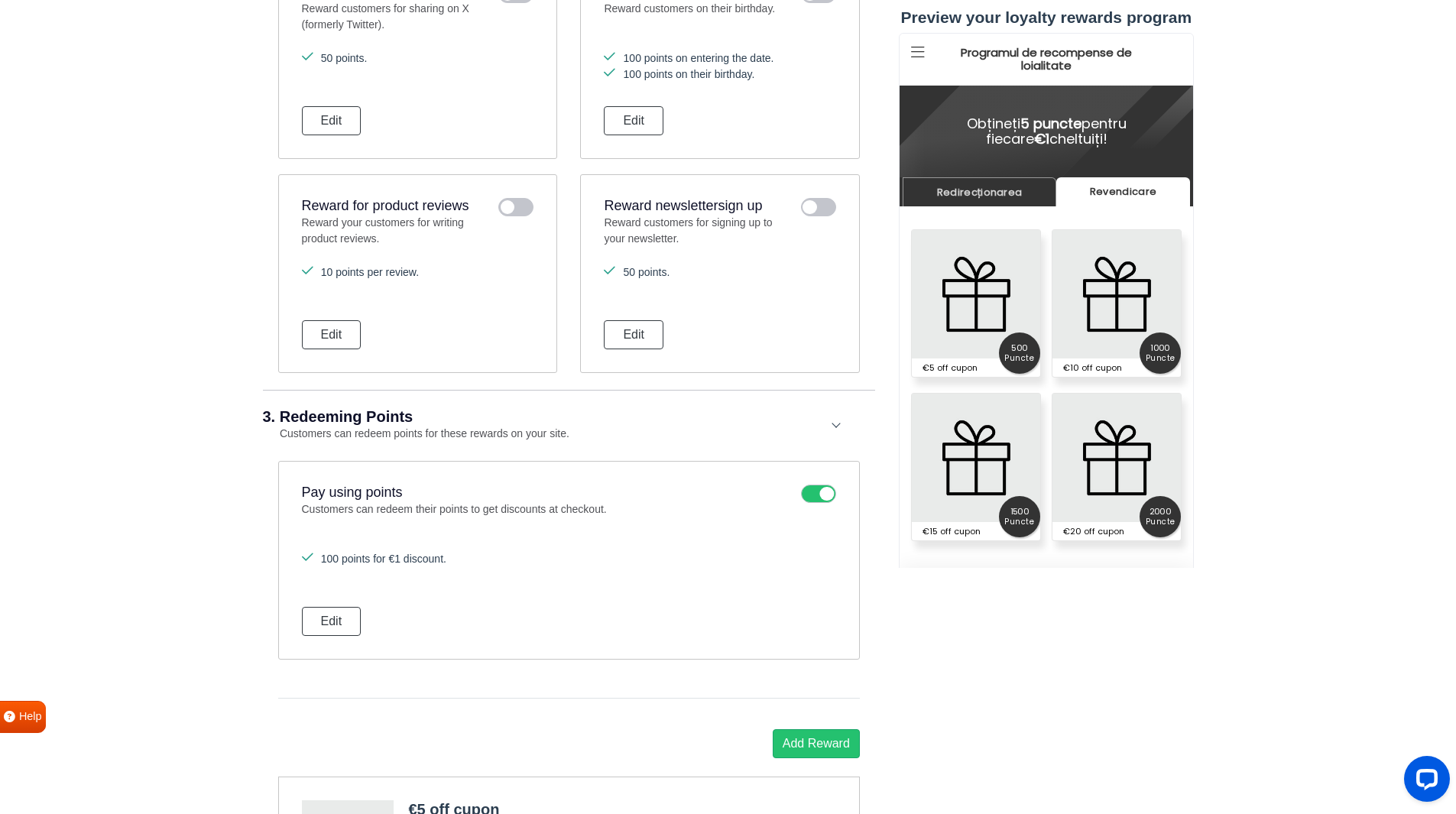
scroll to position [1608, 0]
click at [334, 625] on button "Edit" at bounding box center [332, 620] width 60 height 29
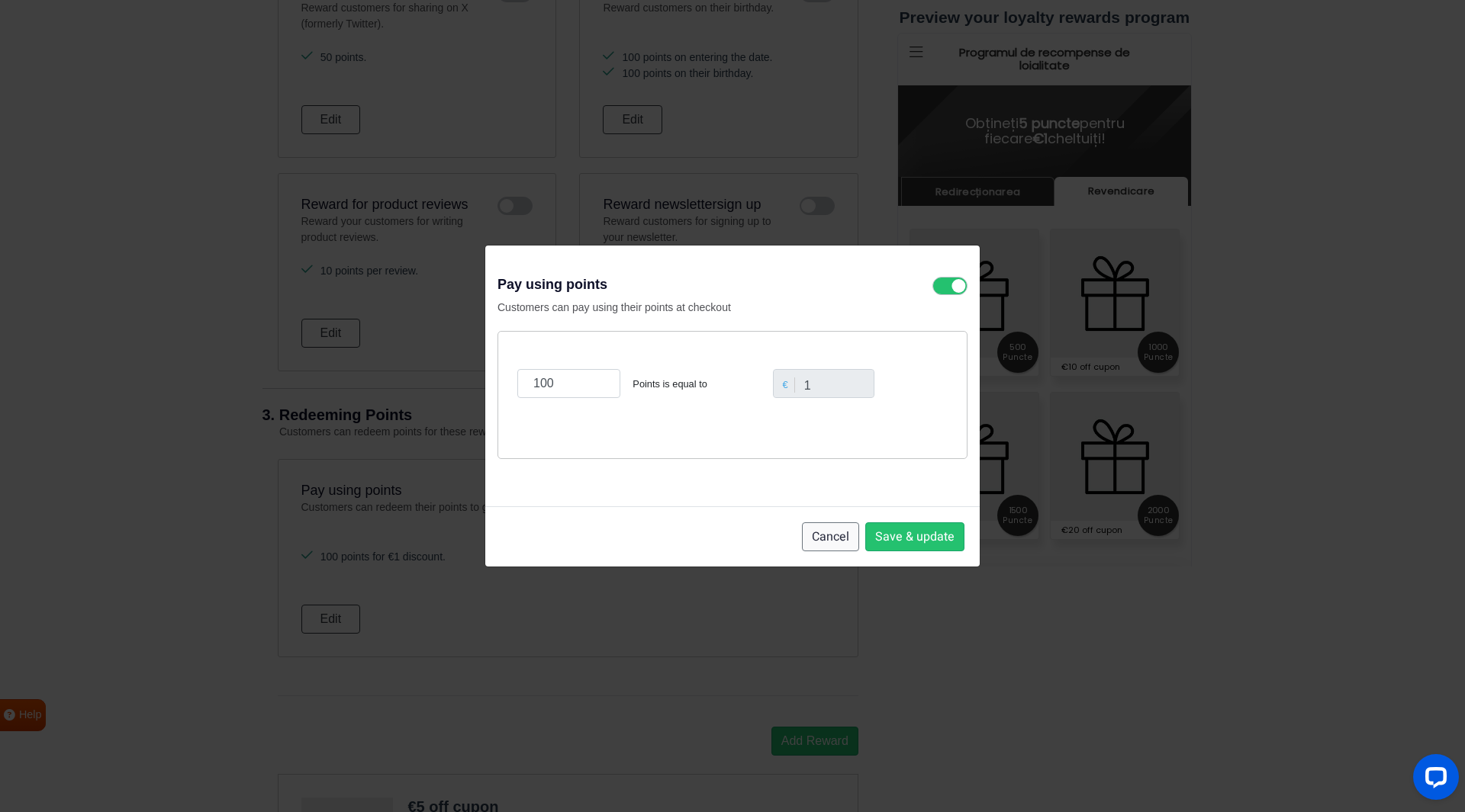
click at [826, 542] on button "Cancel" at bounding box center [830, 536] width 57 height 29
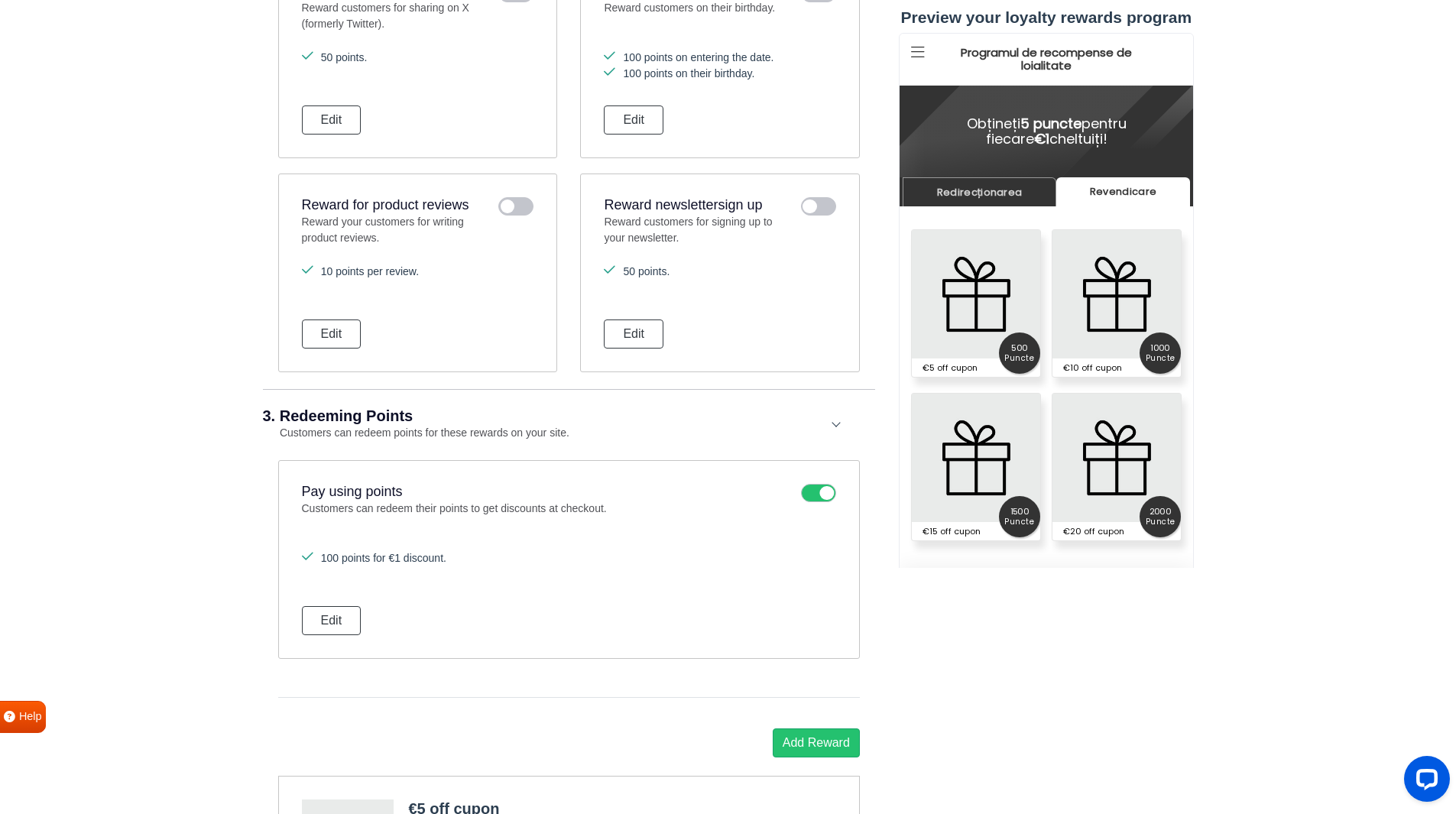
click at [326, 620] on button "Edit" at bounding box center [332, 620] width 60 height 29
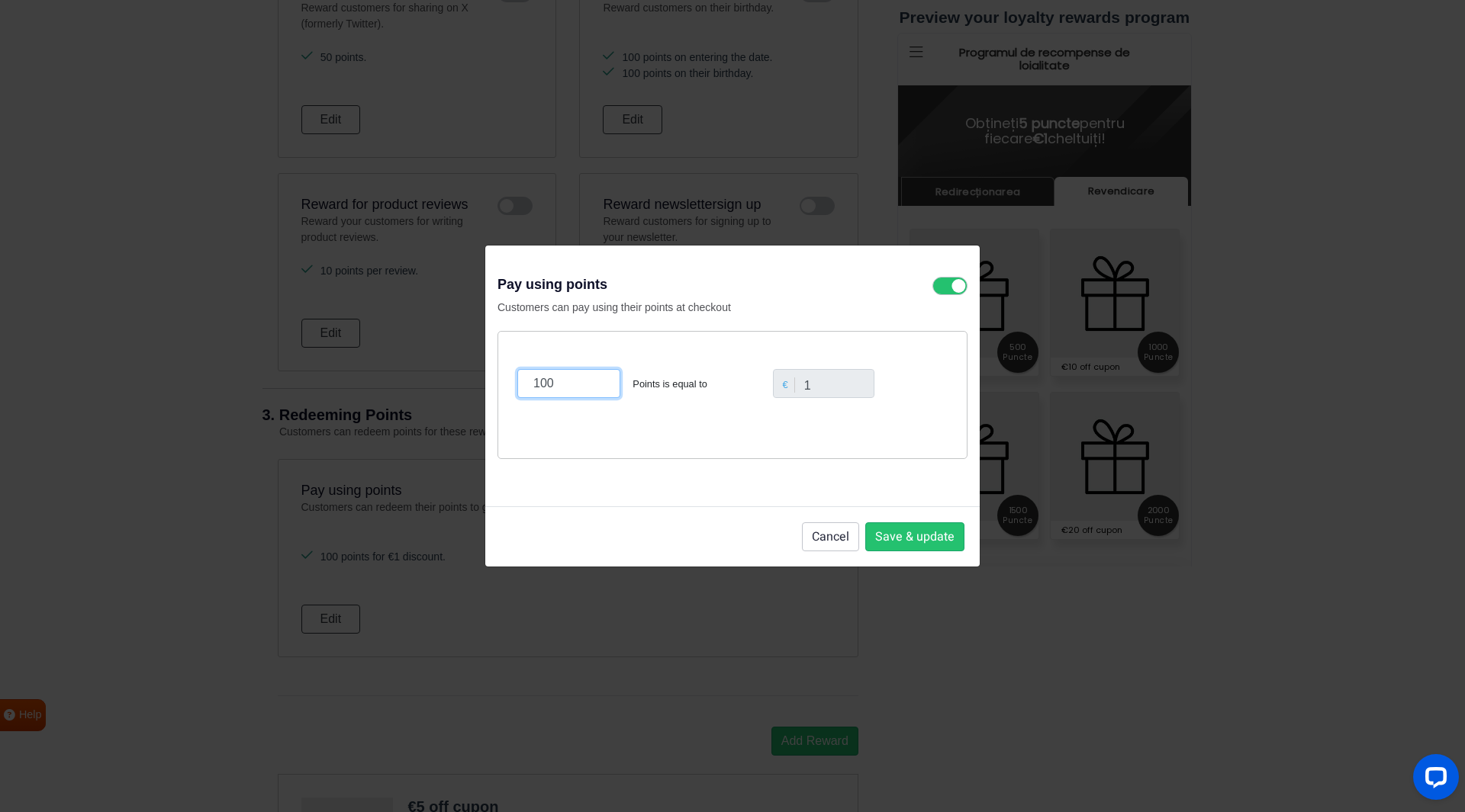
click at [565, 385] on input "100" at bounding box center [568, 383] width 103 height 29
type input "1000"
click at [890, 537] on button "Save & update" at bounding box center [914, 536] width 99 height 29
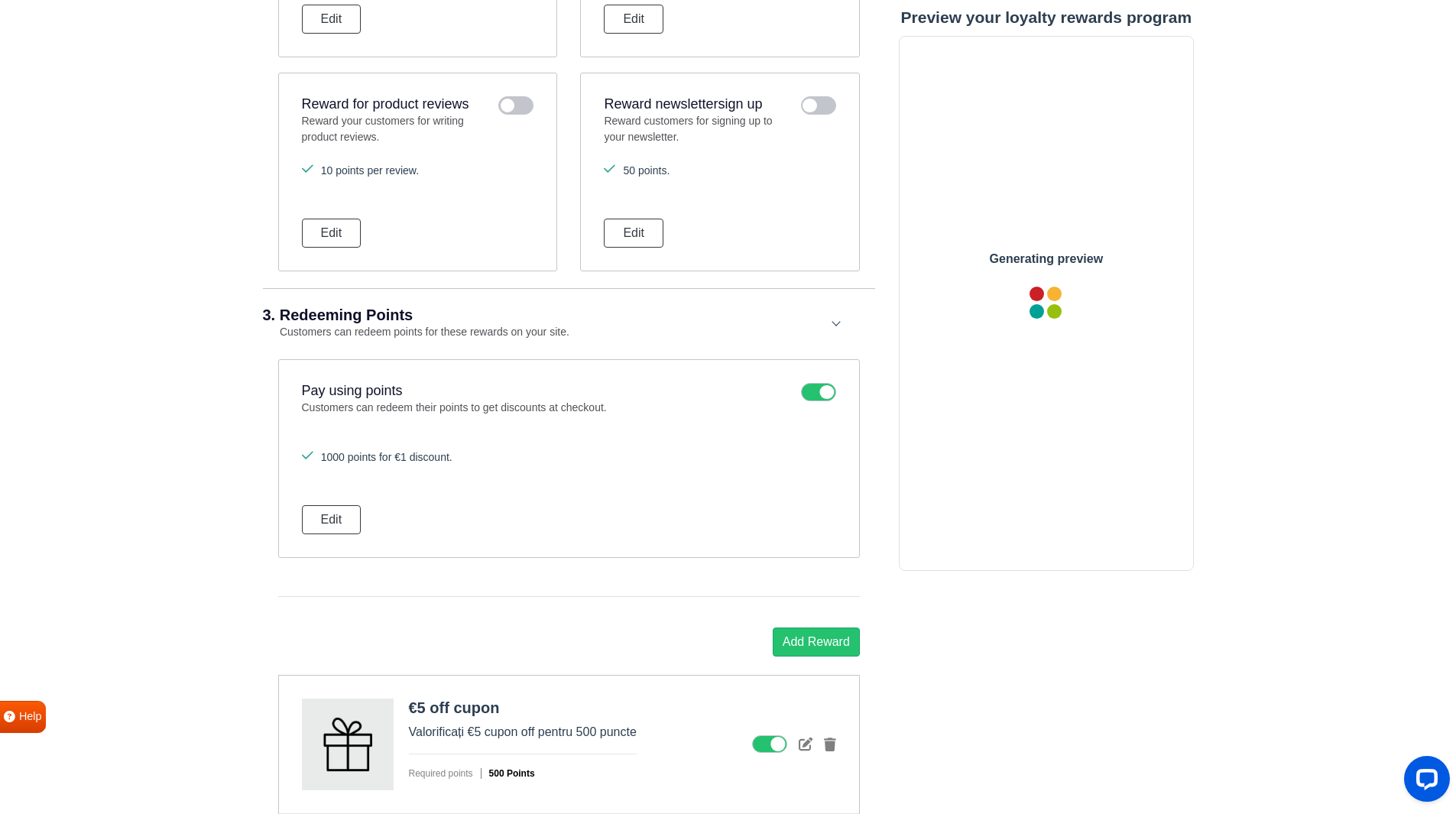
scroll to position [0, 0]
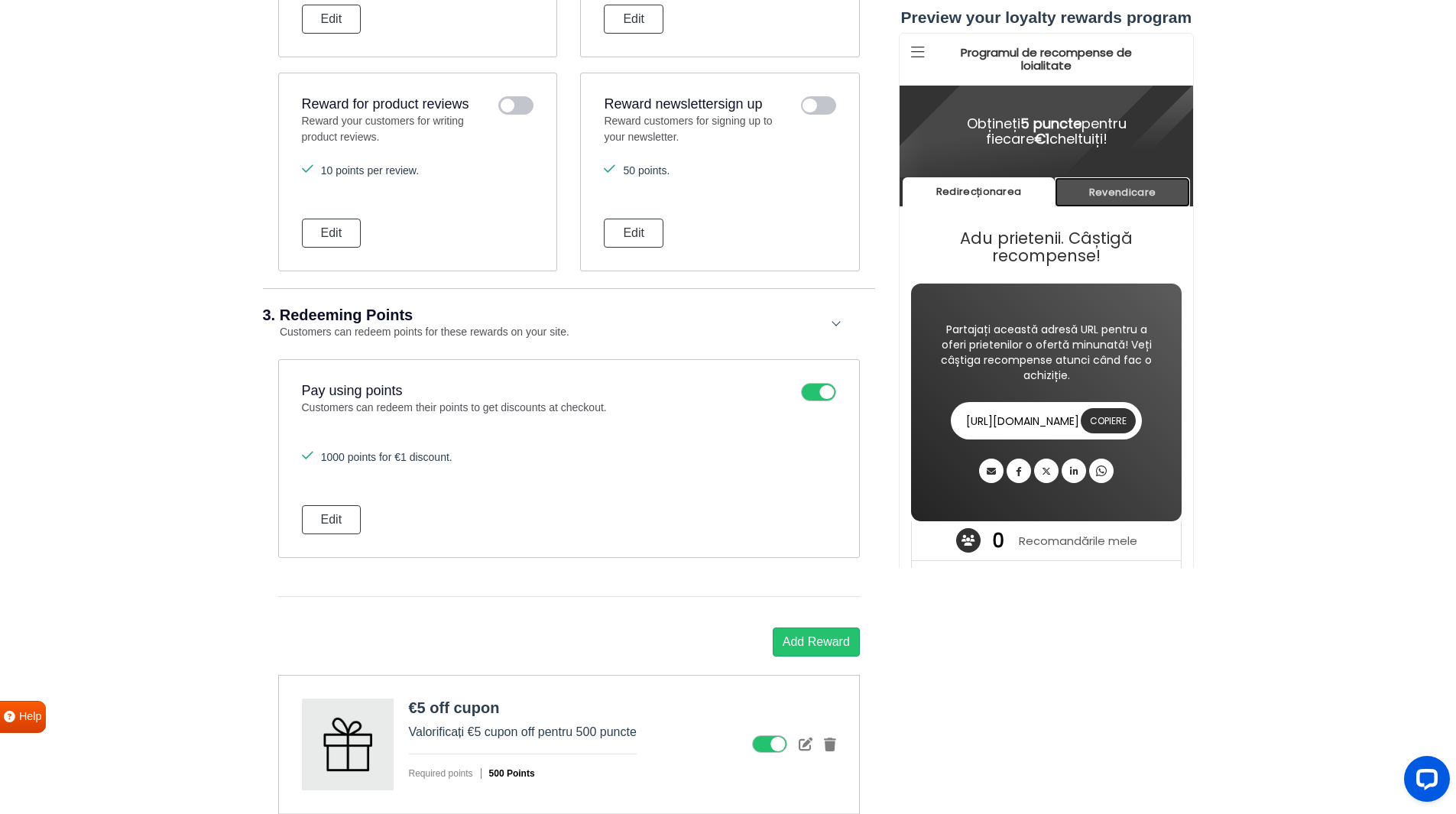
click at [1112, 202] on link "Revendicare" at bounding box center [1122, 193] width 135 height 30
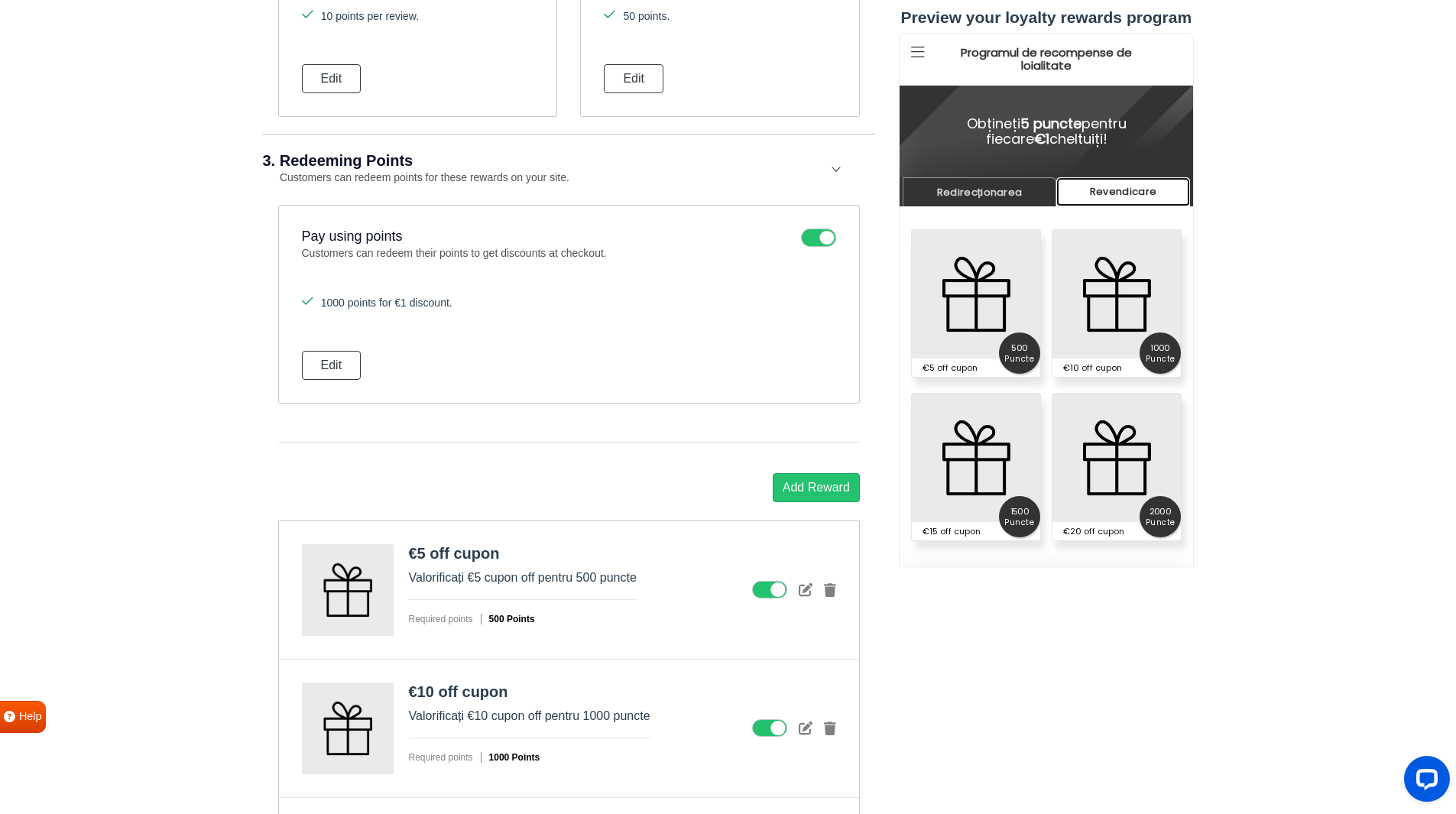
scroll to position [1865, 0]
click at [347, 357] on button "Edit" at bounding box center [332, 363] width 60 height 29
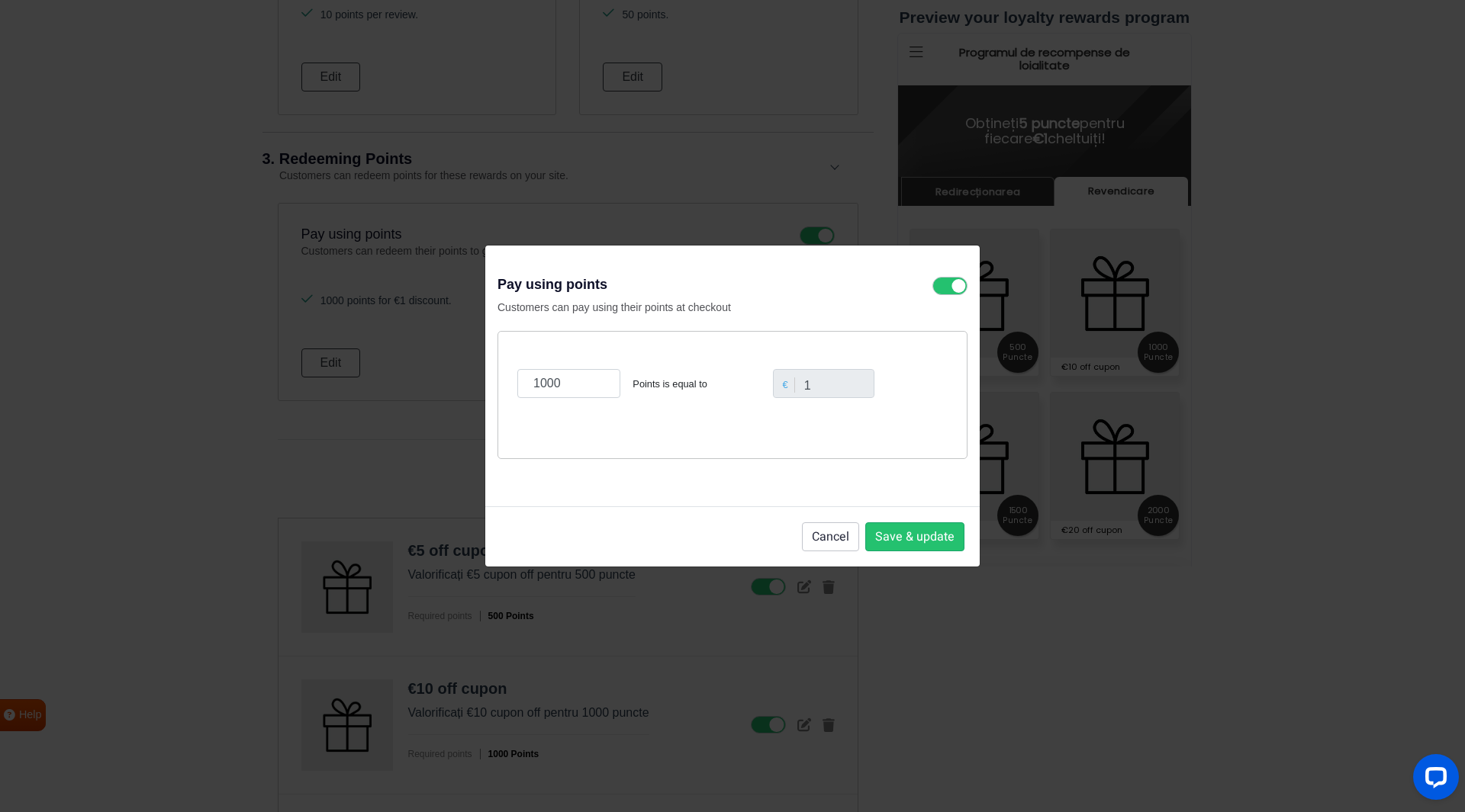
click at [216, 303] on div "Pay using points Customers can pay using their points at checkout 1000 Points i…" at bounding box center [732, 406] width 1465 height 812
click at [939, 286] on icon at bounding box center [949, 285] width 35 height 18
click at [0, 0] on input "checkbox" at bounding box center [0, 0] width 0 height 0
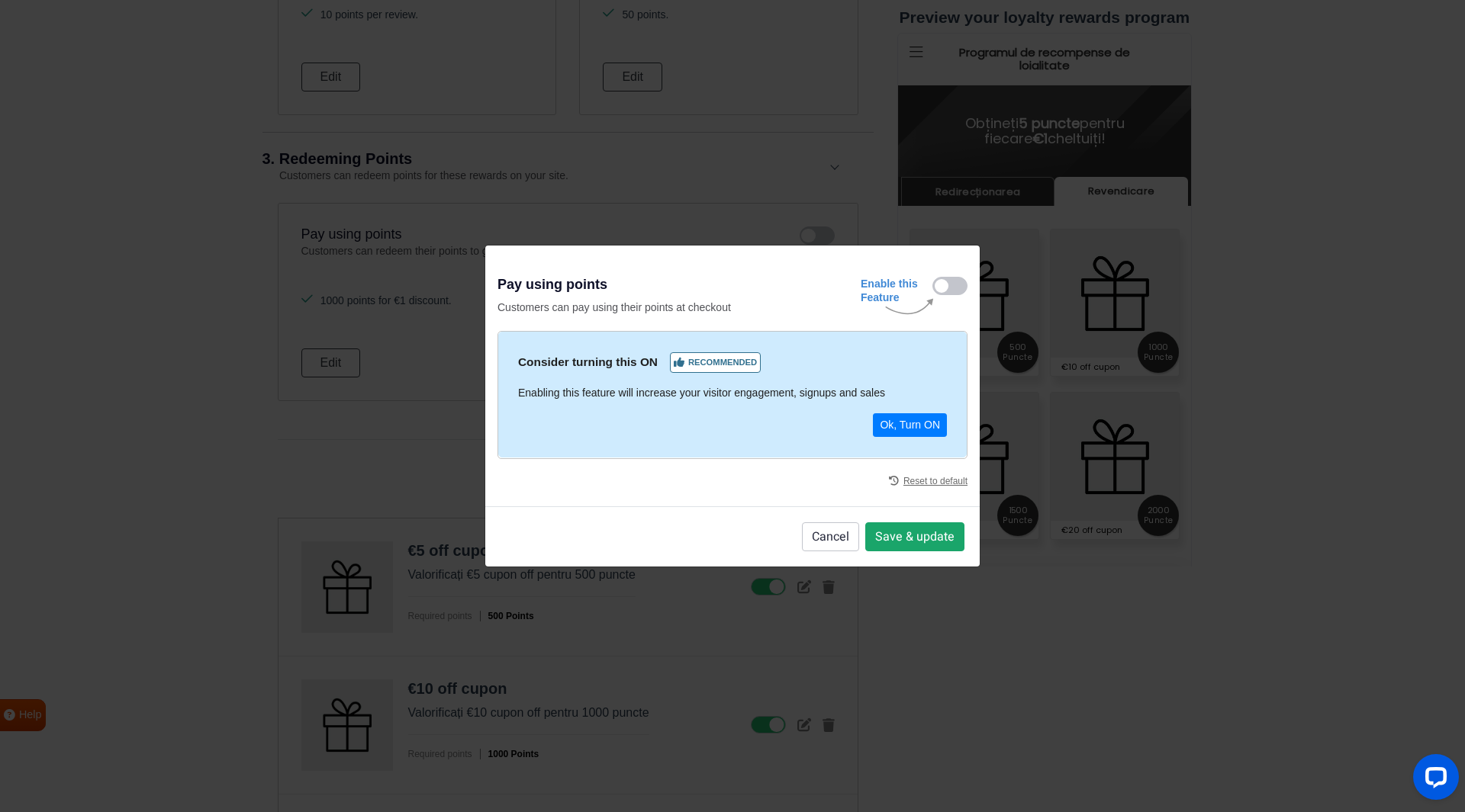
click at [890, 547] on button "Save & update" at bounding box center [914, 536] width 99 height 29
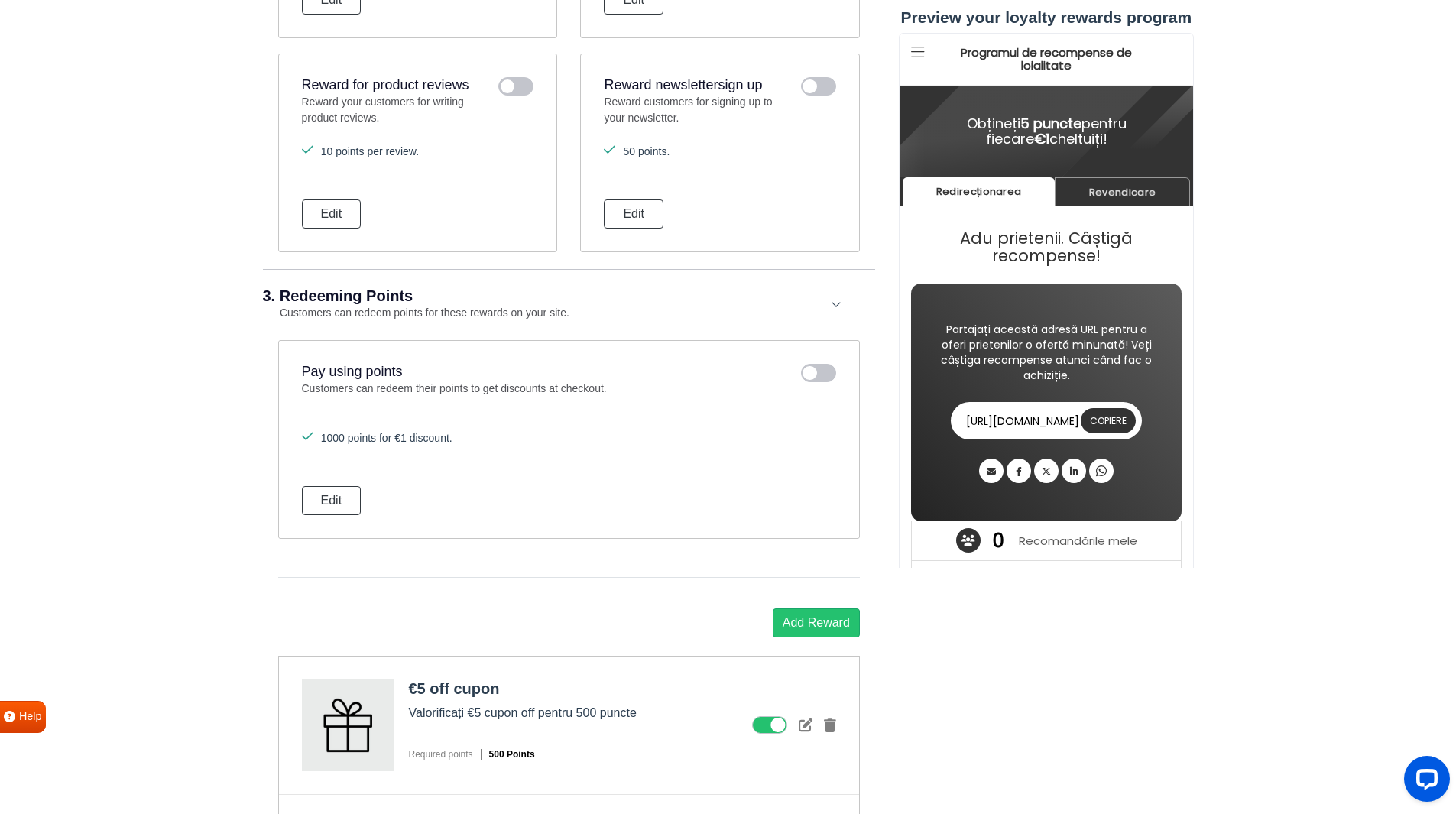
scroll to position [0, 0]
click at [1105, 183] on link "Revendicare" at bounding box center [1122, 193] width 135 height 30
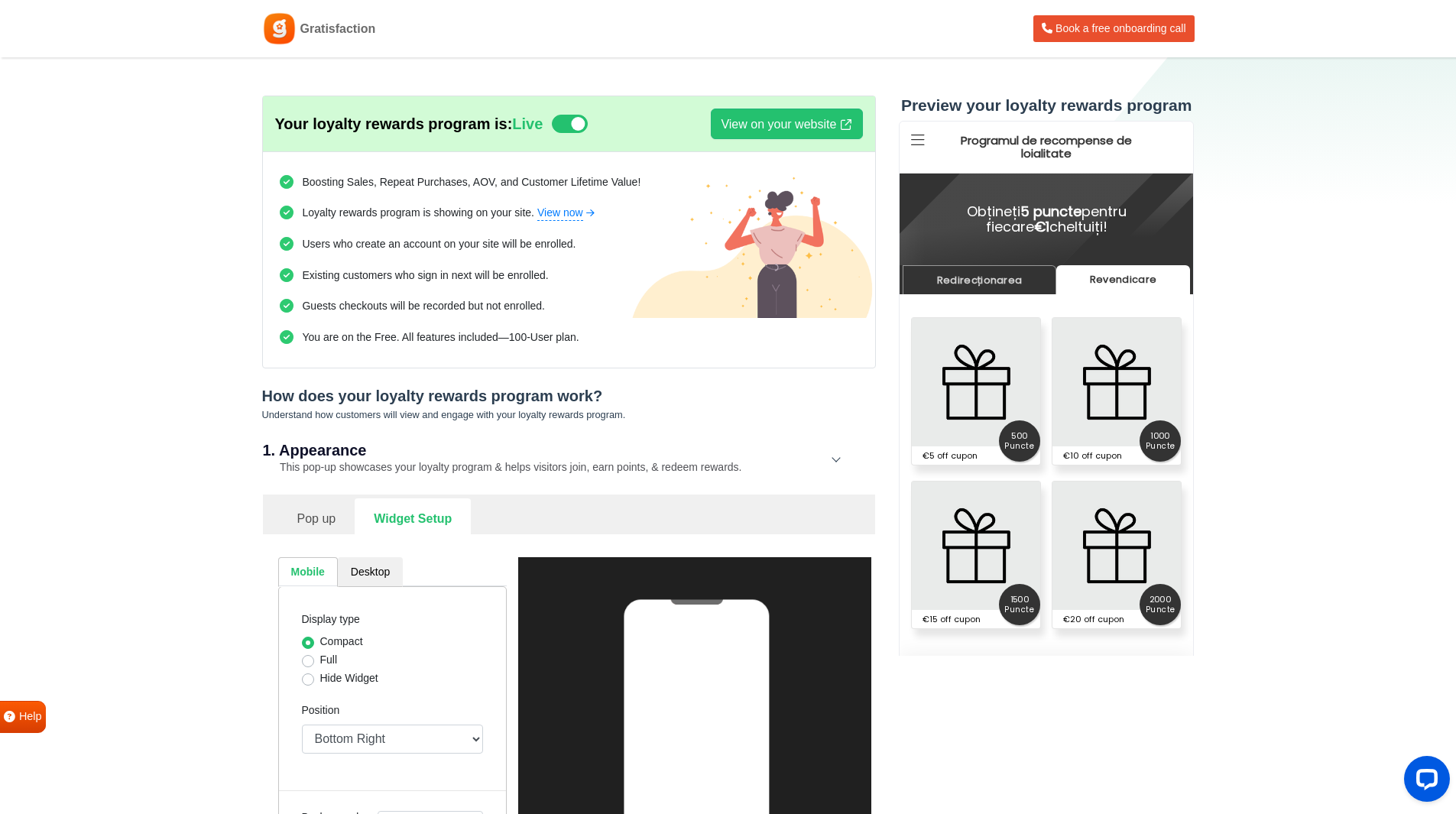
click at [316, 530] on link "Pop up" at bounding box center [317, 517] width 77 height 38
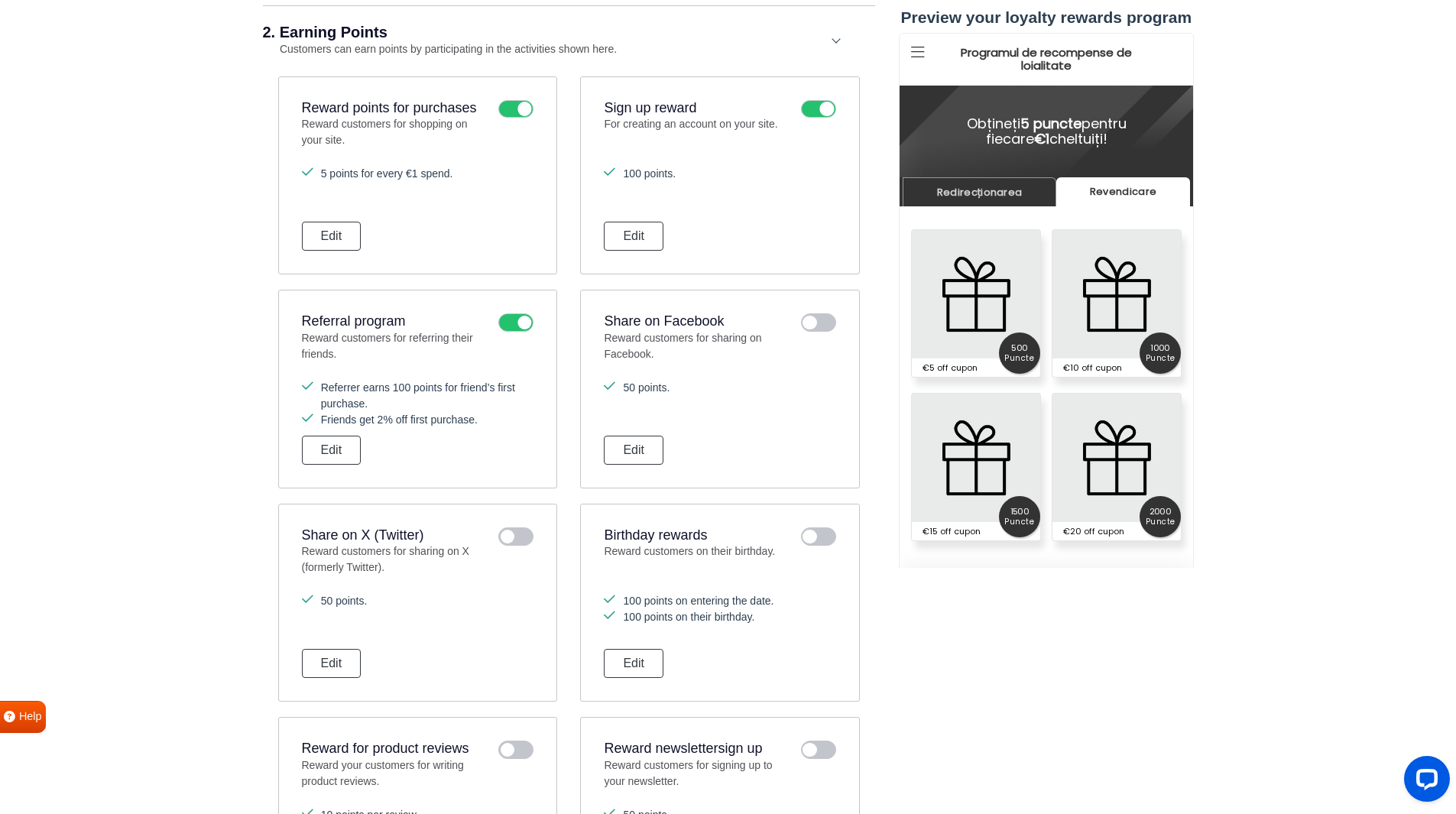
scroll to position [786, 0]
click at [328, 451] on button "Edit" at bounding box center [332, 451] width 60 height 29
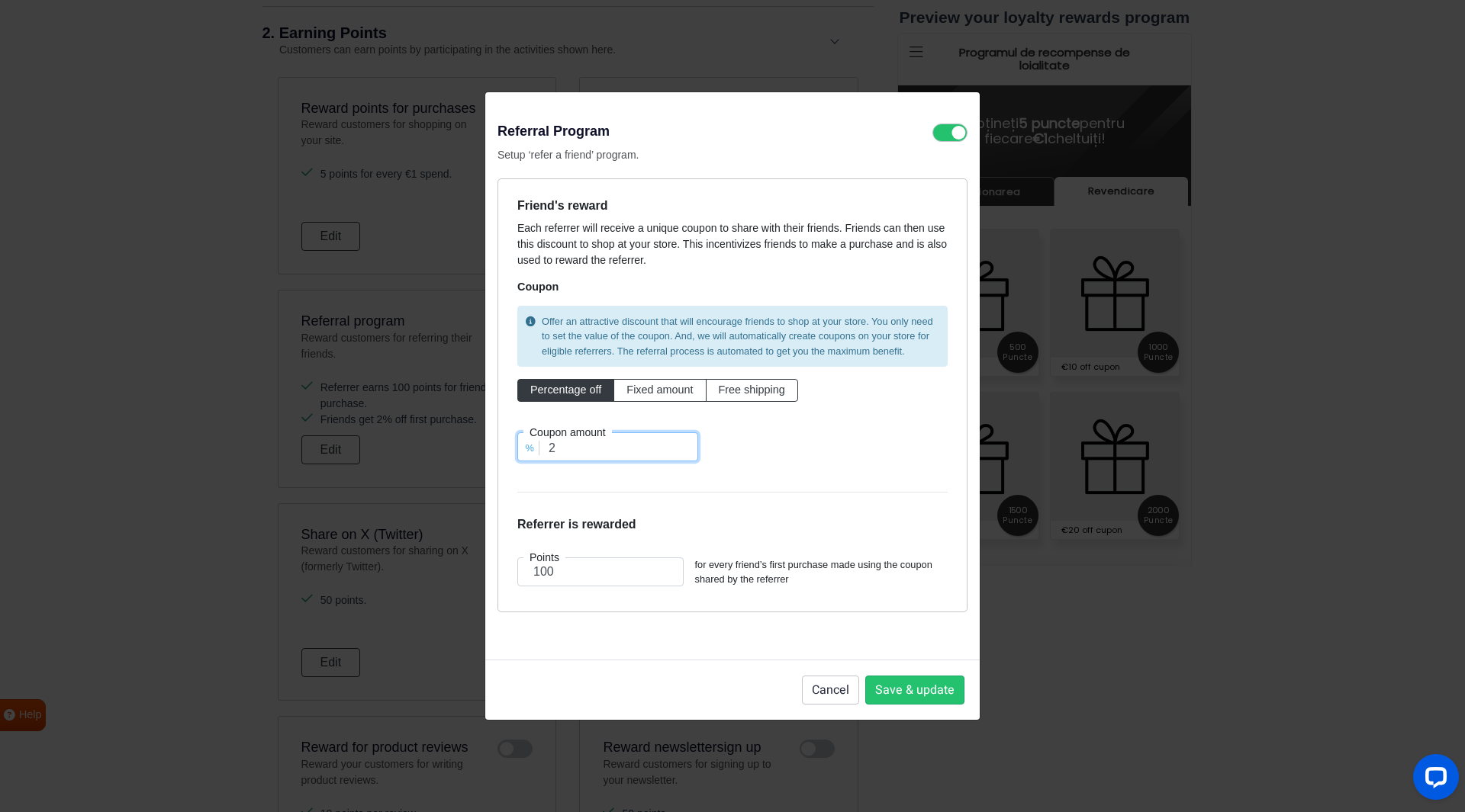
click at [577, 461] on input "2" at bounding box center [608, 446] width 181 height 29
type input "5"
click at [902, 702] on button "Save & update" at bounding box center [914, 690] width 99 height 29
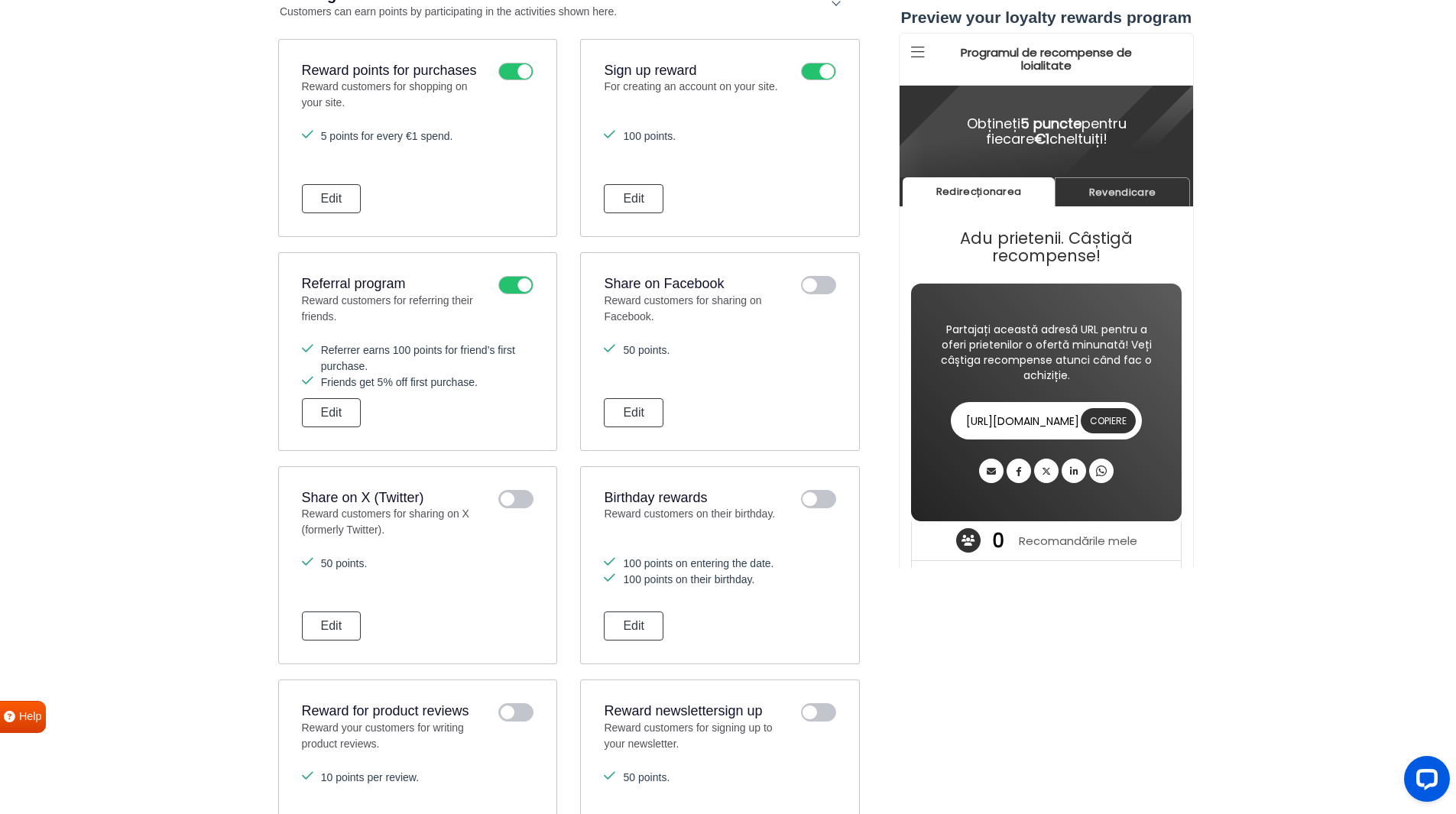
scroll to position [825, 0]
click at [1134, 201] on link "Revendicare" at bounding box center [1122, 193] width 135 height 30
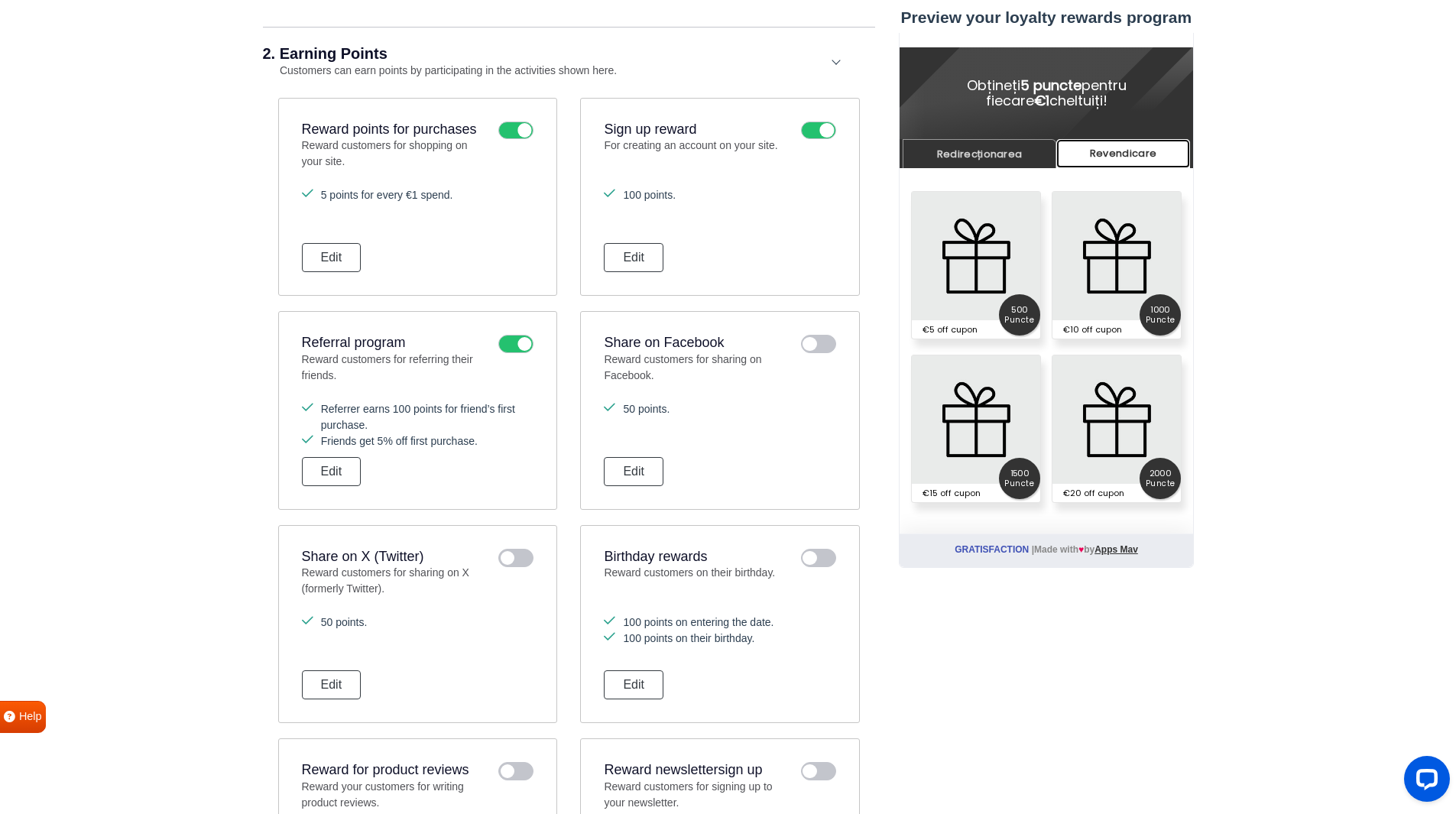
scroll to position [765, 0]
click at [334, 468] on button "Edit" at bounding box center [332, 472] width 60 height 29
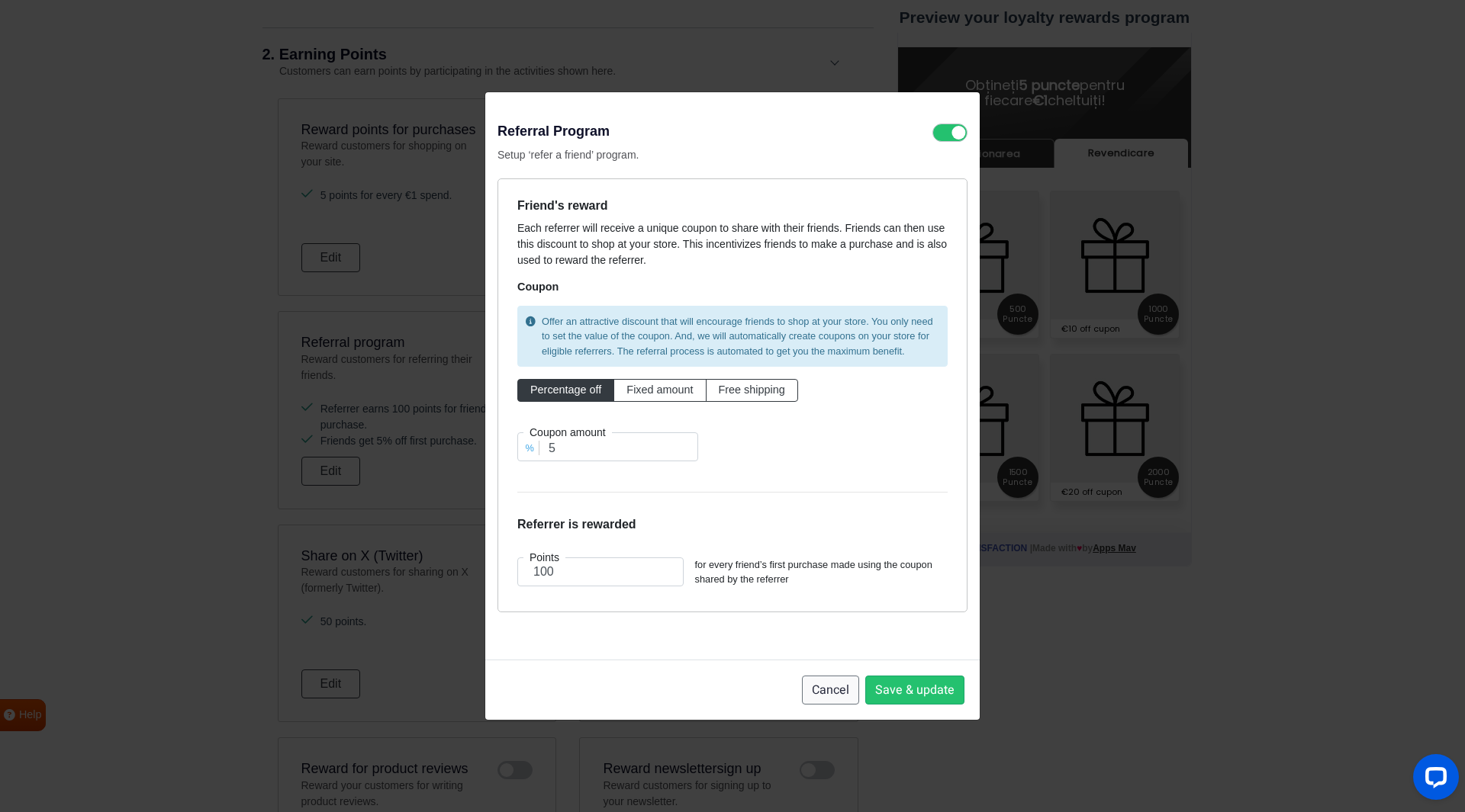
click at [833, 704] on button "Cancel" at bounding box center [830, 690] width 57 height 29
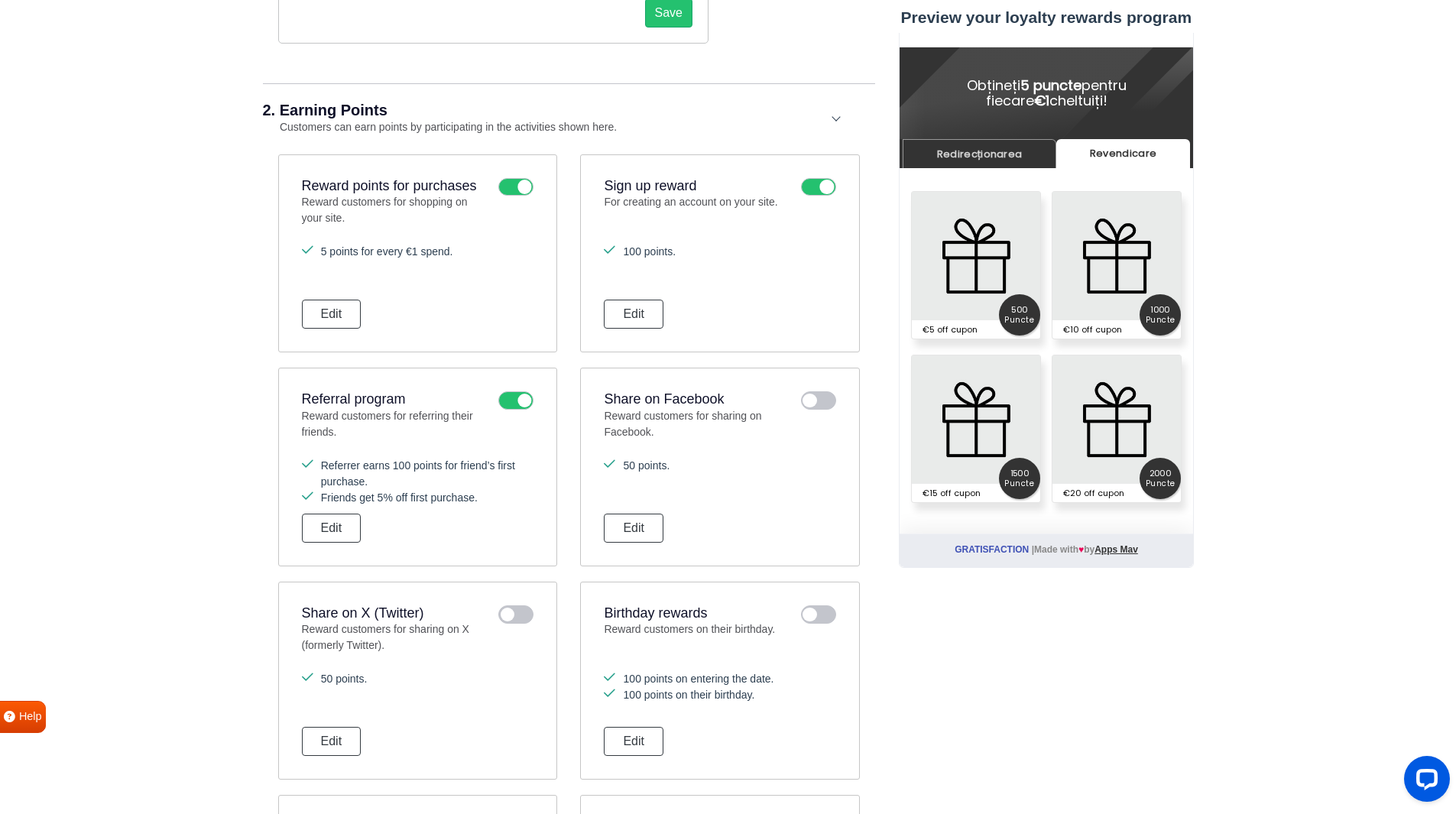
scroll to position [708, 0]
click at [346, 523] on button "Edit" at bounding box center [332, 529] width 60 height 29
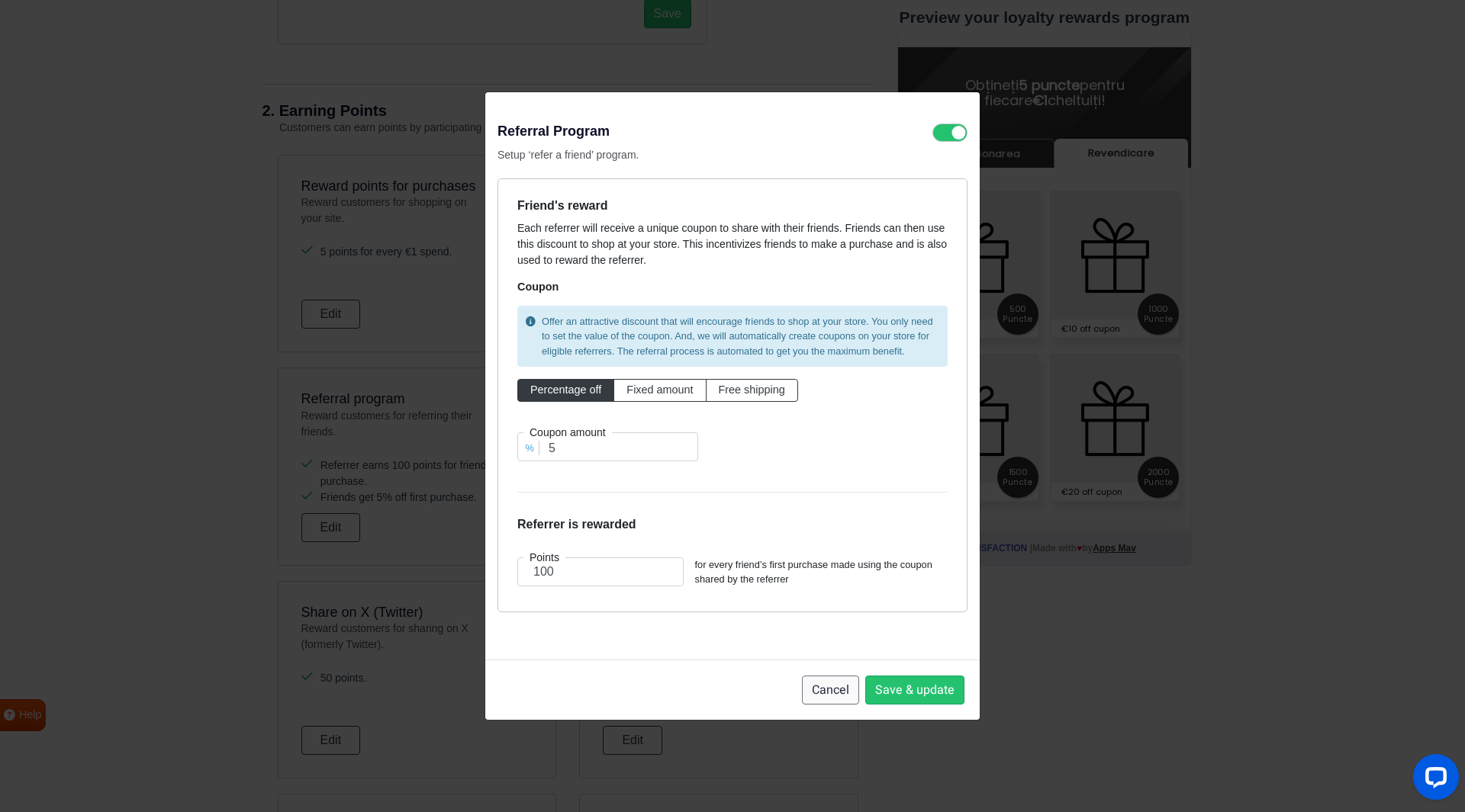
click at [830, 705] on button "Cancel" at bounding box center [830, 690] width 57 height 29
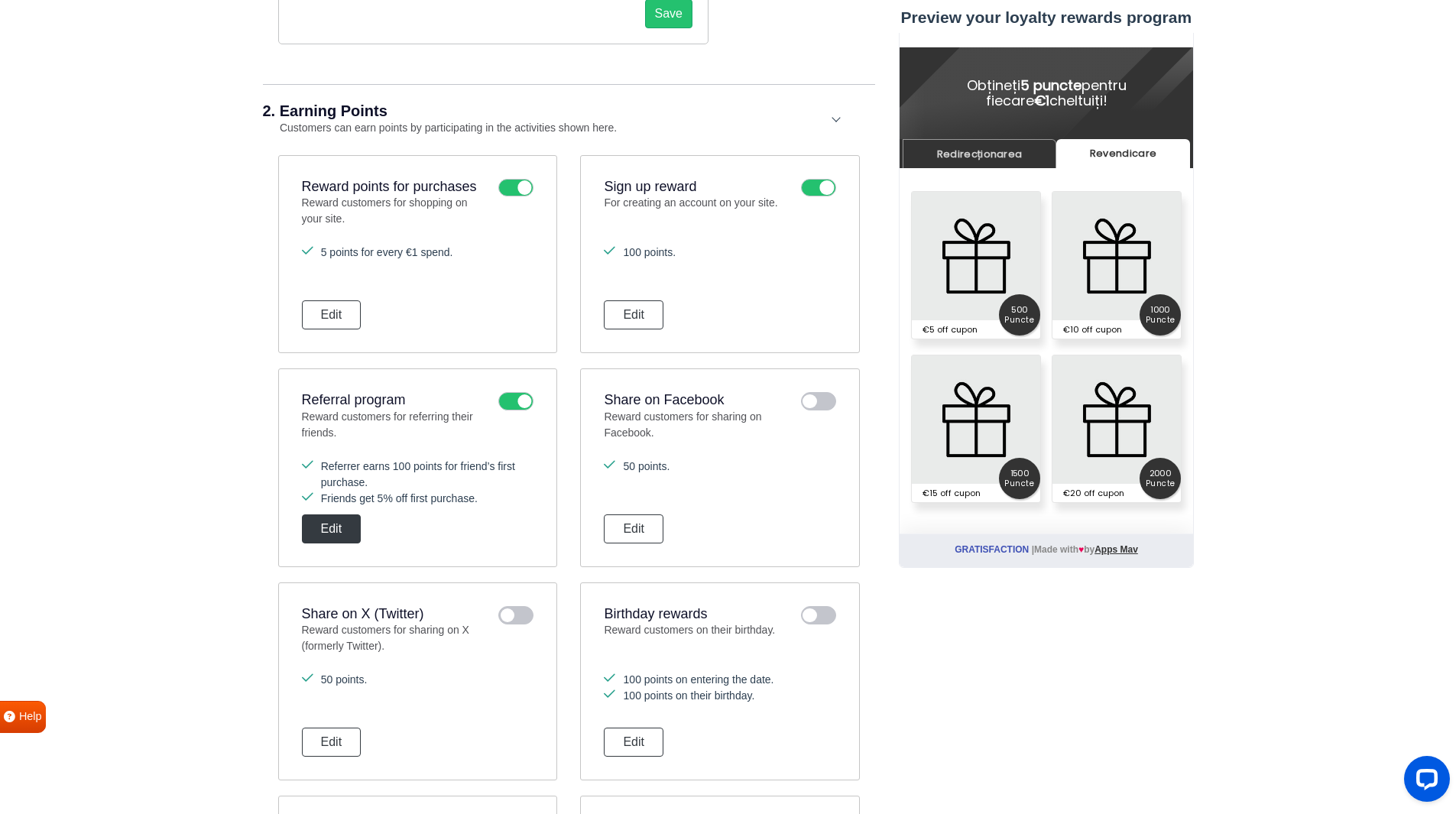
click at [340, 522] on button "Edit" at bounding box center [332, 529] width 60 height 29
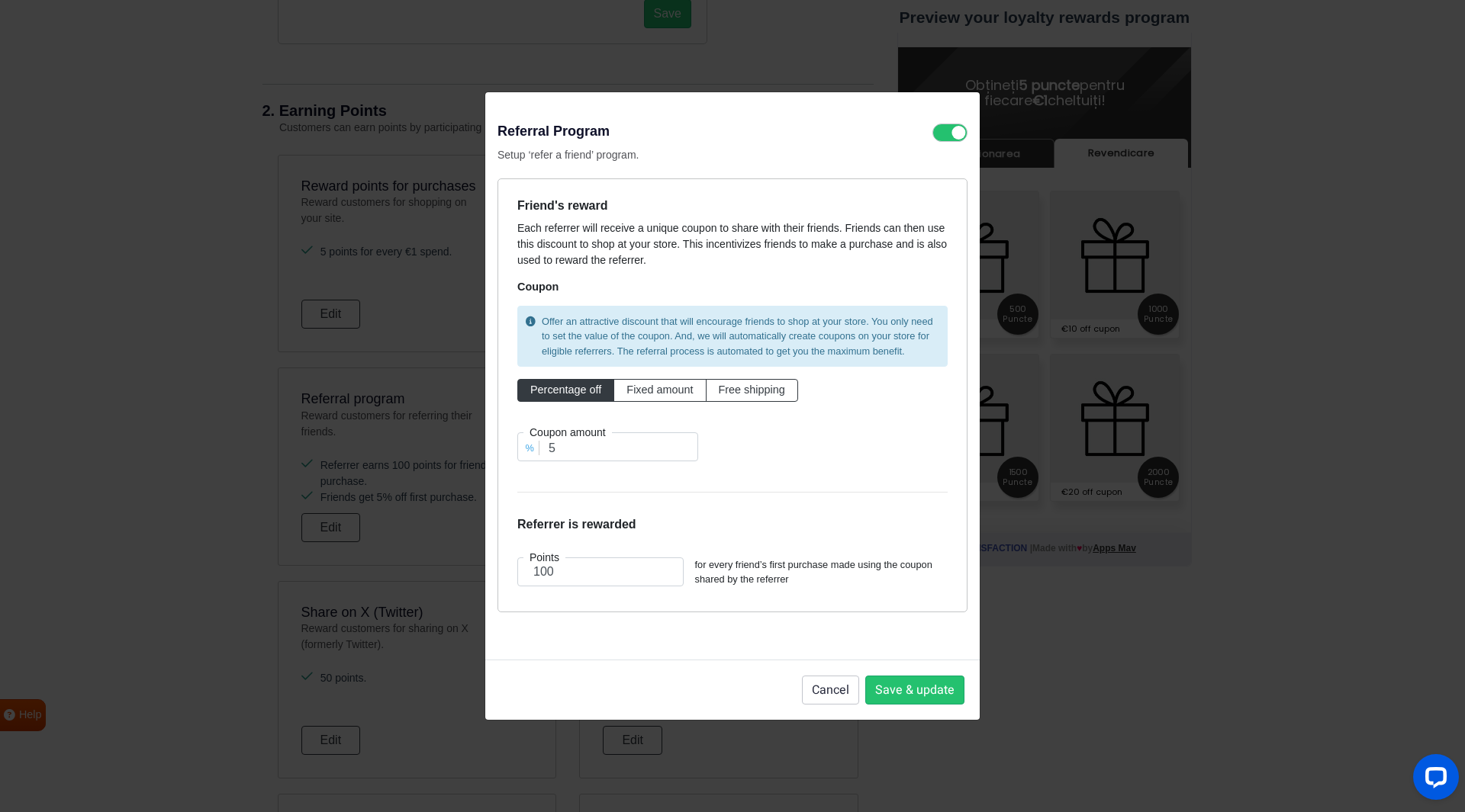
click at [162, 533] on div "Referral Program Setup ‘refer a friend’ program. Friend's reward Each referrer …" at bounding box center [732, 406] width 1465 height 812
click at [810, 696] on button "Cancel" at bounding box center [830, 690] width 57 height 29
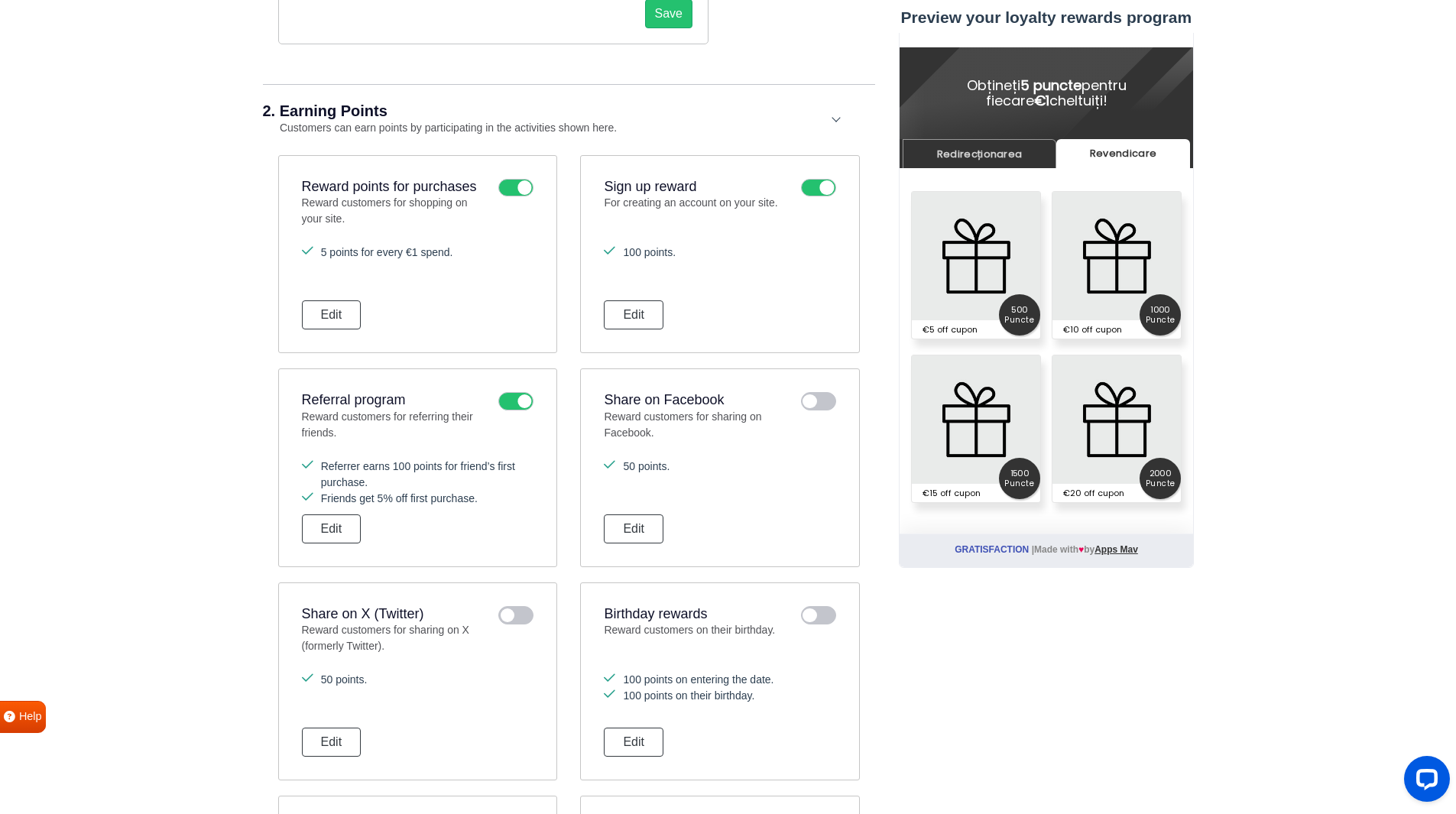
click at [138, 417] on section "Your loyalty rewards program is: Live View on your website Test in admin mode B…" at bounding box center [728, 730] width 1456 height 2761
click at [319, 520] on button "Edit" at bounding box center [332, 529] width 60 height 29
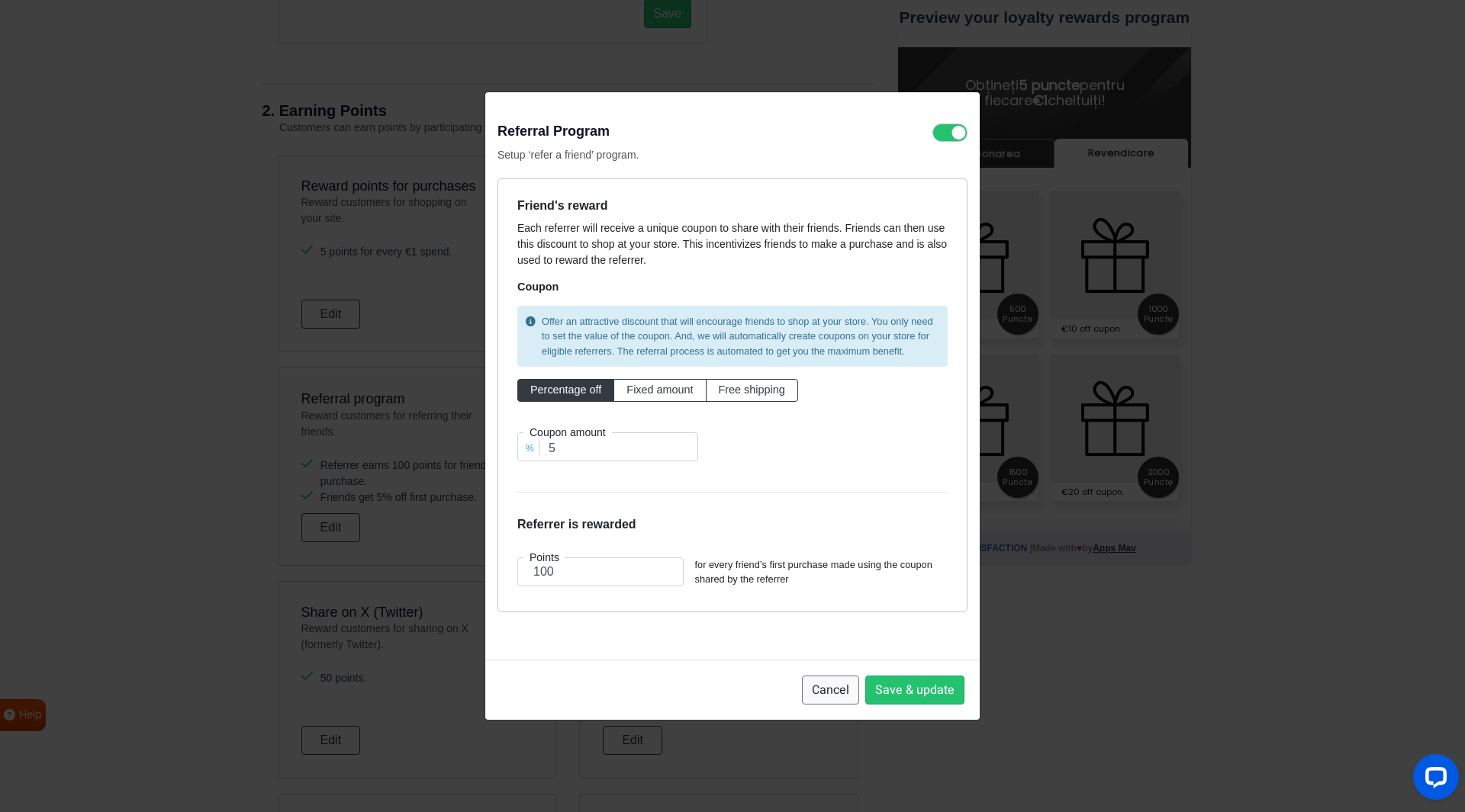
click at [819, 693] on button "Cancel" at bounding box center [830, 690] width 57 height 29
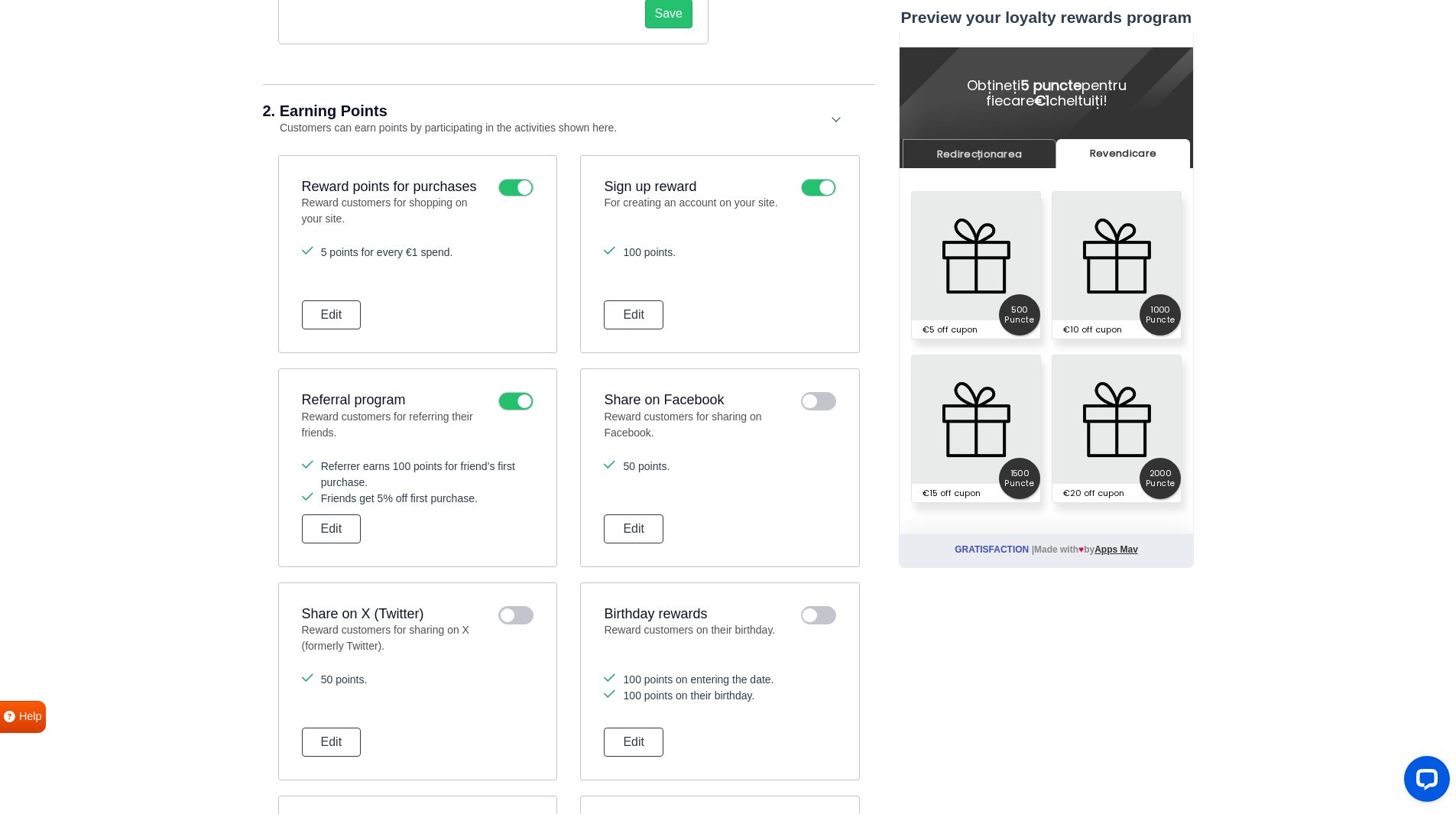
click at [818, 397] on icon at bounding box center [818, 401] width 35 height 18
click at [0, 0] on input "checkbox" at bounding box center [0, 0] width 0 height 0
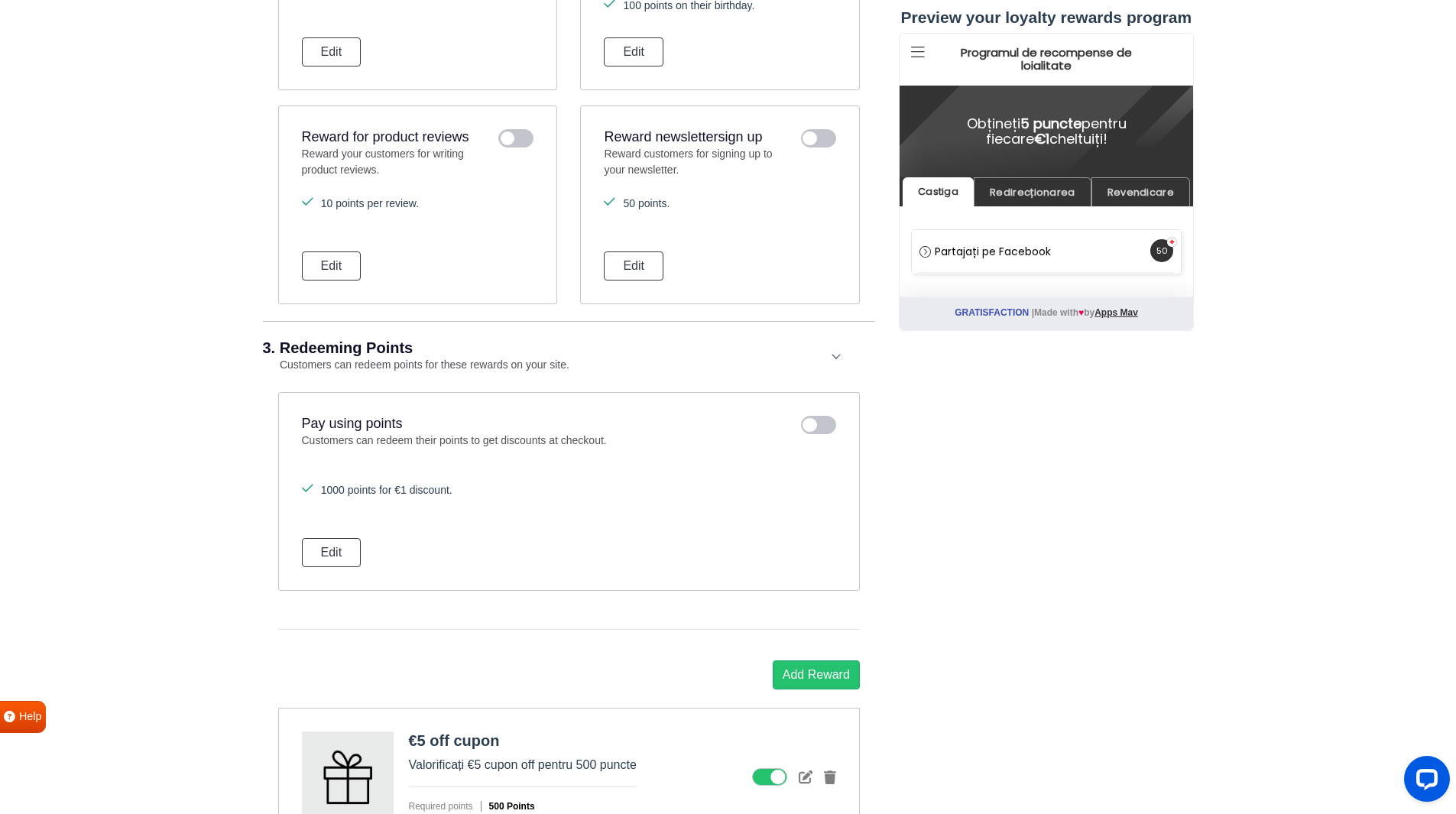
scroll to position [1398, 0]
click at [811, 417] on icon at bounding box center [818, 424] width 35 height 18
click at [0, 0] on input "checkbox" at bounding box center [0, 0] width 0 height 0
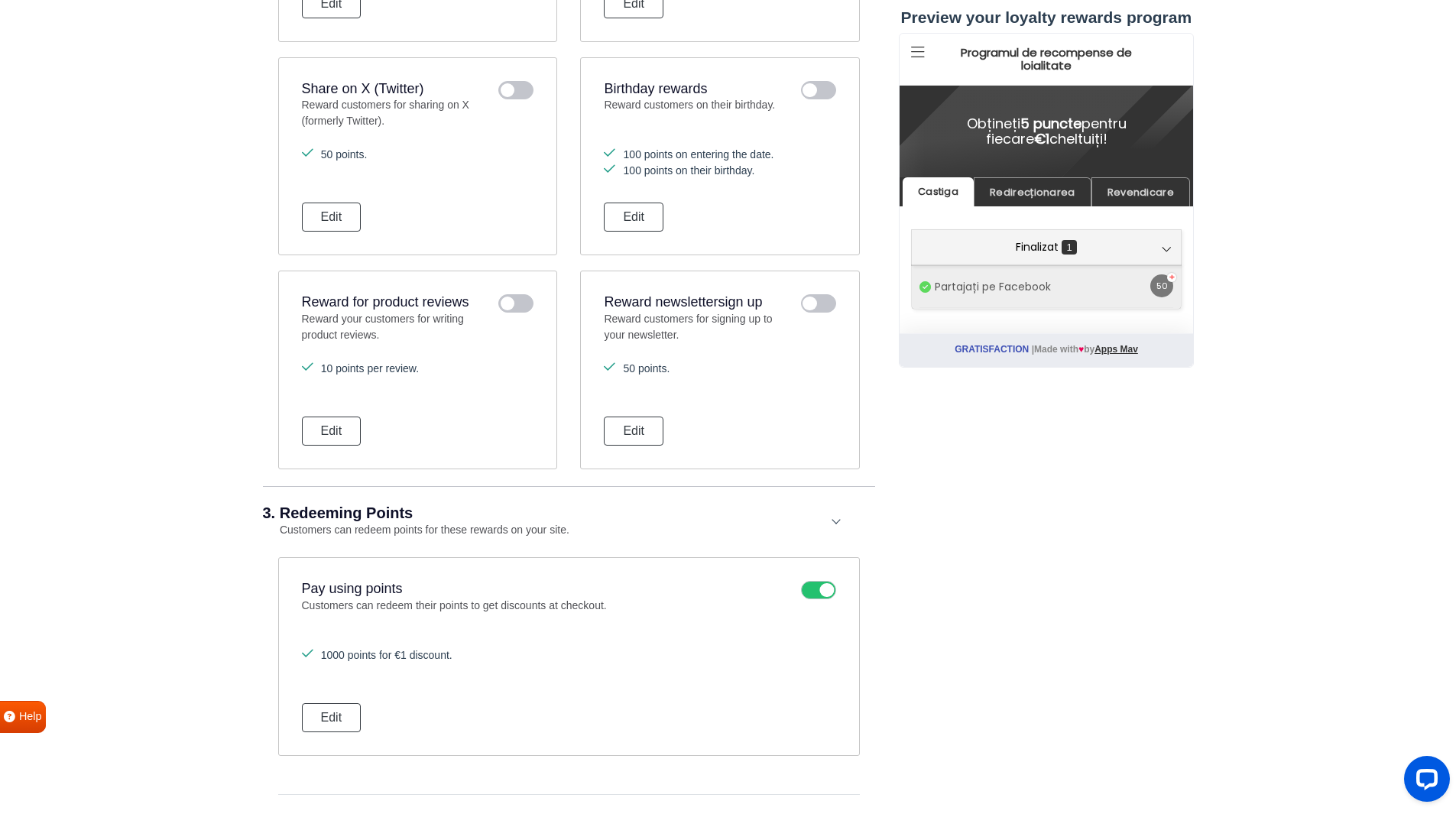
scroll to position [0, 0]
click at [824, 594] on icon at bounding box center [818, 590] width 35 height 18
click at [0, 0] on input "checkbox" at bounding box center [0, 0] width 0 height 0
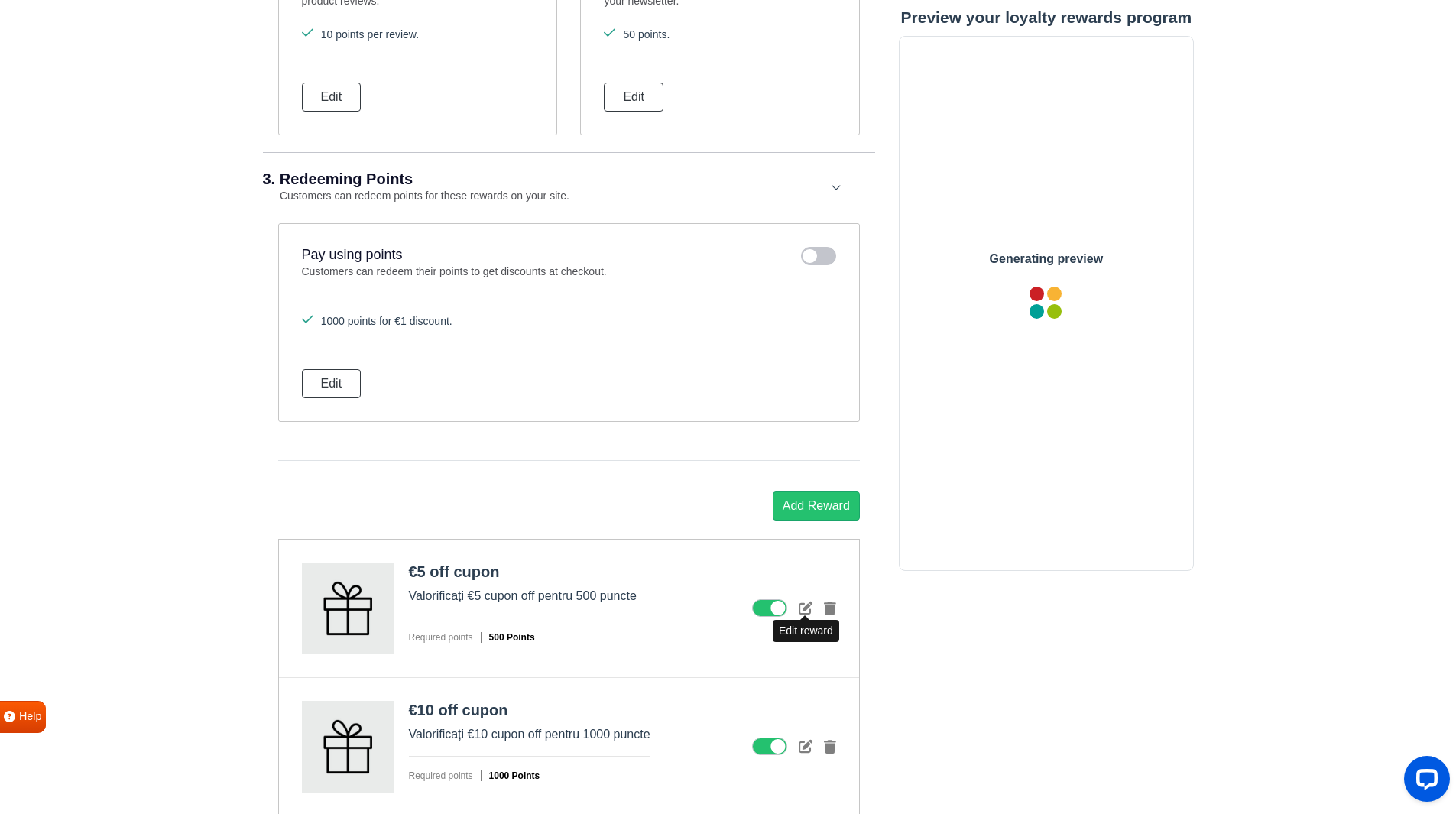
click at [808, 609] on icon at bounding box center [806, 608] width 14 height 14
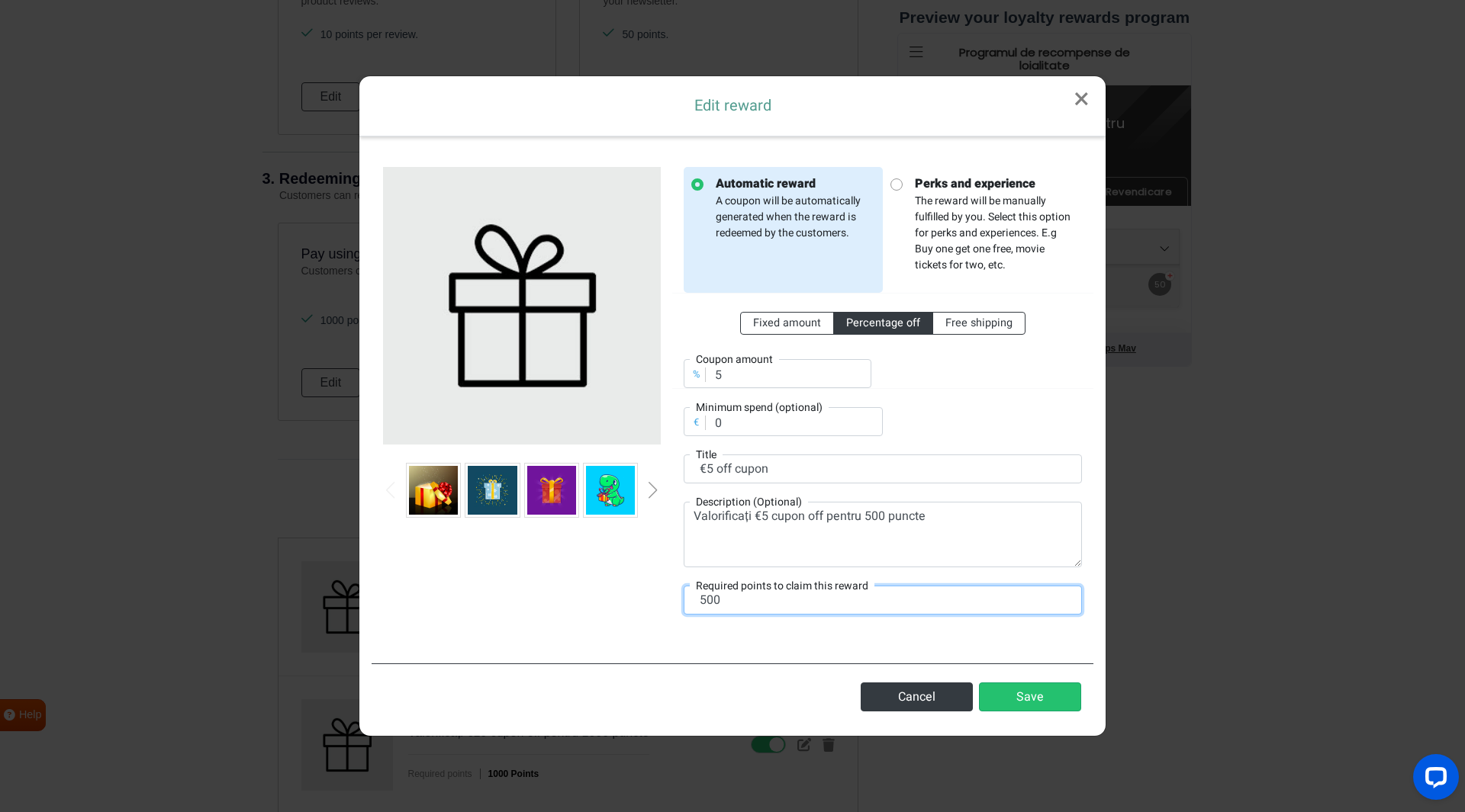
click at [740, 595] on input "500" at bounding box center [882, 600] width 398 height 29
type input "50"
click at [798, 426] on input "0" at bounding box center [783, 421] width 199 height 29
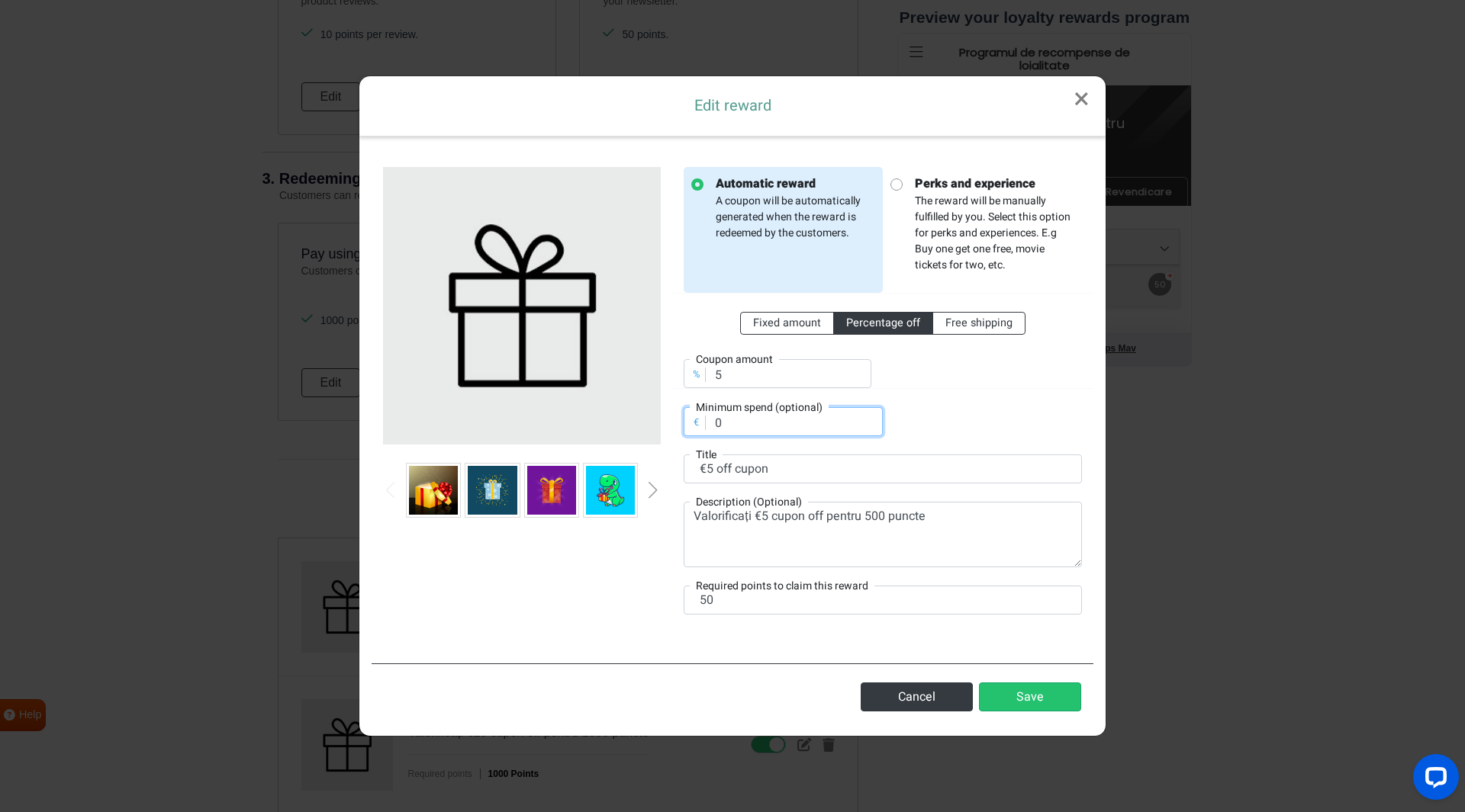
click at [798, 426] on input "0" at bounding box center [783, 421] width 199 height 29
click at [972, 431] on div "Fixed amount Percentage off Free shipping % Coupon amount 5 € Minimum spend (op…" at bounding box center [882, 364] width 398 height 143
click at [598, 500] on img at bounding box center [610, 491] width 49 height 49
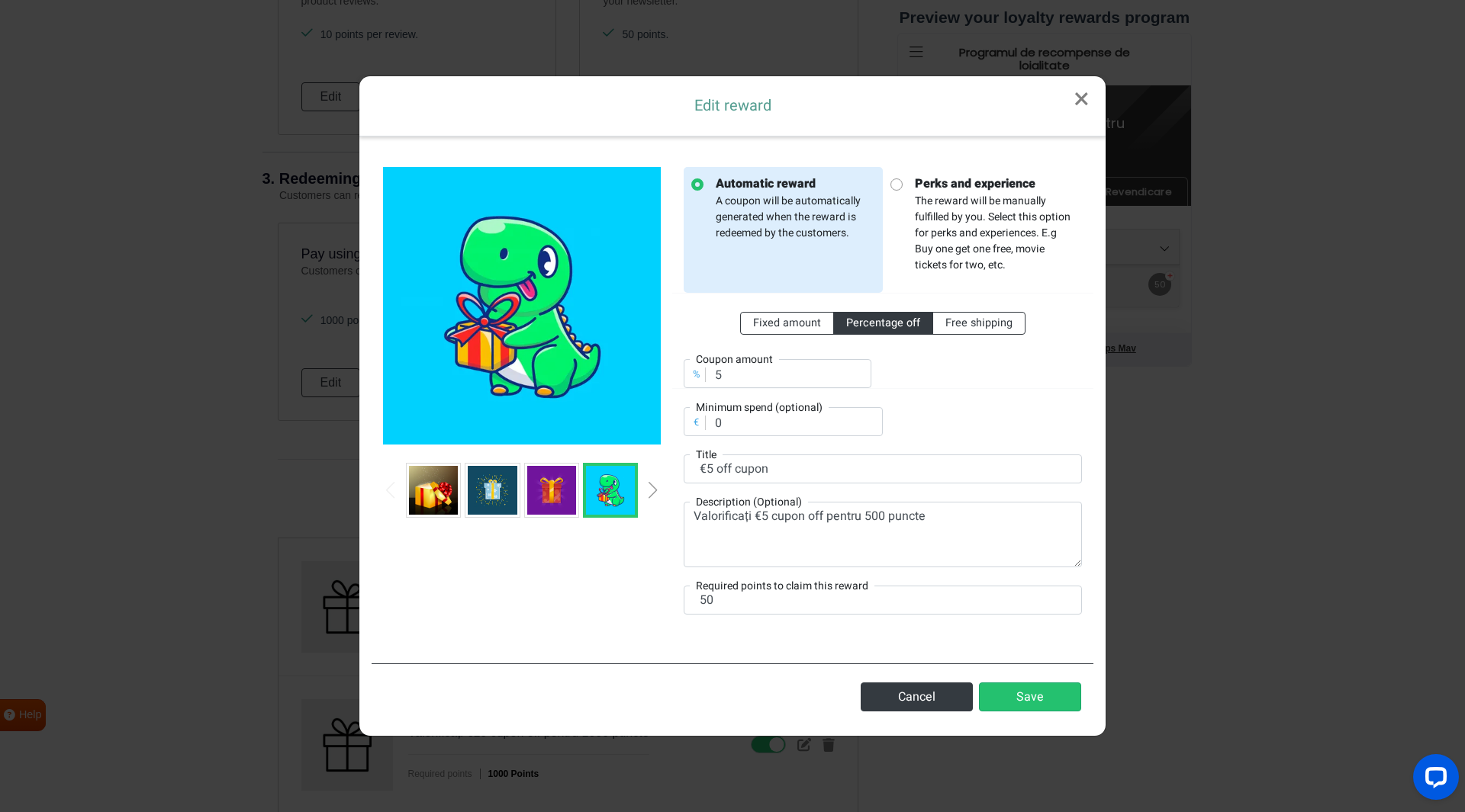
click at [646, 492] on div at bounding box center [522, 490] width 278 height 55
click at [658, 481] on div at bounding box center [522, 490] width 278 height 55
click at [653, 485] on div at bounding box center [522, 490] width 278 height 55
click at [653, 485] on div "Next slide" at bounding box center [653, 490] width 8 height 17
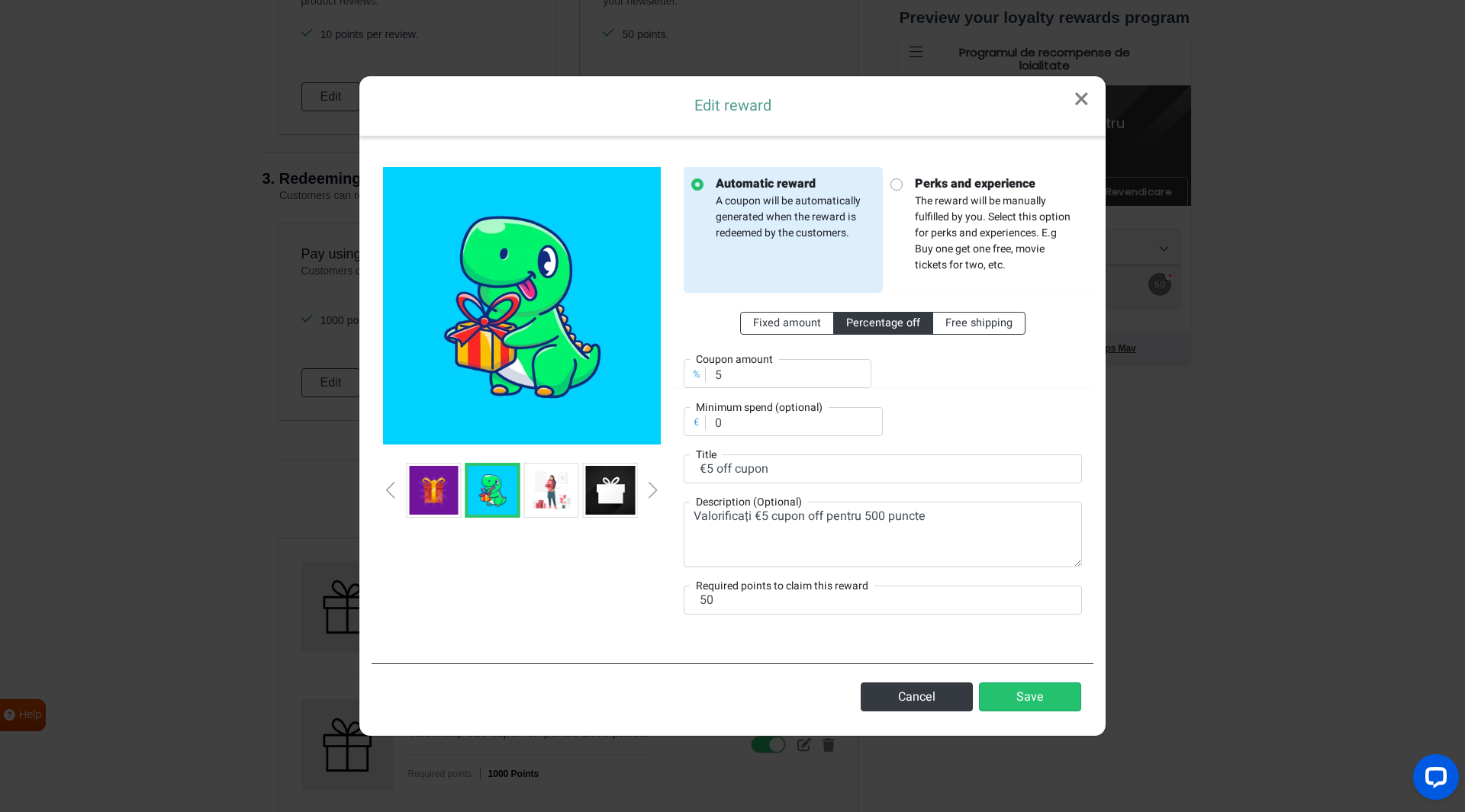
click at [653, 485] on div "Next slide" at bounding box center [653, 490] width 8 height 17
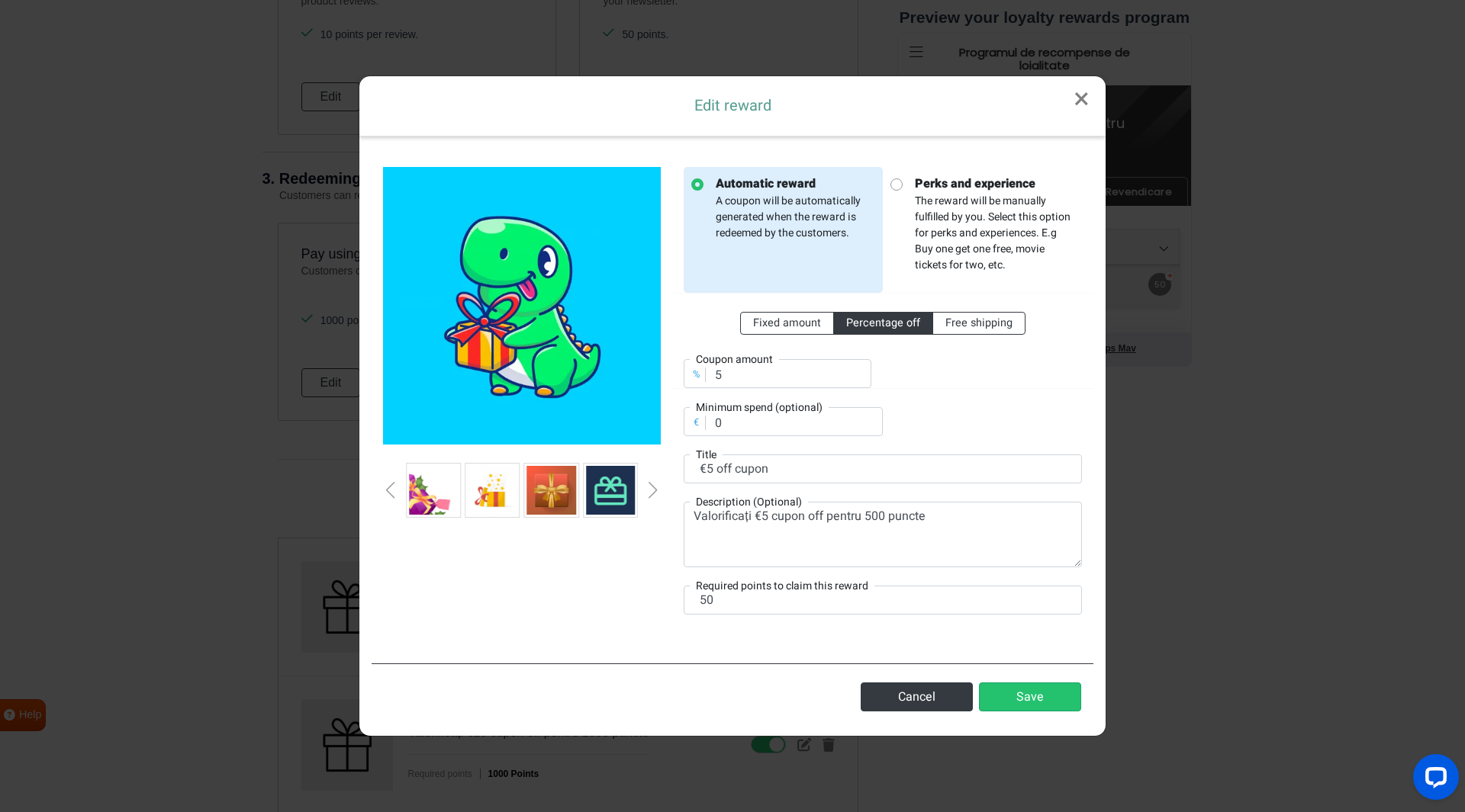
click at [653, 485] on div "Next slide" at bounding box center [653, 490] width 8 height 17
click at [391, 485] on div "Previous slide" at bounding box center [390, 490] width 8 height 17
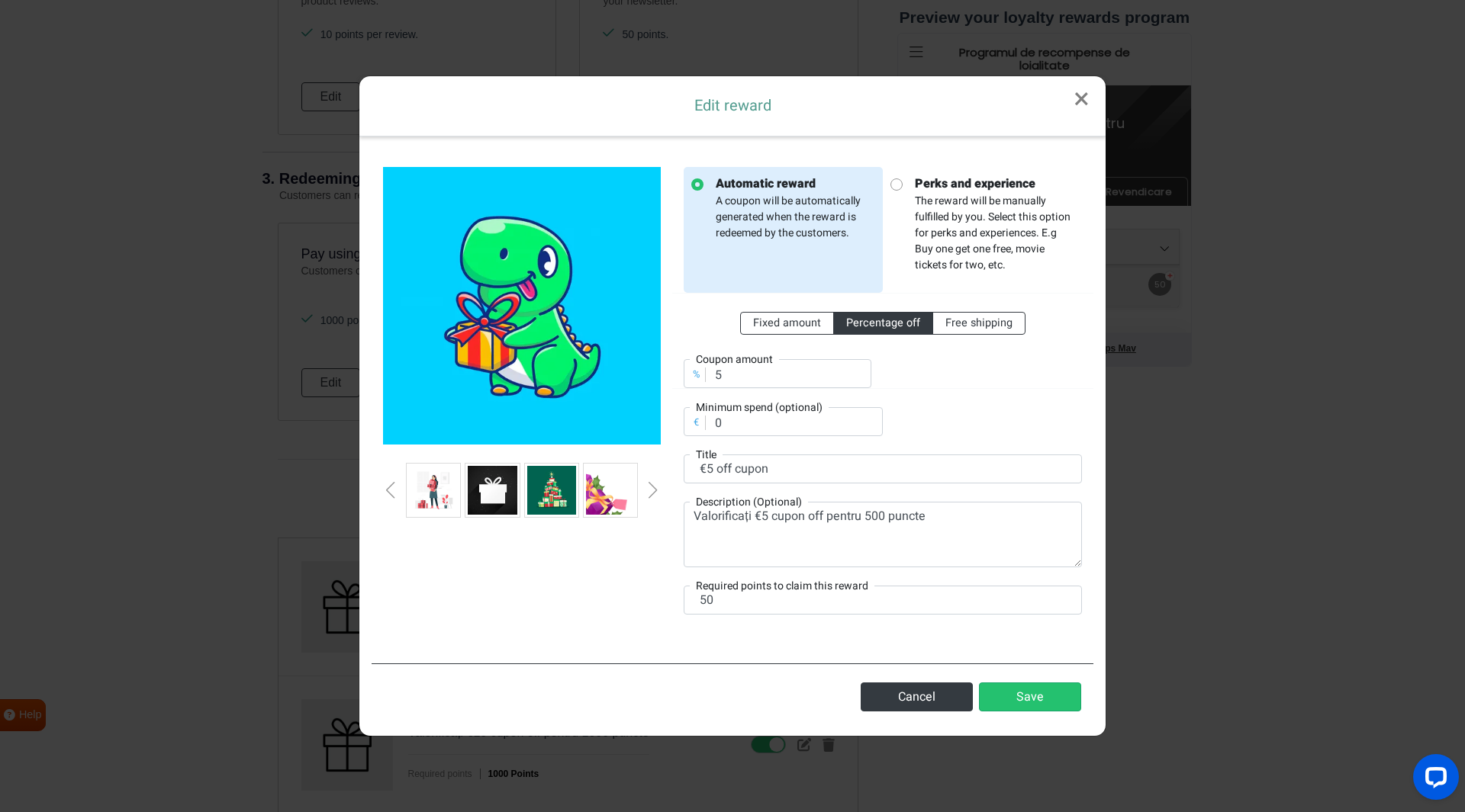
click at [391, 485] on div "Previous slide" at bounding box center [390, 490] width 8 height 17
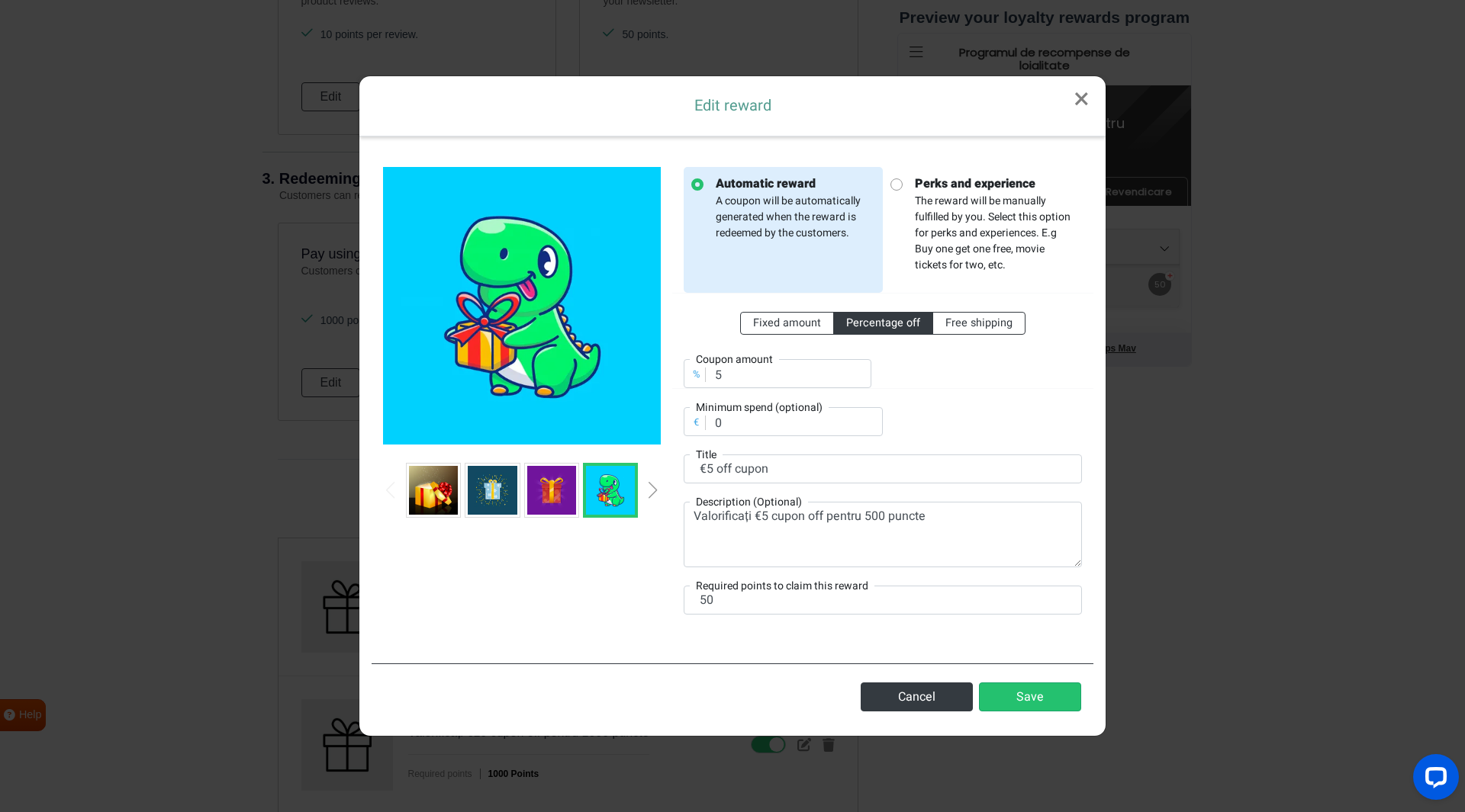
click at [391, 485] on div "Previous slide" at bounding box center [390, 490] width 8 height 17
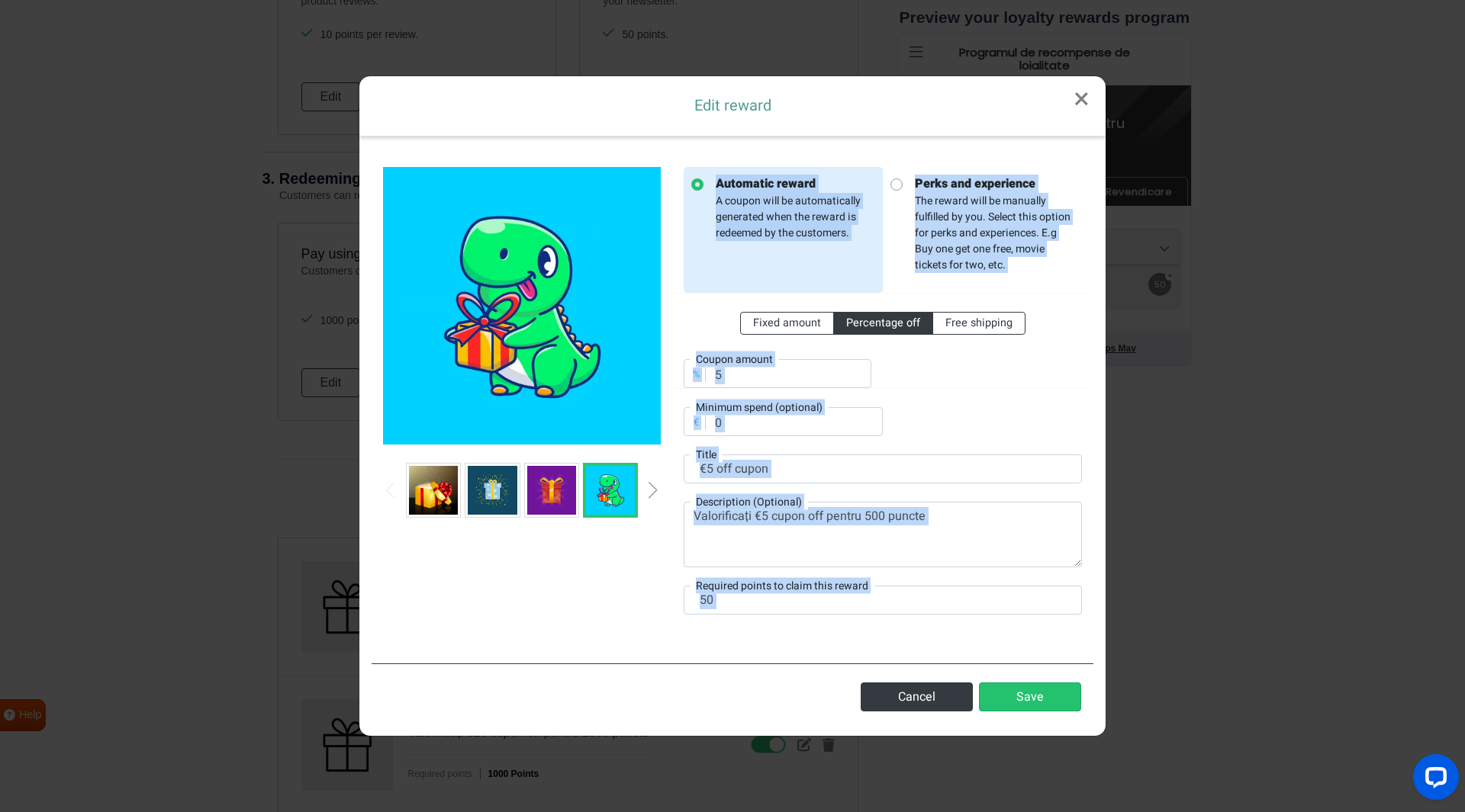
drag, startPoint x: 391, startPoint y: 485, endPoint x: 855, endPoint y: 741, distance: 529.9
click at [855, 741] on div "Edit reward × Automatic reward A coupon will be automatically generated when th…" at bounding box center [732, 406] width 1465 height 812
click at [1018, 690] on button "Save" at bounding box center [1029, 696] width 102 height 29
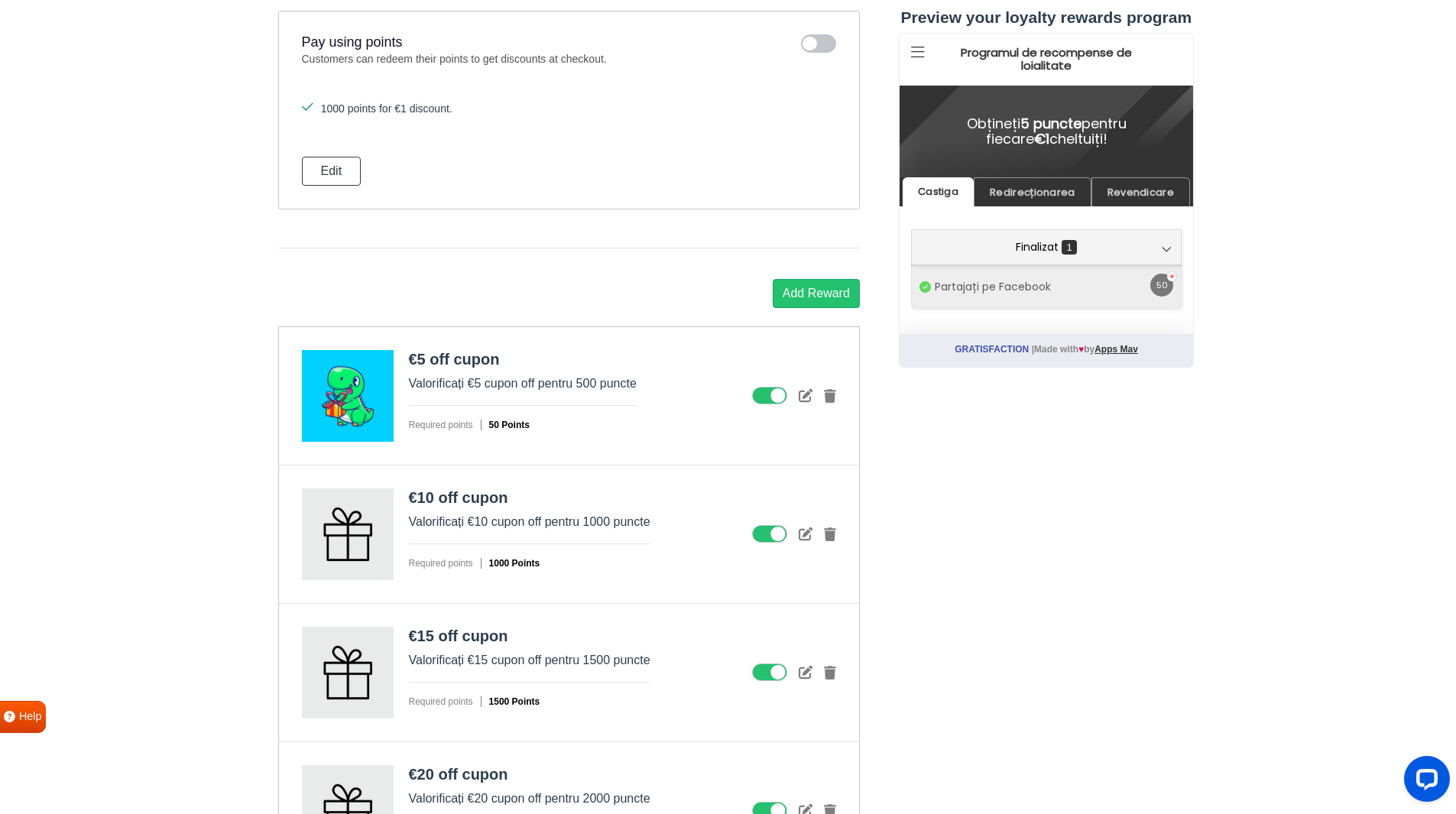
scroll to position [1780, 0]
click at [805, 393] on icon at bounding box center [806, 394] width 14 height 14
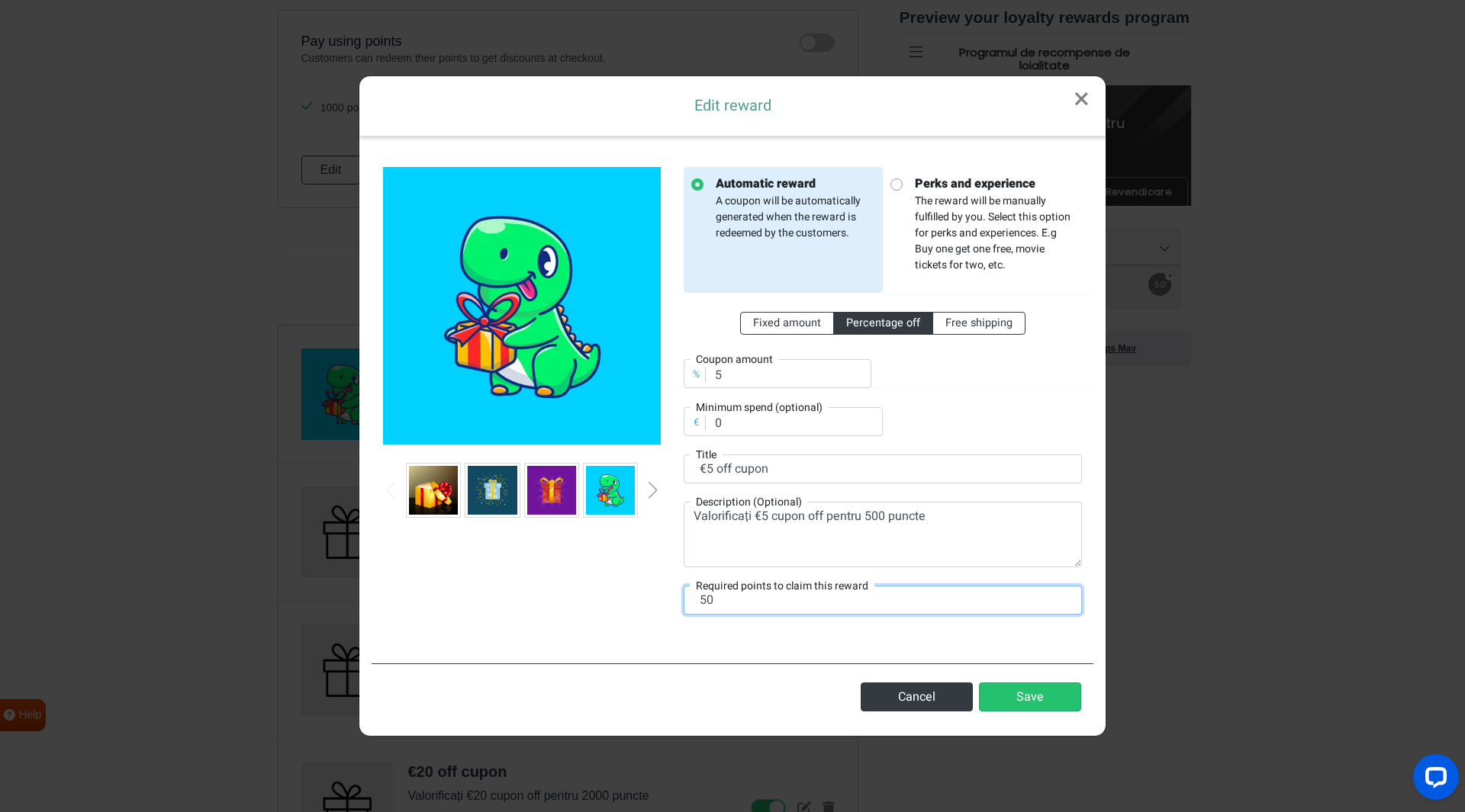
click at [736, 603] on input "50" at bounding box center [882, 600] width 398 height 29
type input "500"
click at [1054, 700] on button "Save" at bounding box center [1029, 696] width 102 height 29
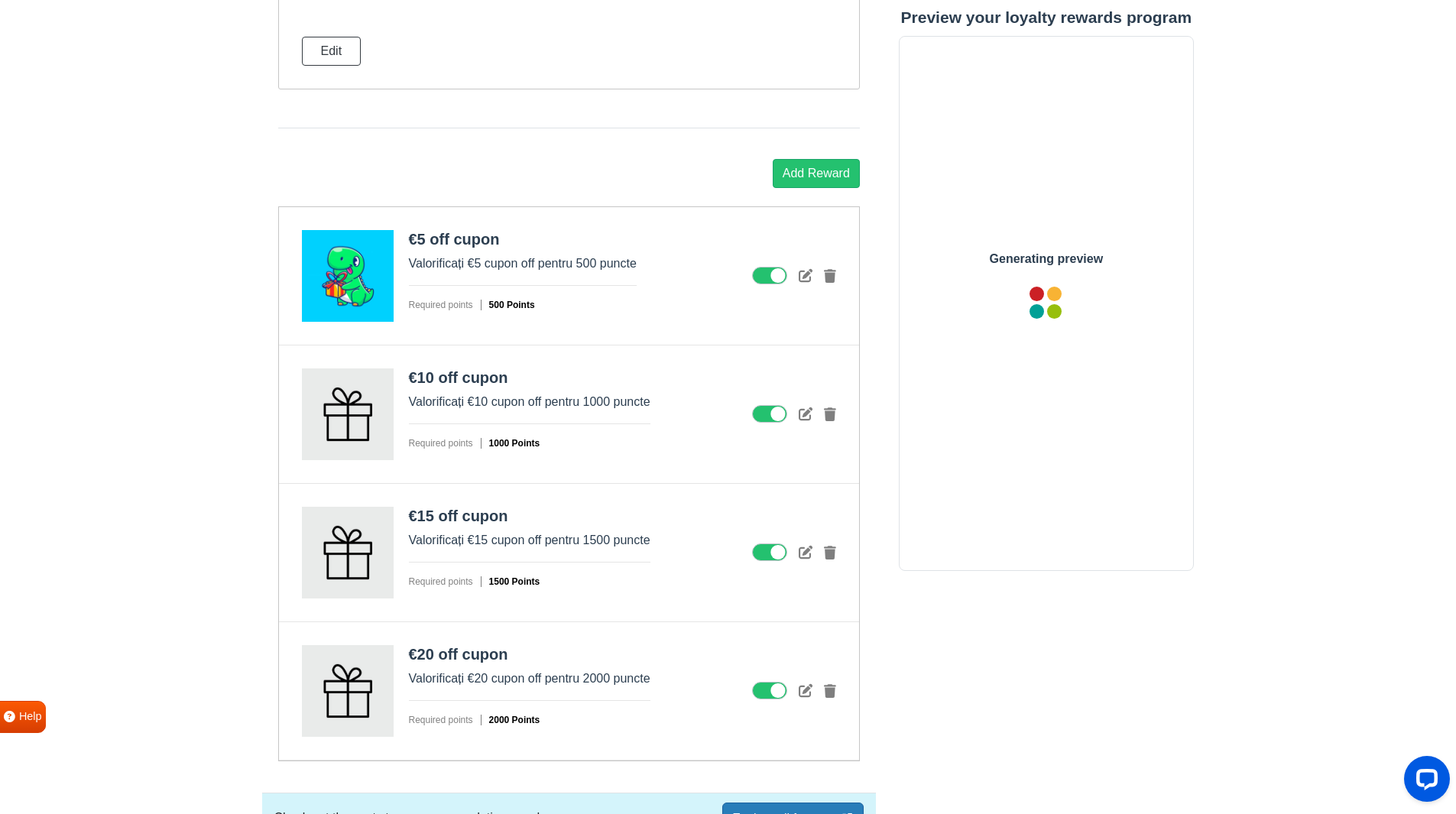
scroll to position [1901, 0]
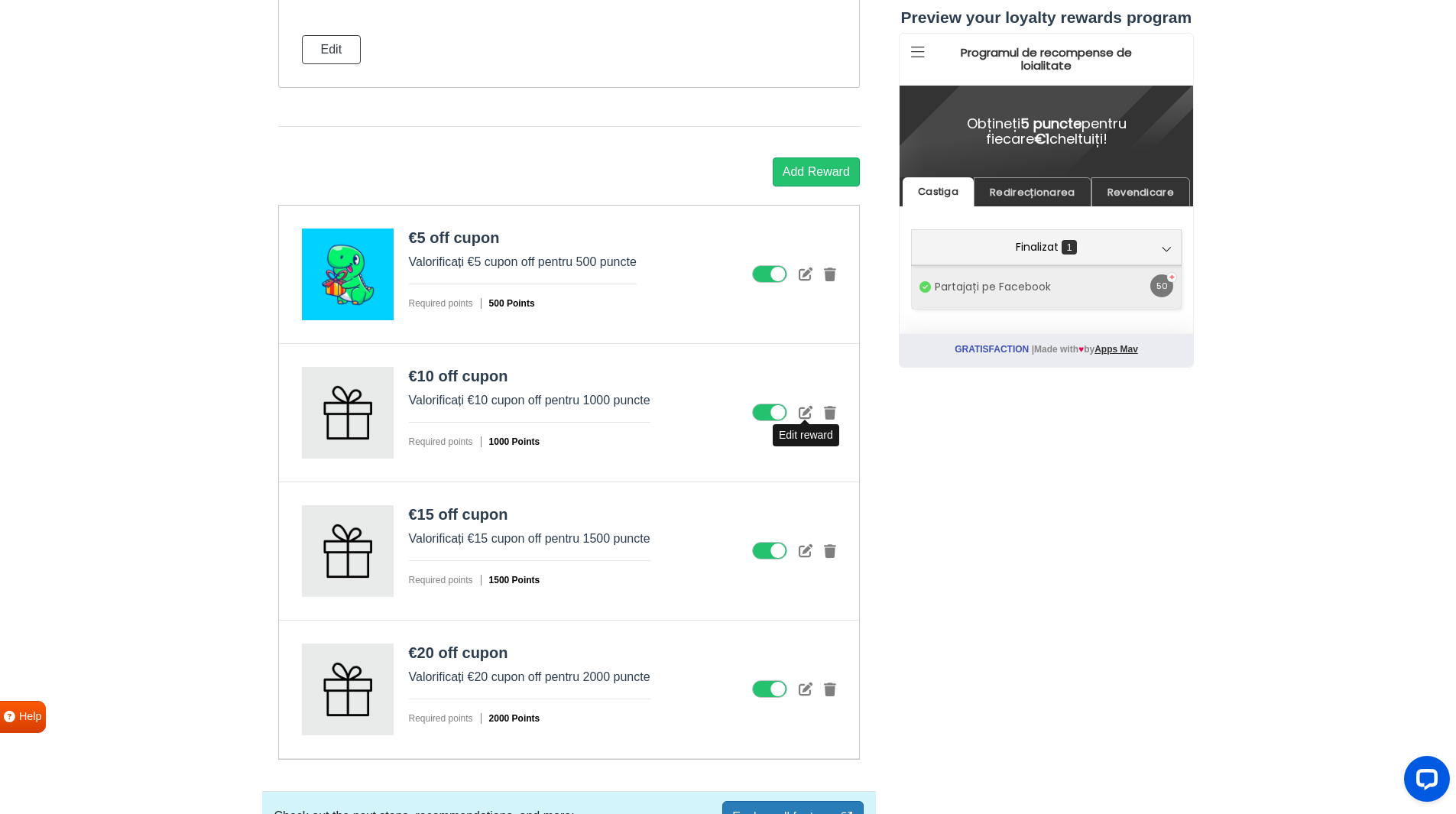
click at [809, 414] on icon at bounding box center [806, 412] width 14 height 14
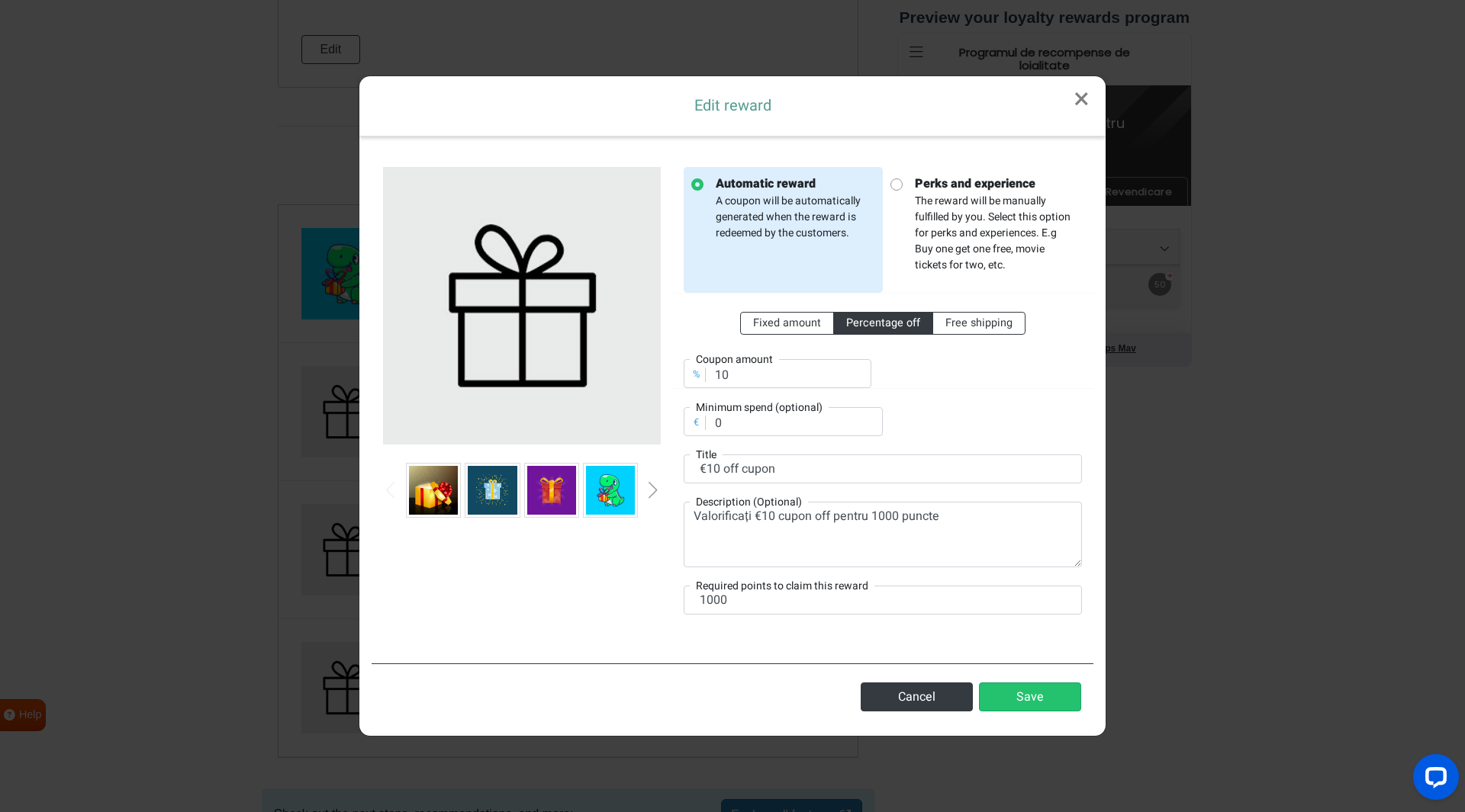
click at [613, 492] on img at bounding box center [610, 491] width 49 height 49
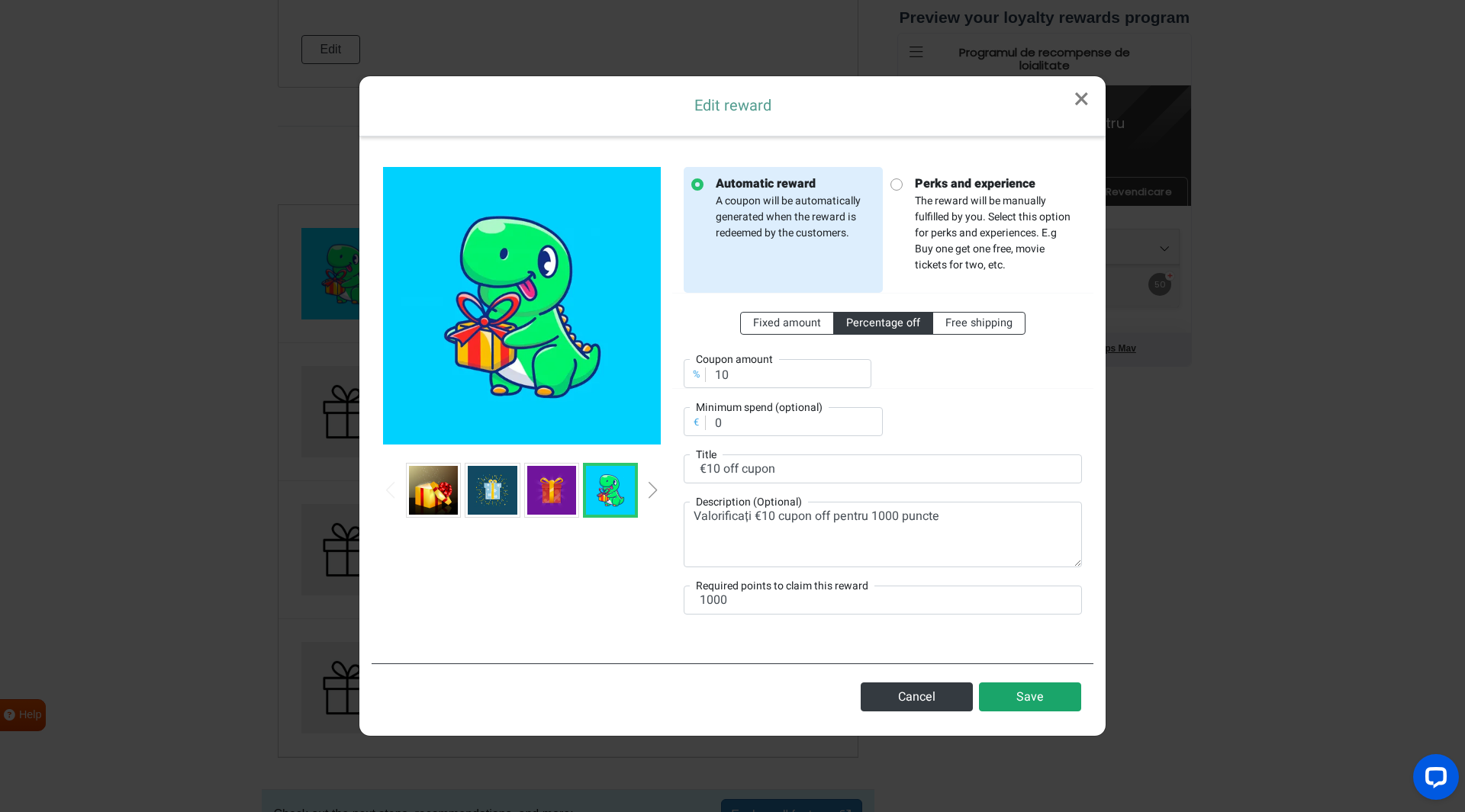
click at [996, 684] on button "Save" at bounding box center [1029, 696] width 102 height 29
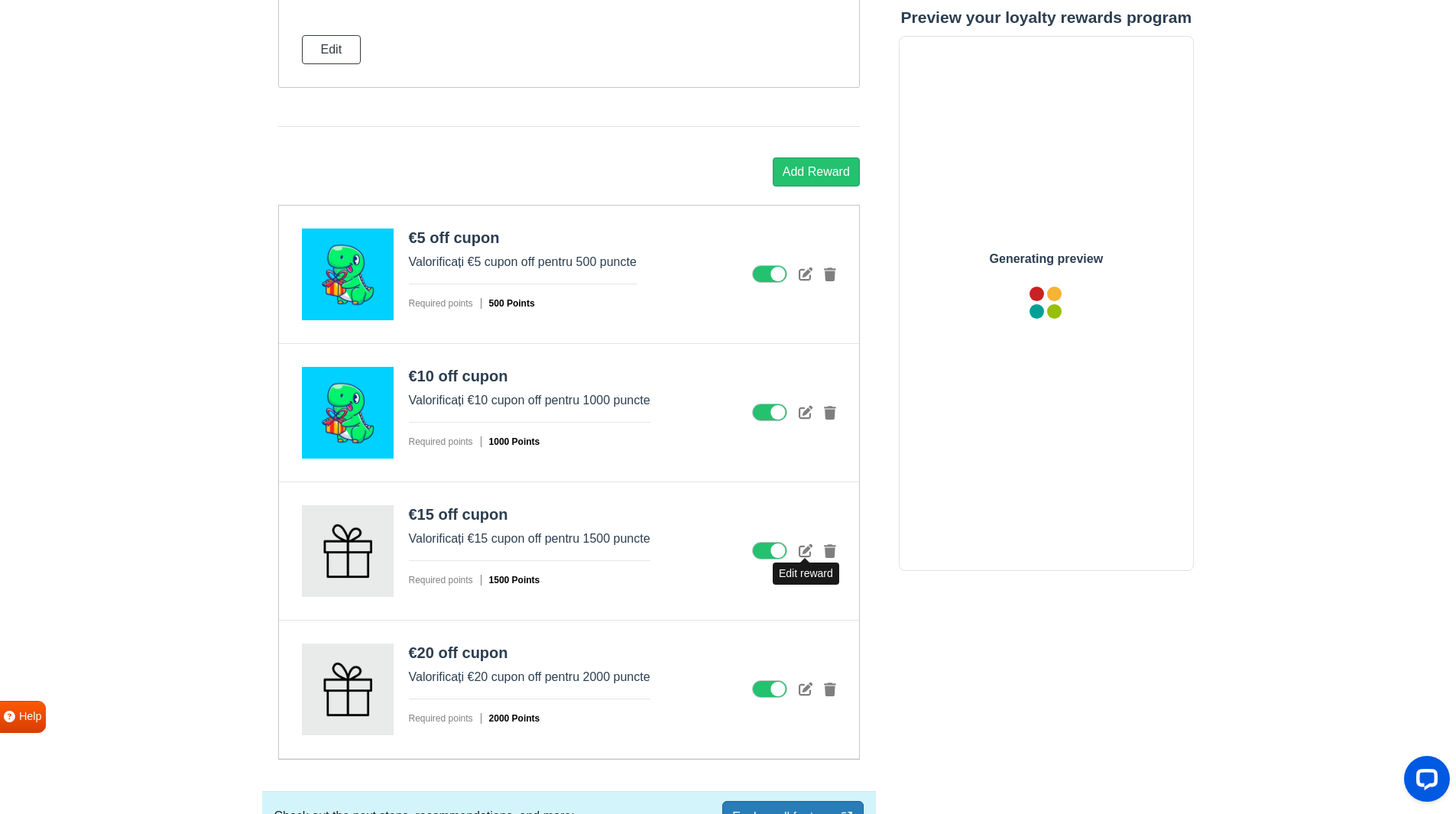
scroll to position [0, 0]
click at [805, 554] on icon at bounding box center [806, 551] width 14 height 14
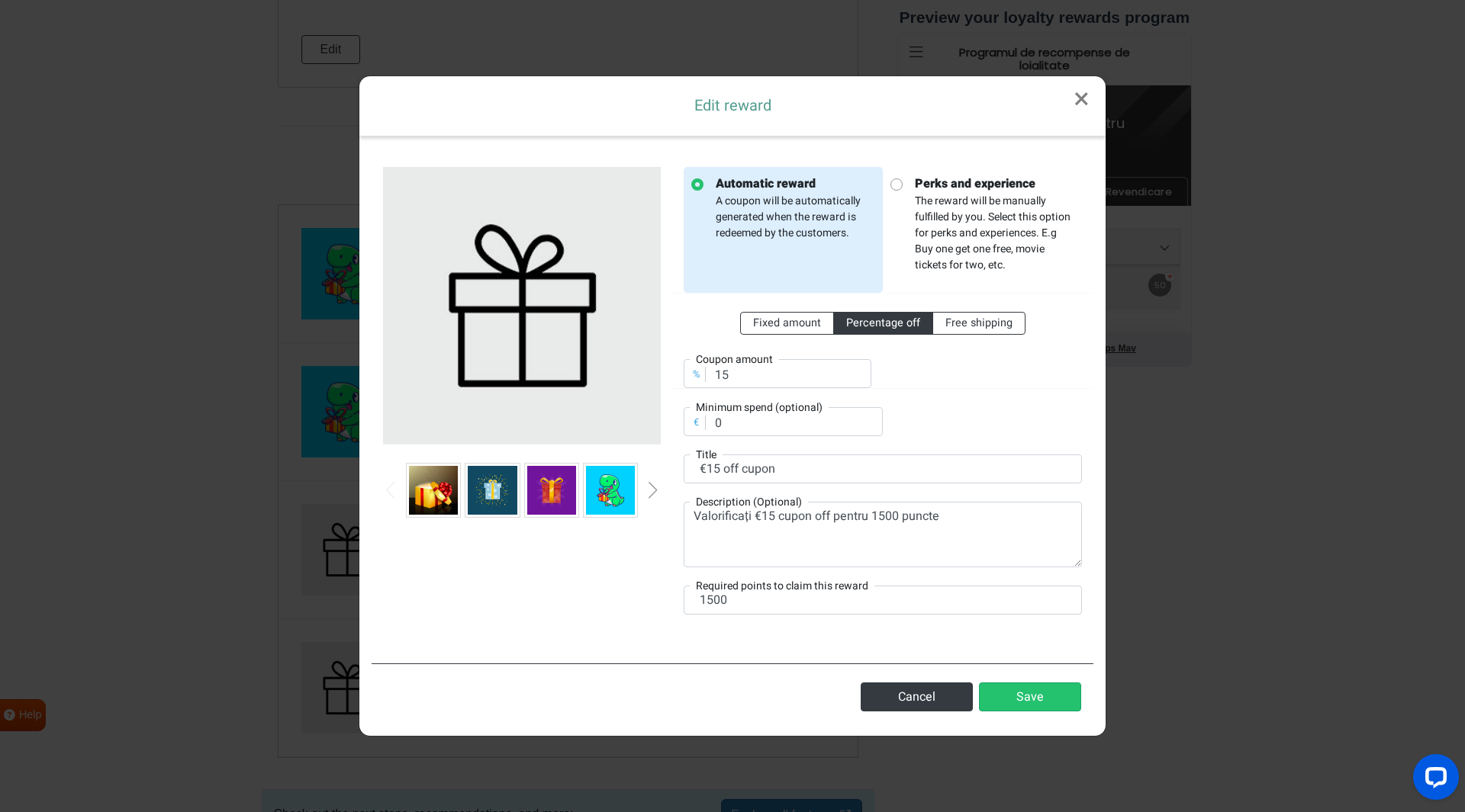
click at [618, 488] on img at bounding box center [610, 491] width 49 height 49
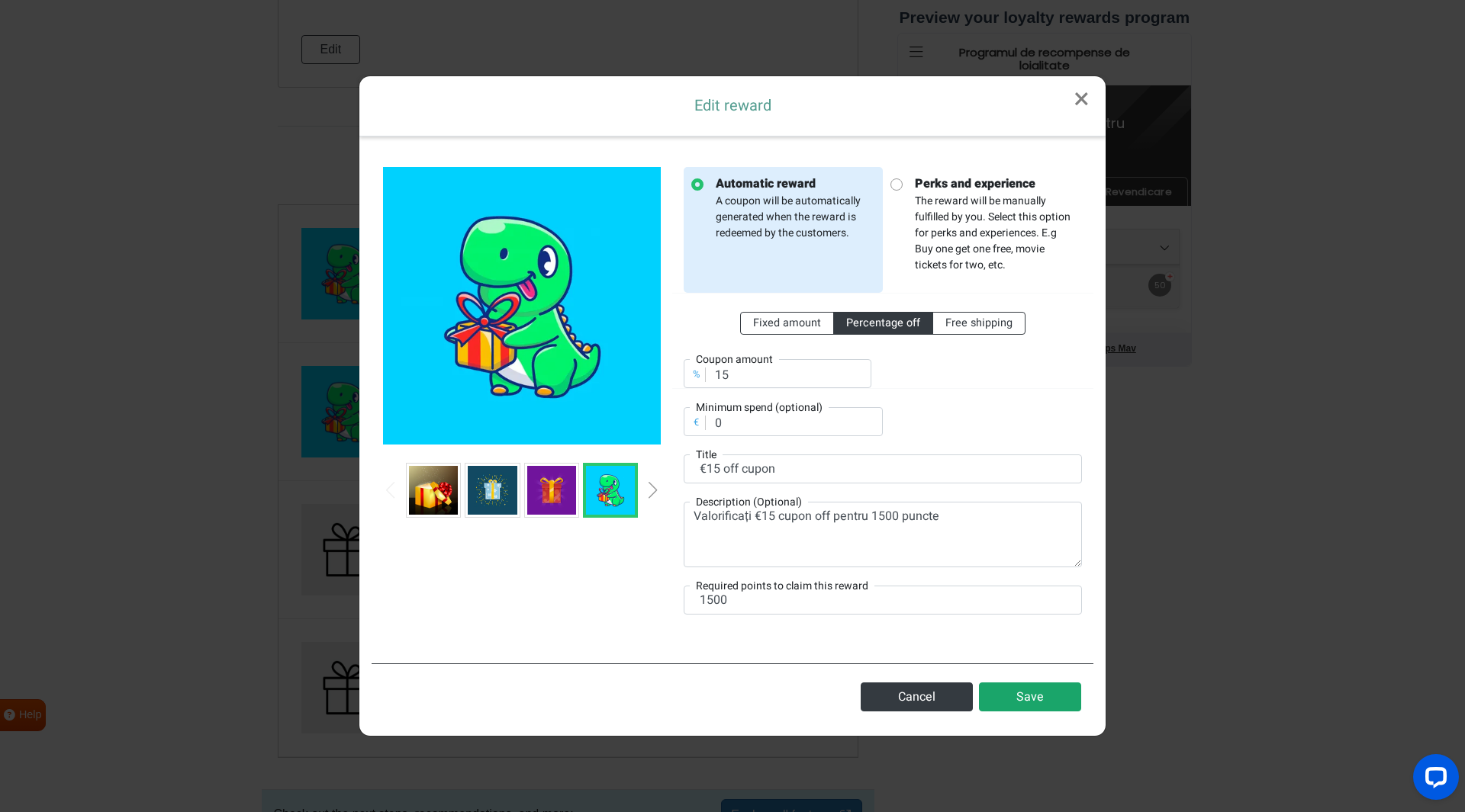
click at [1007, 689] on button "Save" at bounding box center [1029, 696] width 102 height 29
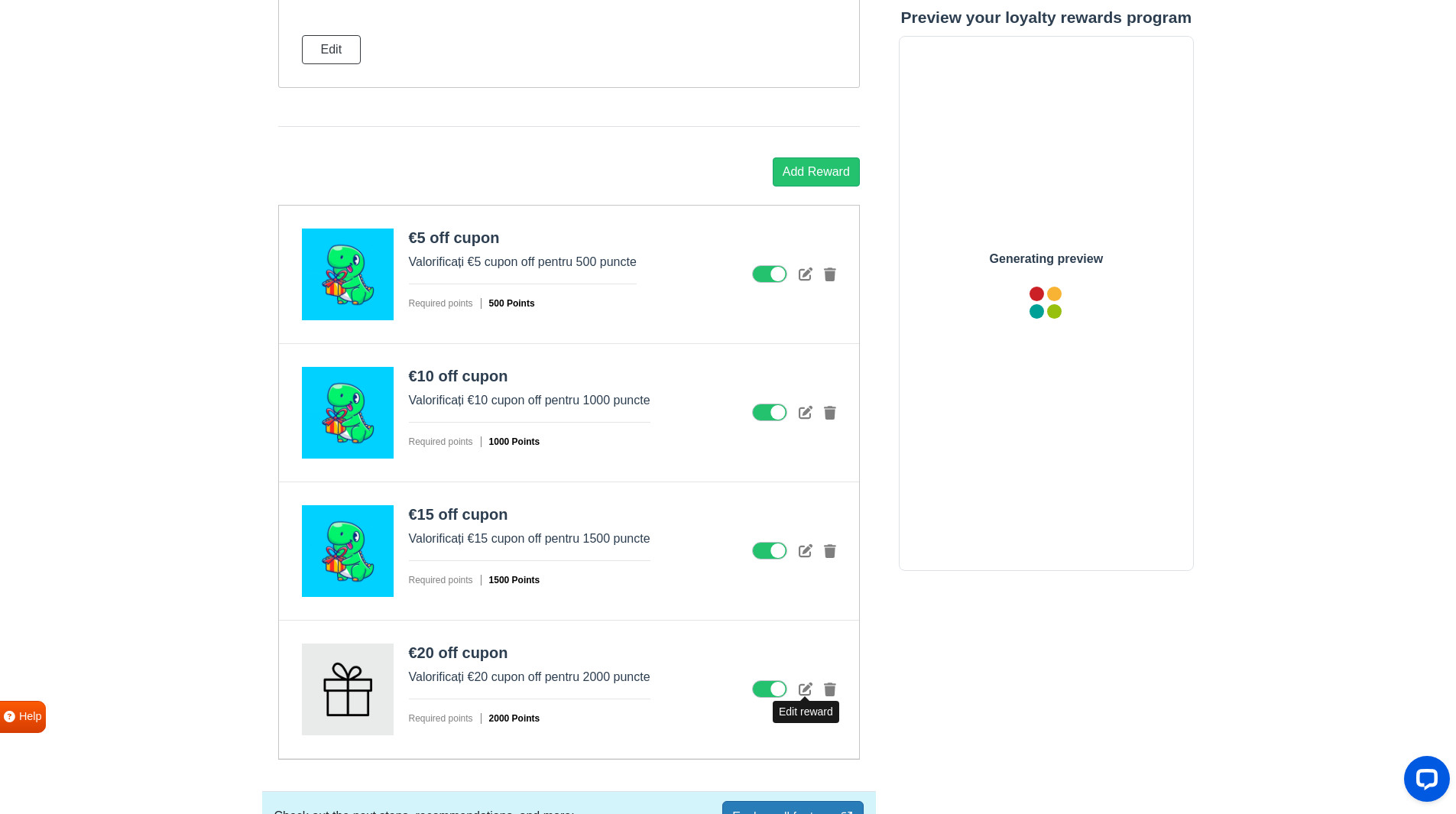
click at [803, 690] on icon at bounding box center [806, 689] width 14 height 14
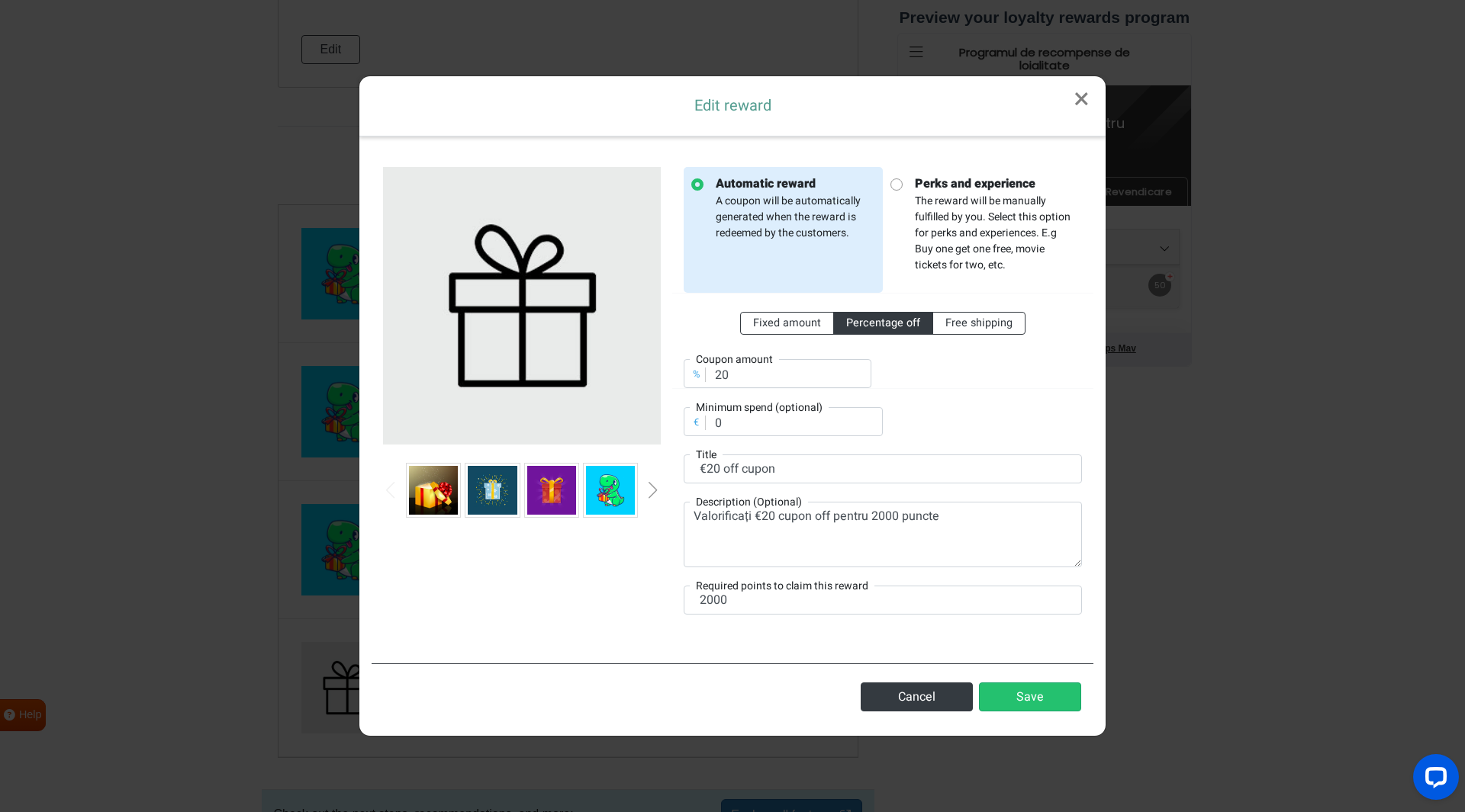
click at [609, 485] on img at bounding box center [610, 491] width 49 height 49
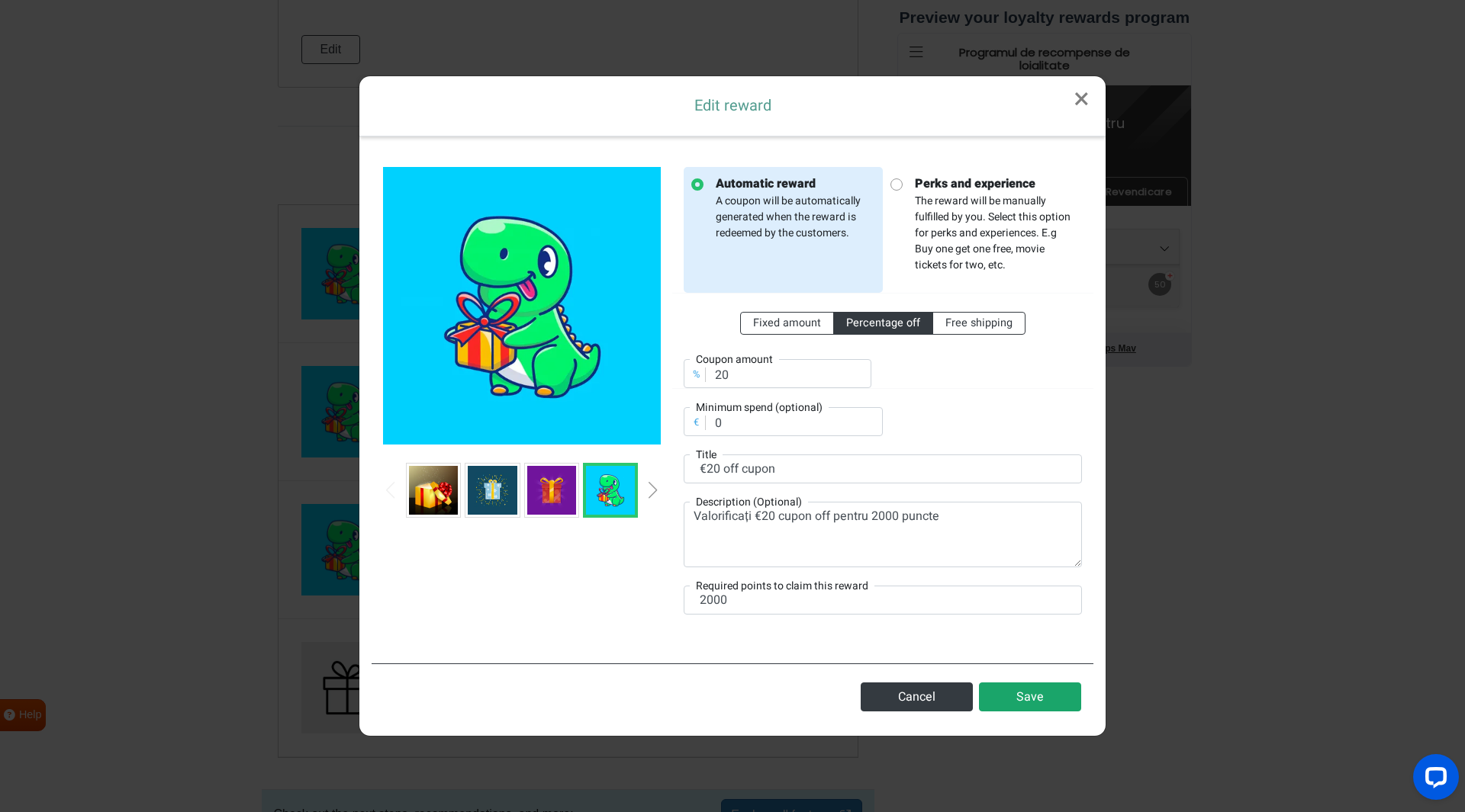
click at [1014, 704] on button "Save" at bounding box center [1029, 696] width 102 height 29
